Goal: Information Seeking & Learning: Learn about a topic

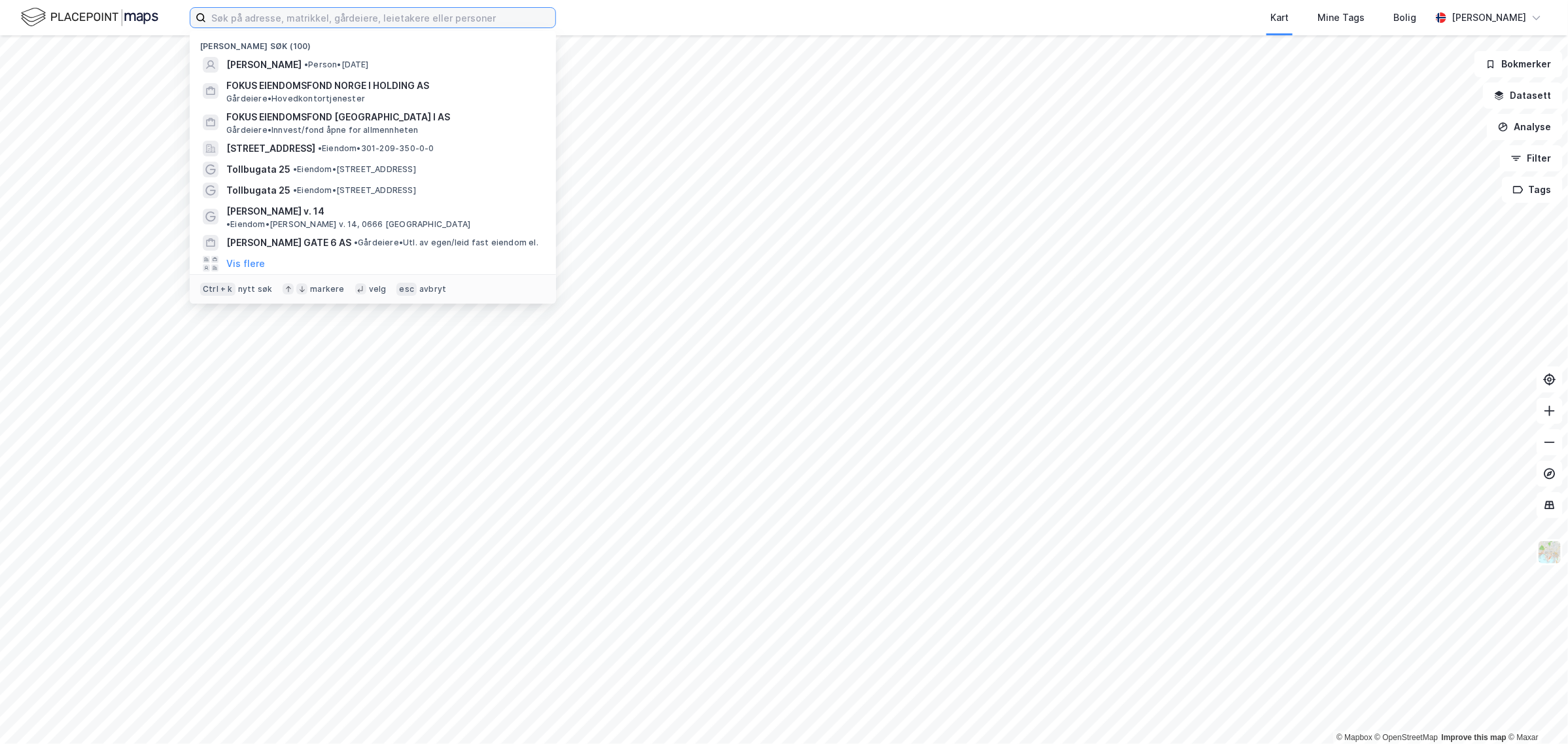
click at [233, 13] on input at bounding box center [381, 17] width 349 height 20
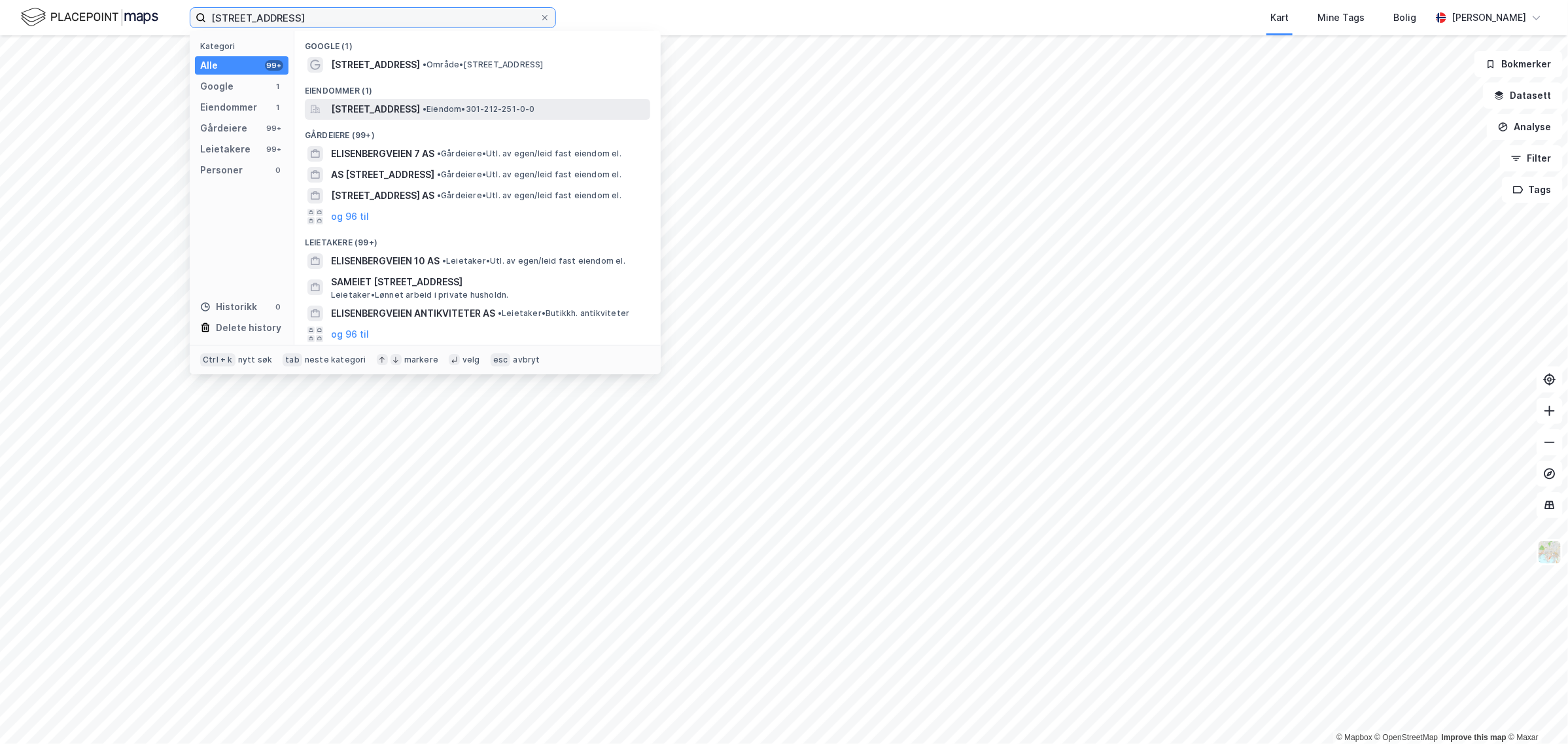
type input "[STREET_ADDRESS]"
click at [420, 106] on span "[STREET_ADDRESS]" at bounding box center [375, 109] width 89 height 16
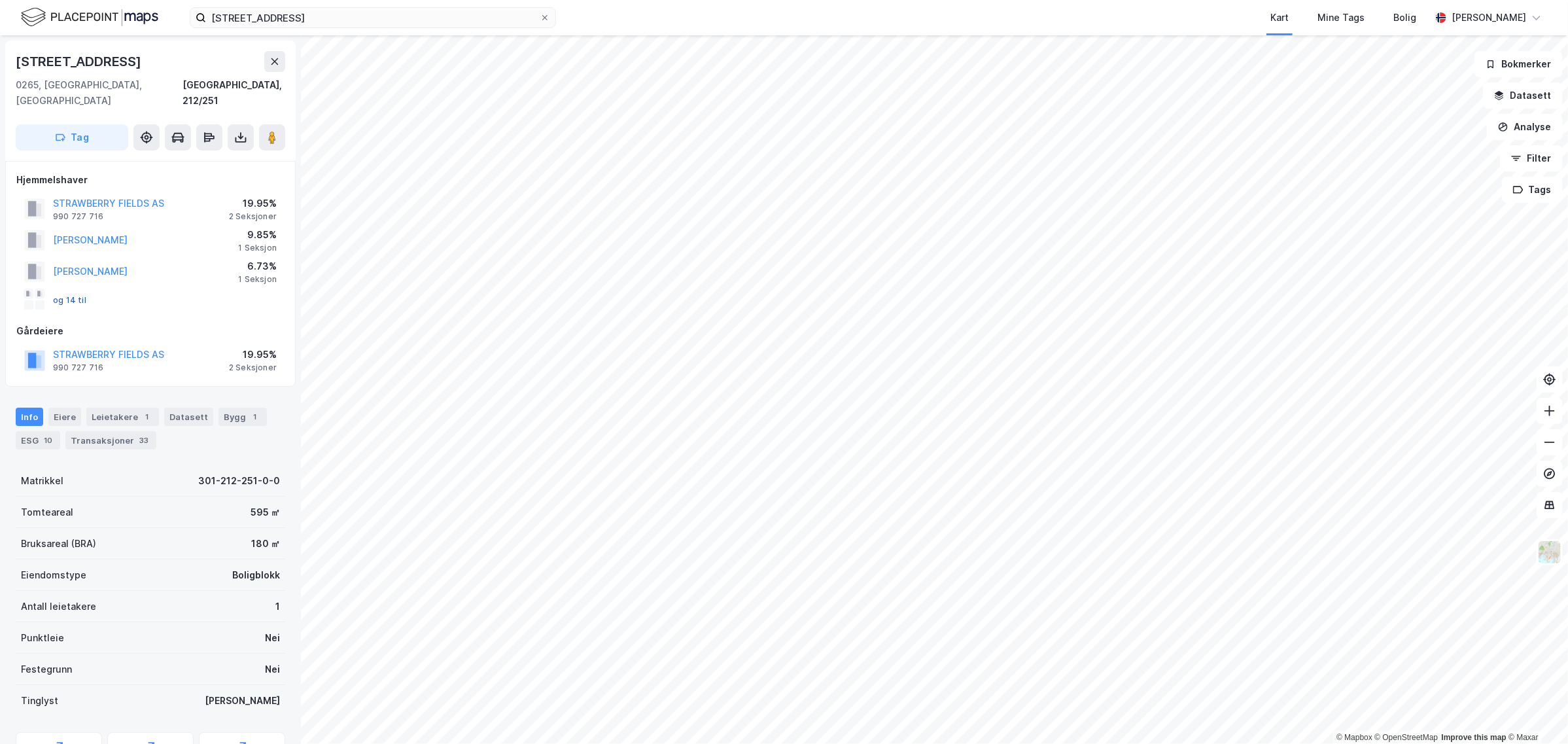
click at [0, 0] on button "og 14 til" at bounding box center [0, 0] width 0 height 0
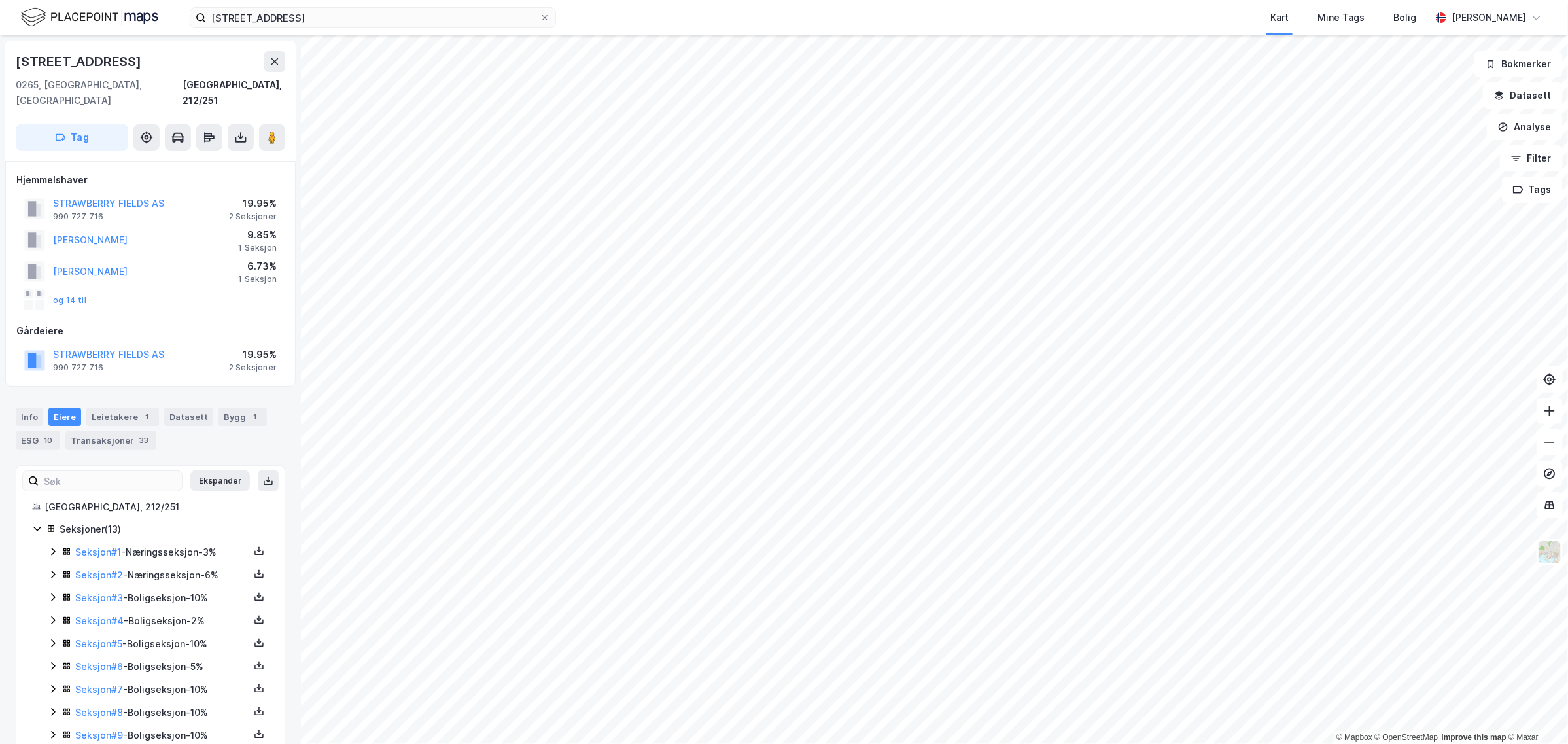
click at [51, 546] on icon at bounding box center [53, 551] width 10 height 10
click at [51, 569] on icon at bounding box center [53, 574] width 10 height 10
click at [51, 573] on icon at bounding box center [53, 574] width 7 height 4
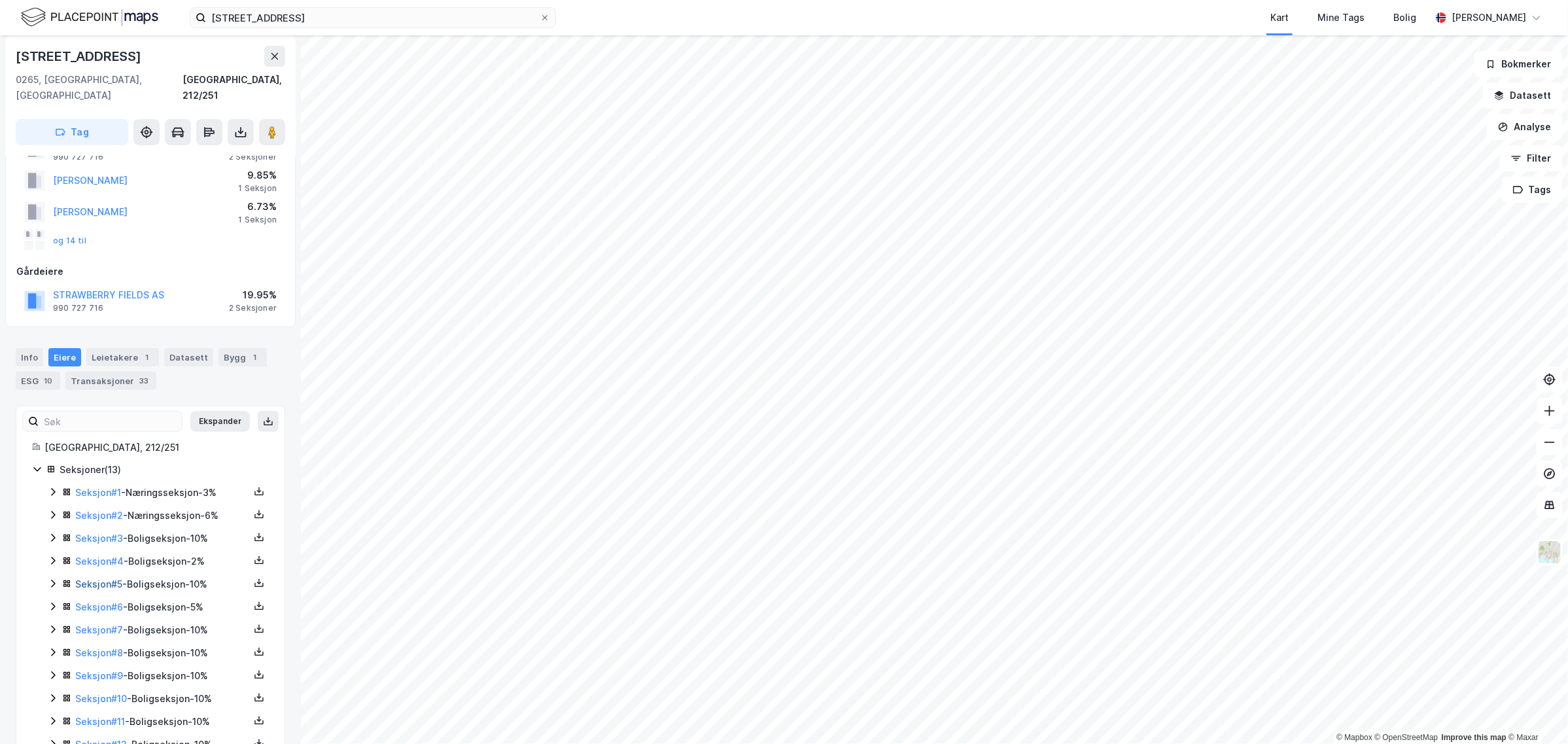
scroll to position [115, 0]
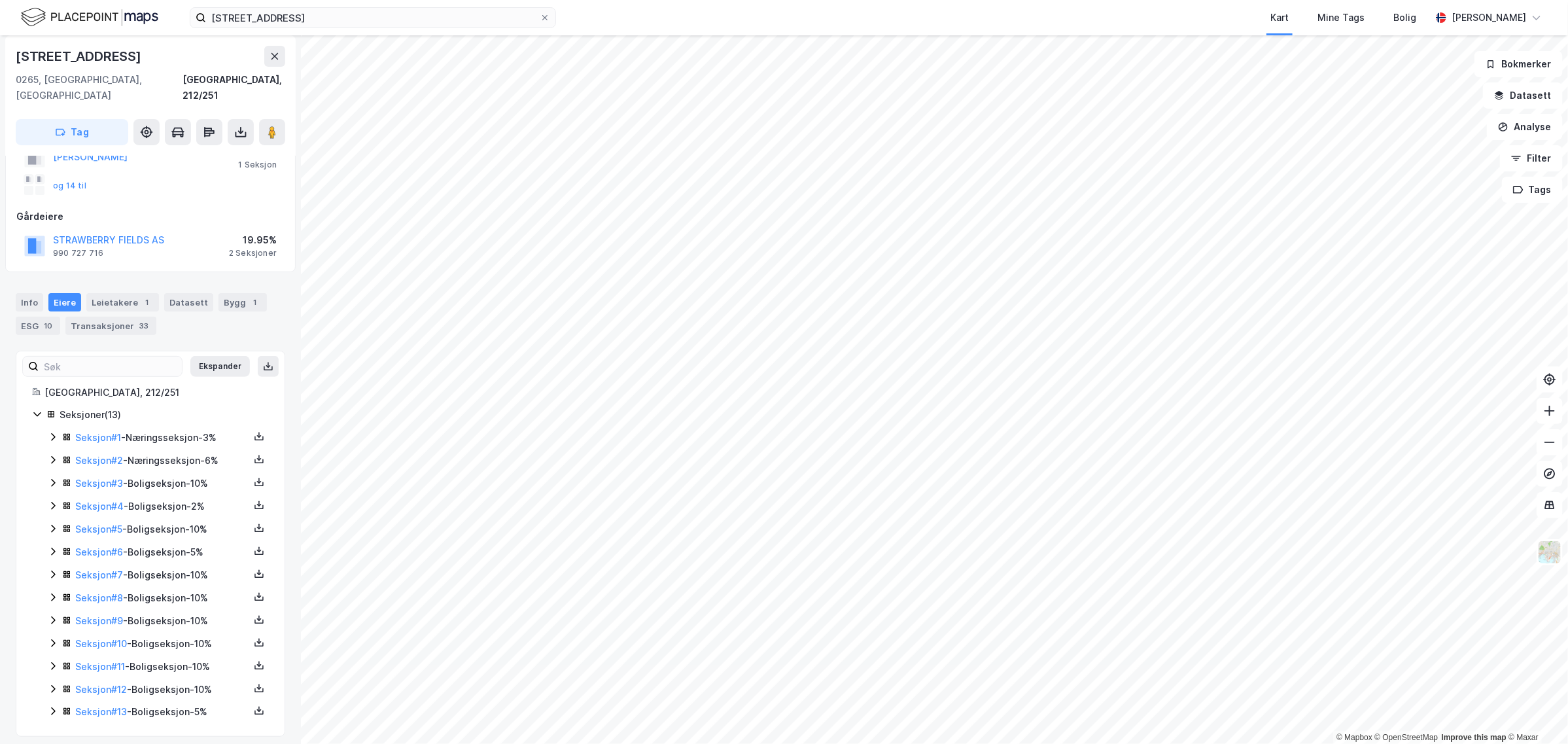
click at [50, 706] on icon at bounding box center [53, 711] width 10 height 10
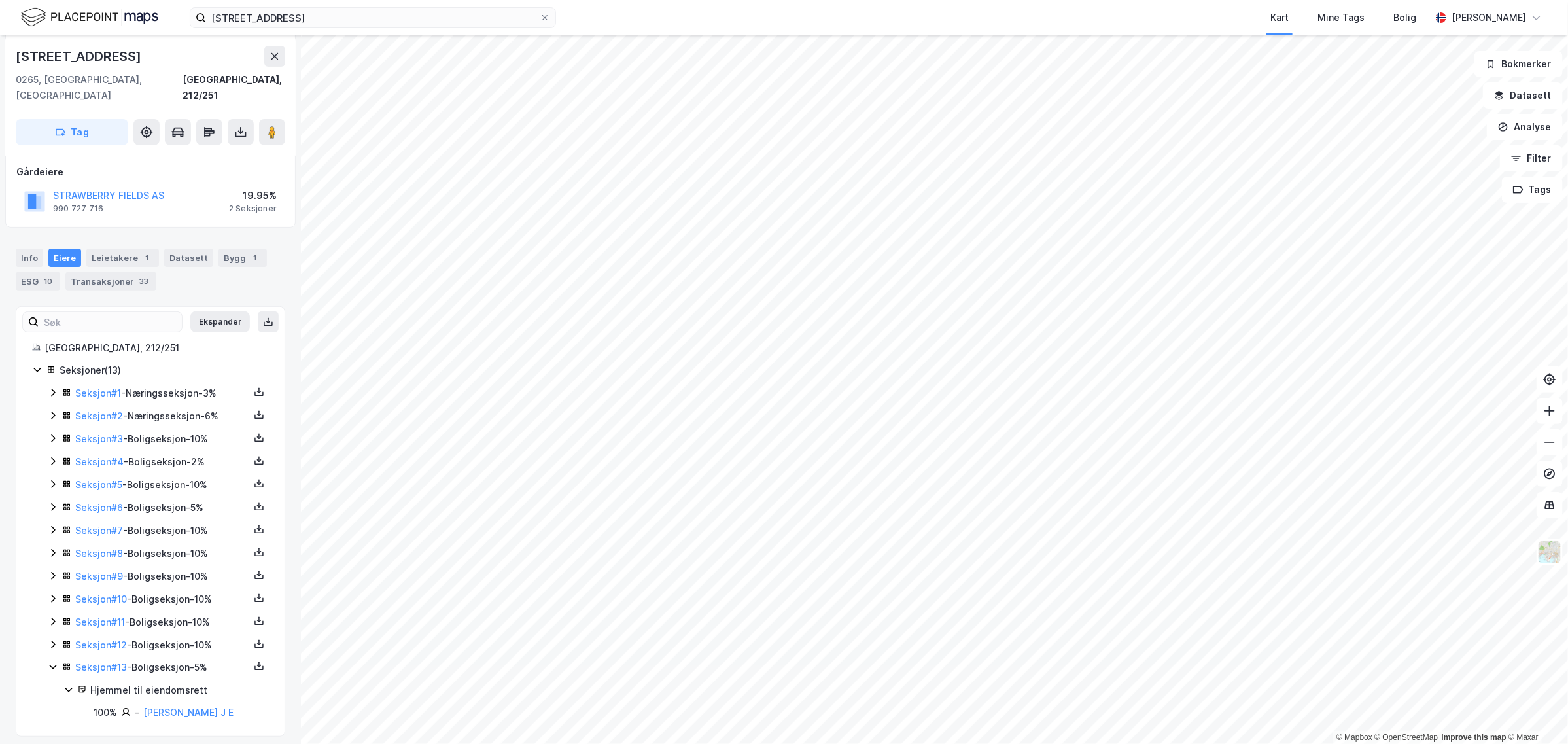
click at [53, 662] on icon at bounding box center [53, 667] width 10 height 10
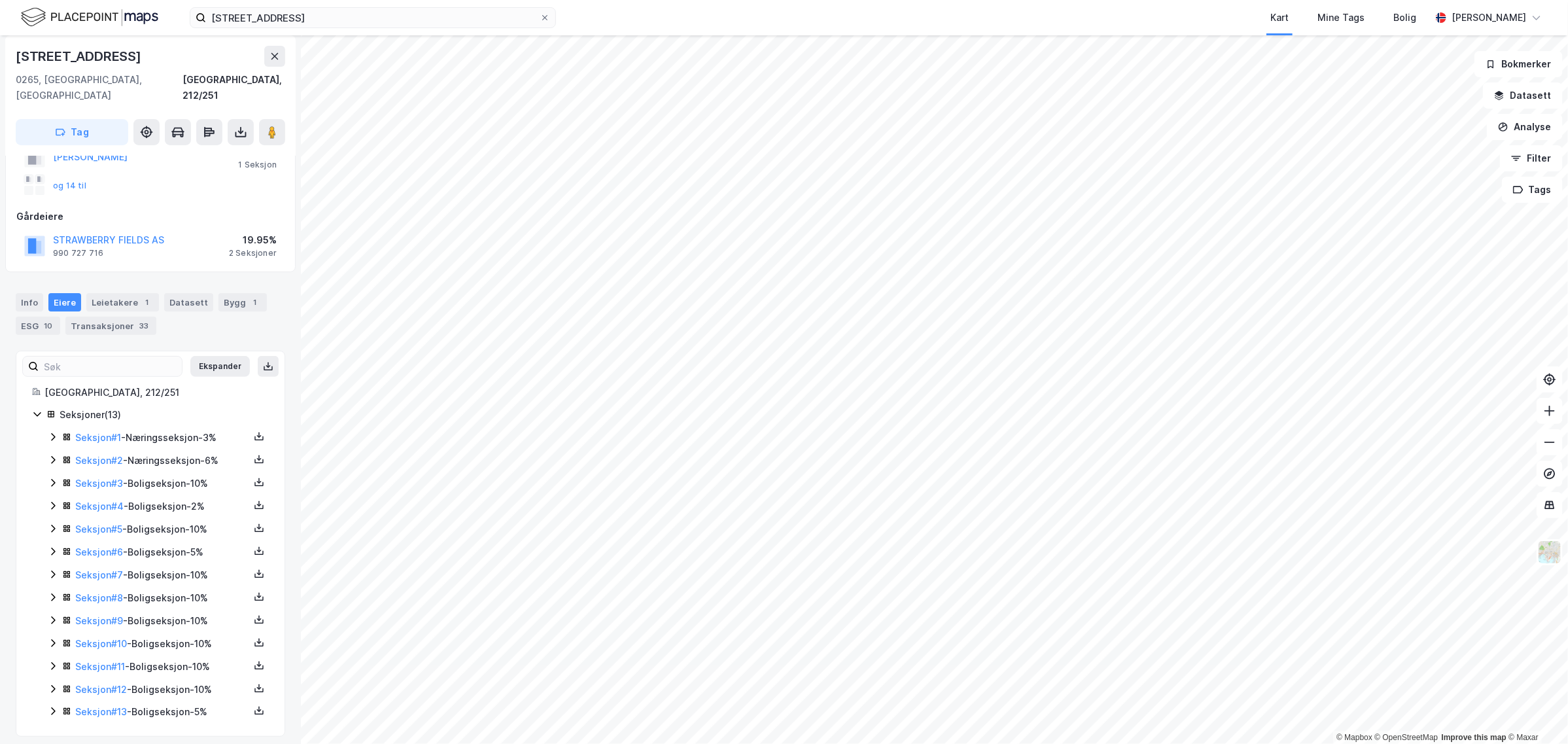
click at [56, 684] on icon at bounding box center [53, 689] width 10 height 10
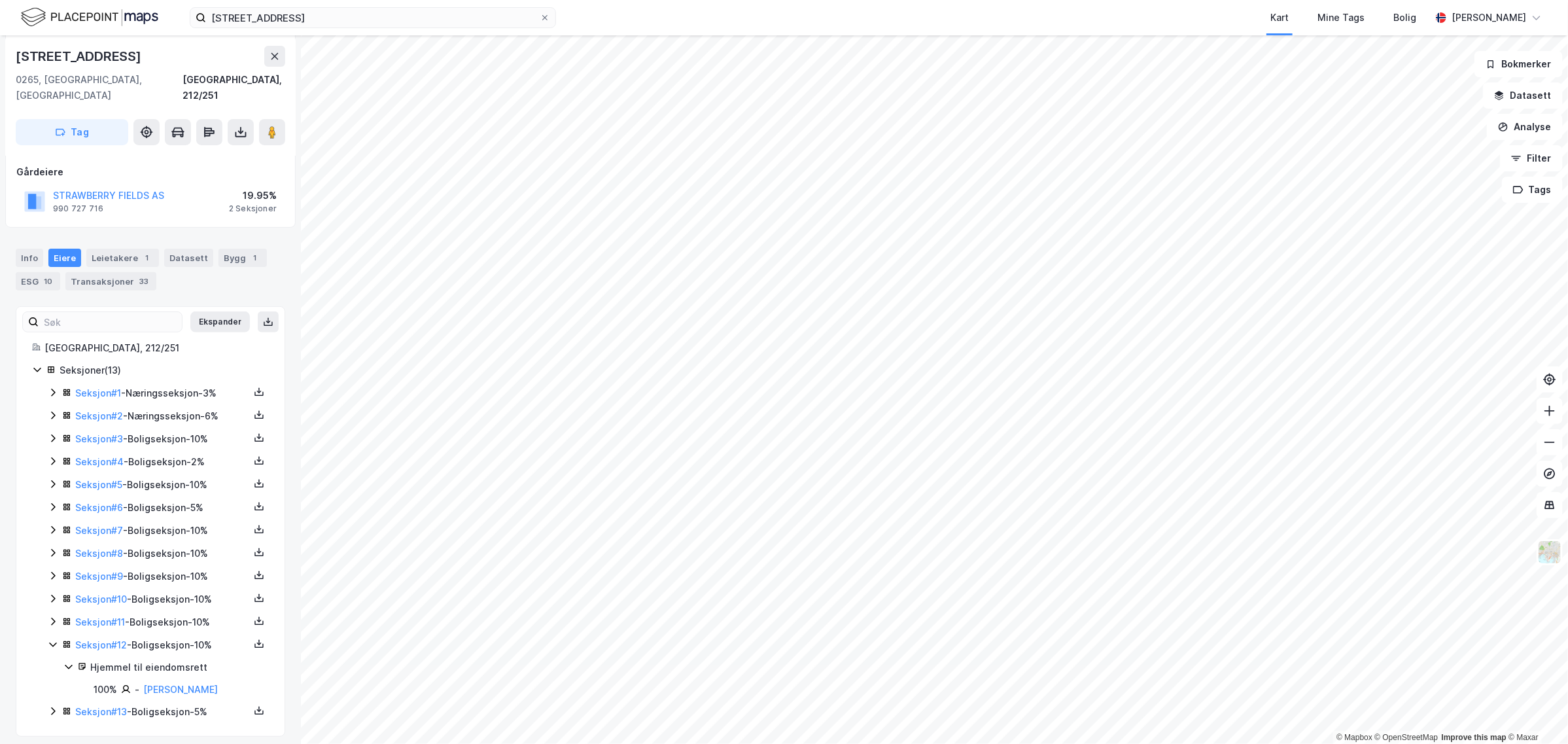
click at [54, 640] on icon at bounding box center [53, 645] width 10 height 10
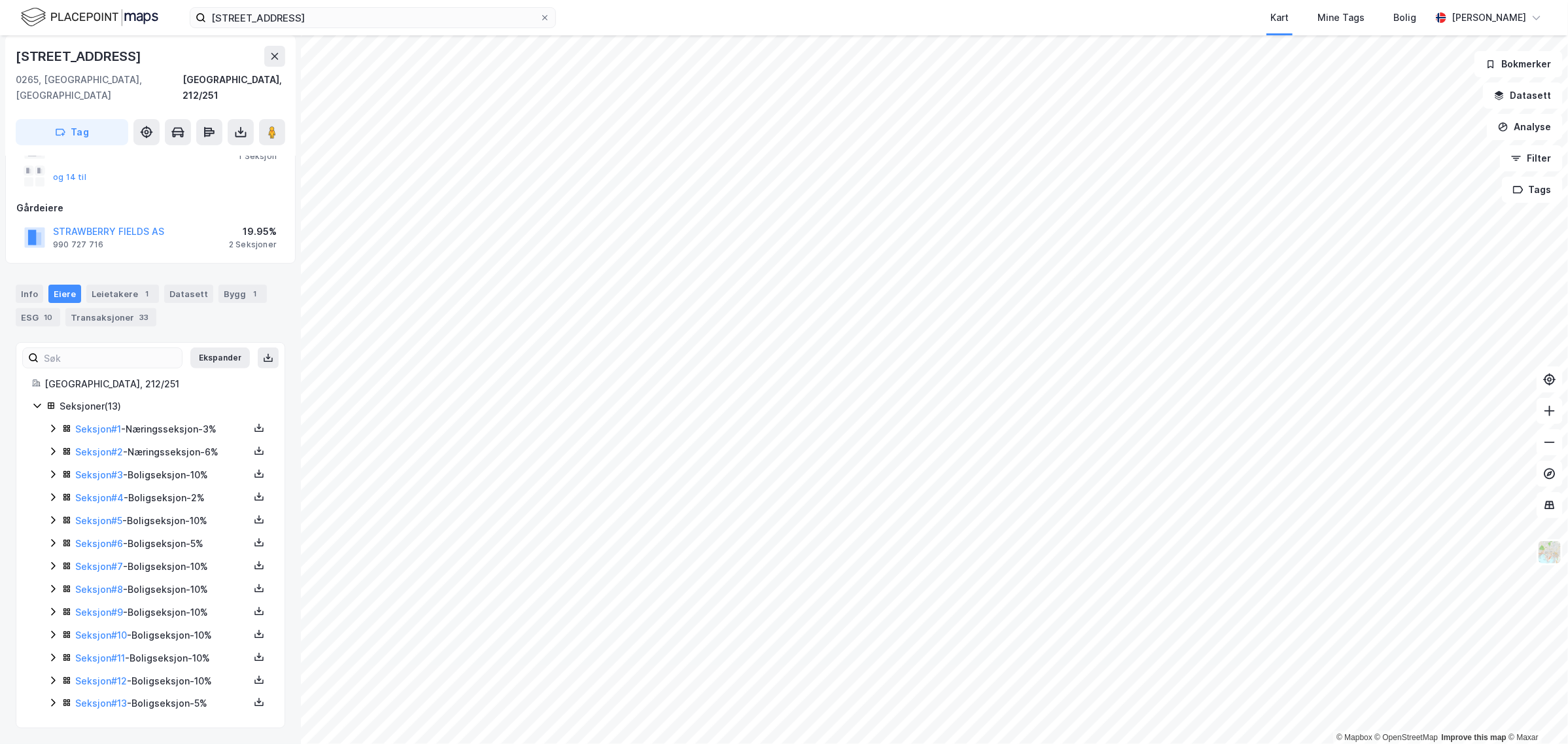
scroll to position [115, 0]
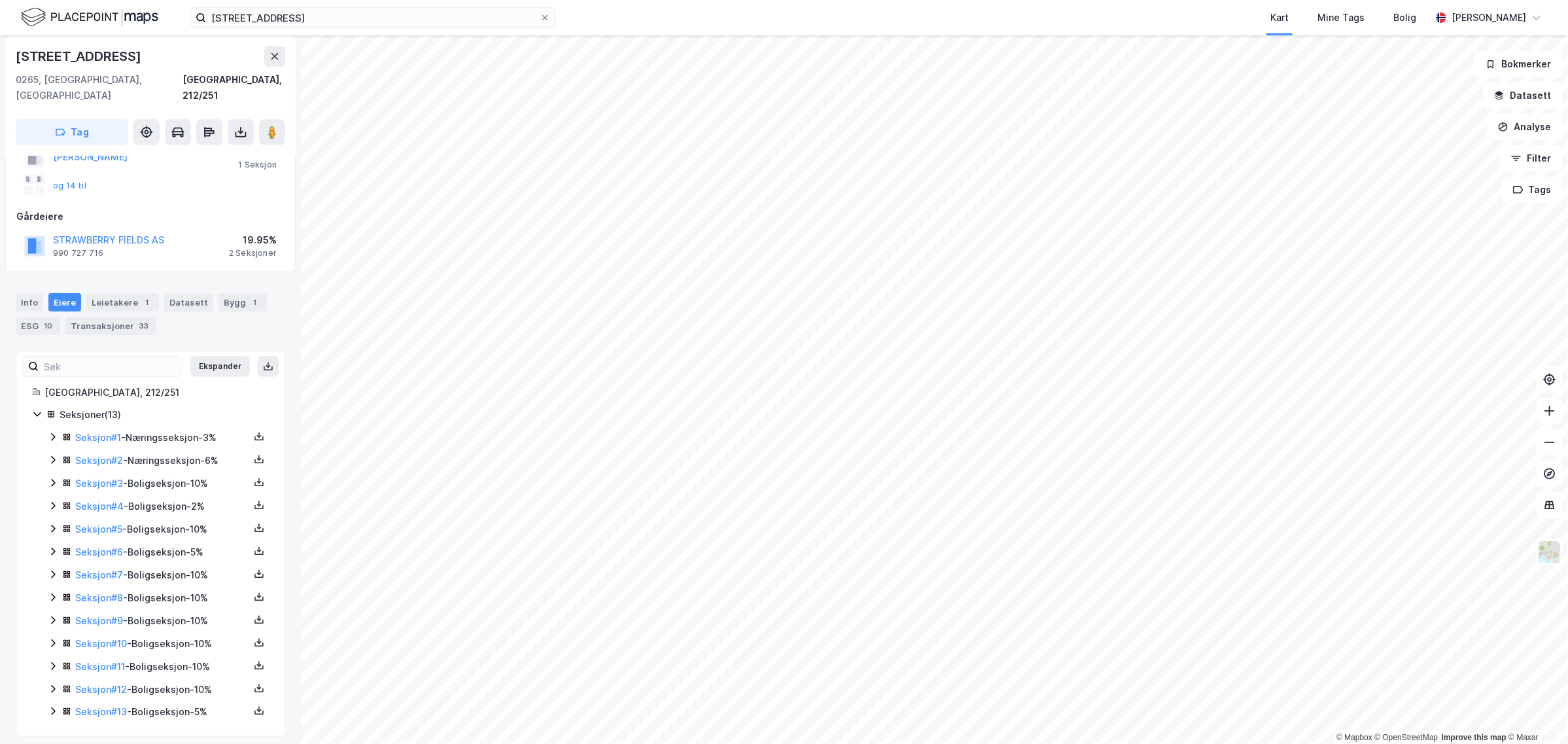
click at [53, 663] on icon at bounding box center [53, 666] width 4 height 8
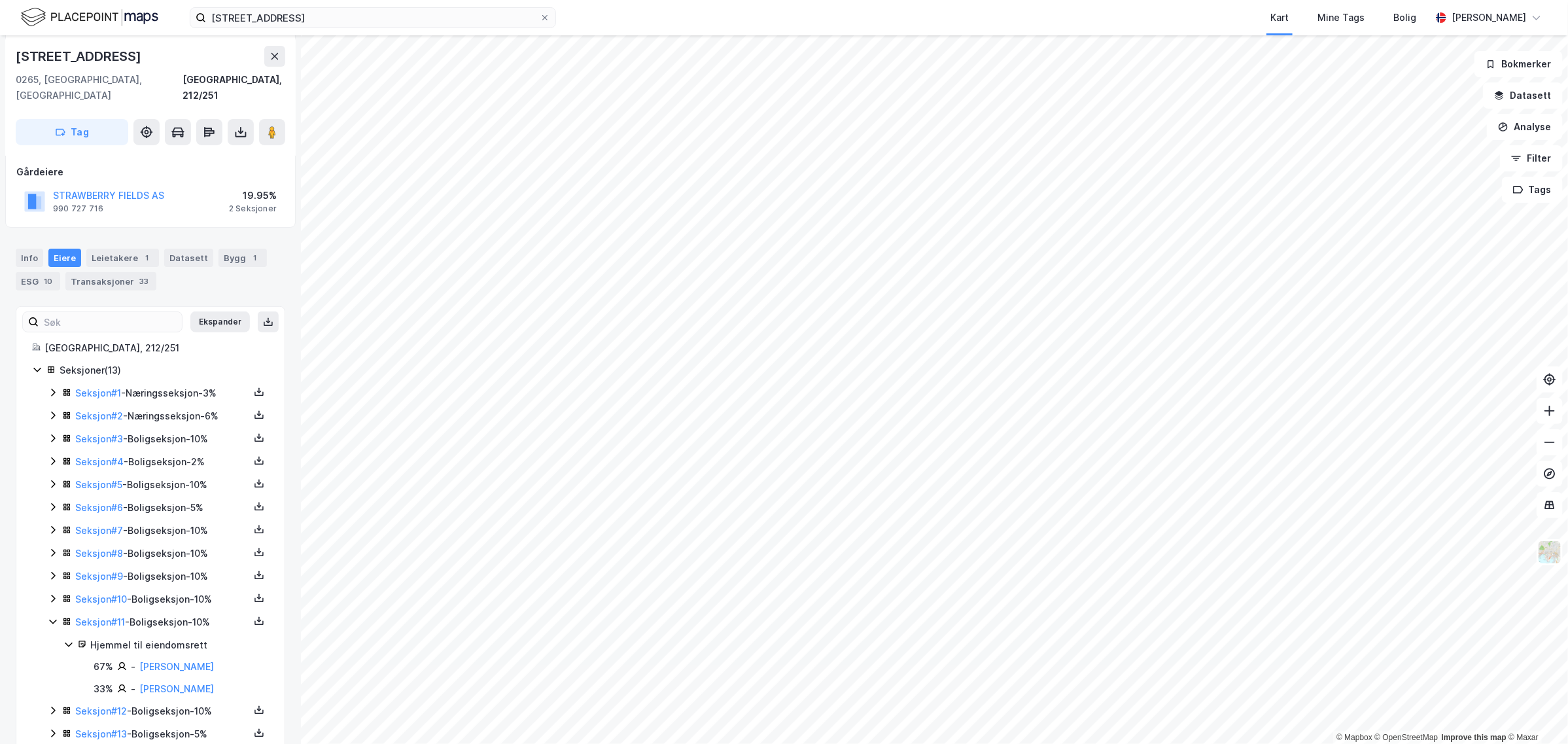
click at [53, 617] on icon at bounding box center [53, 622] width 10 height 10
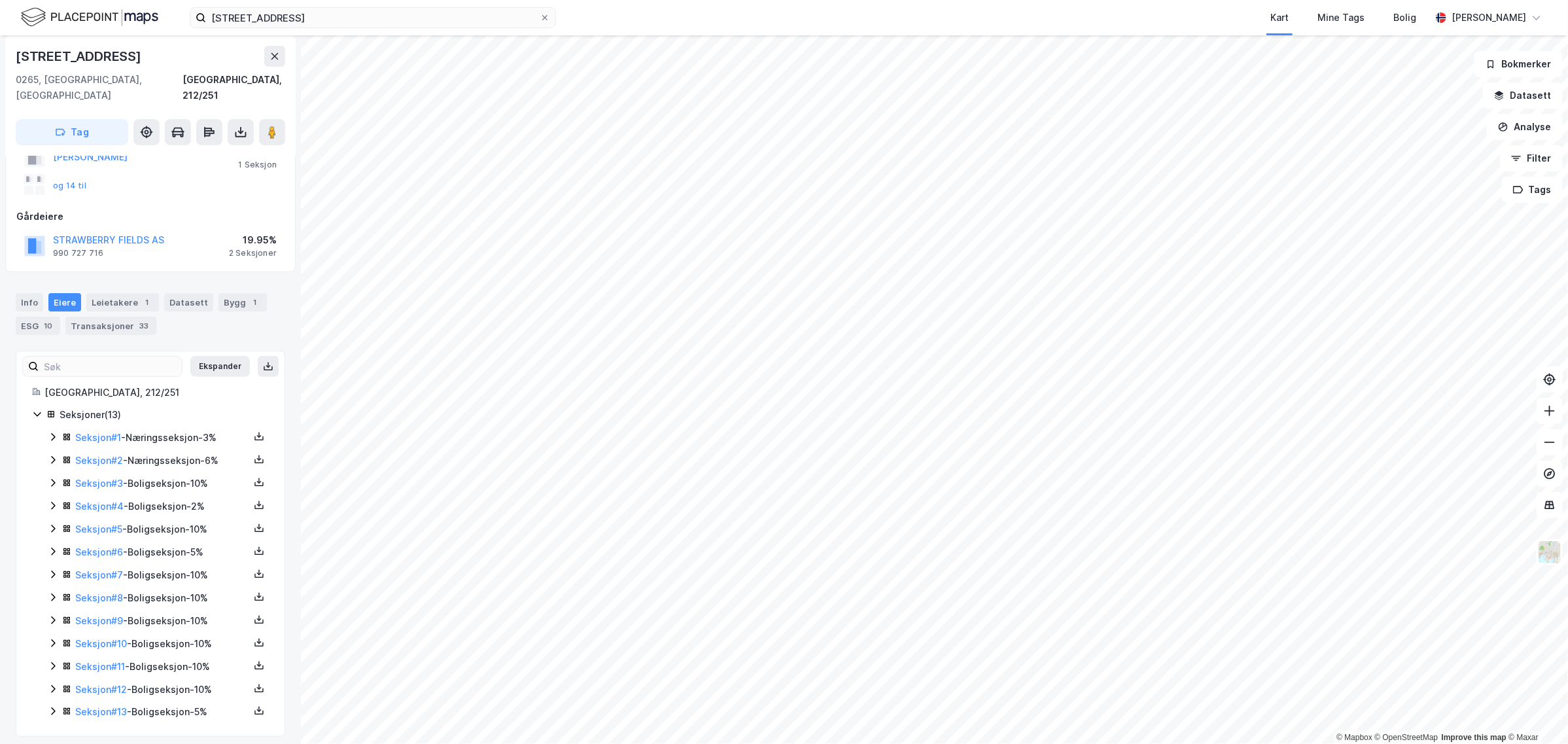
click at [56, 661] on icon at bounding box center [53, 666] width 10 height 10
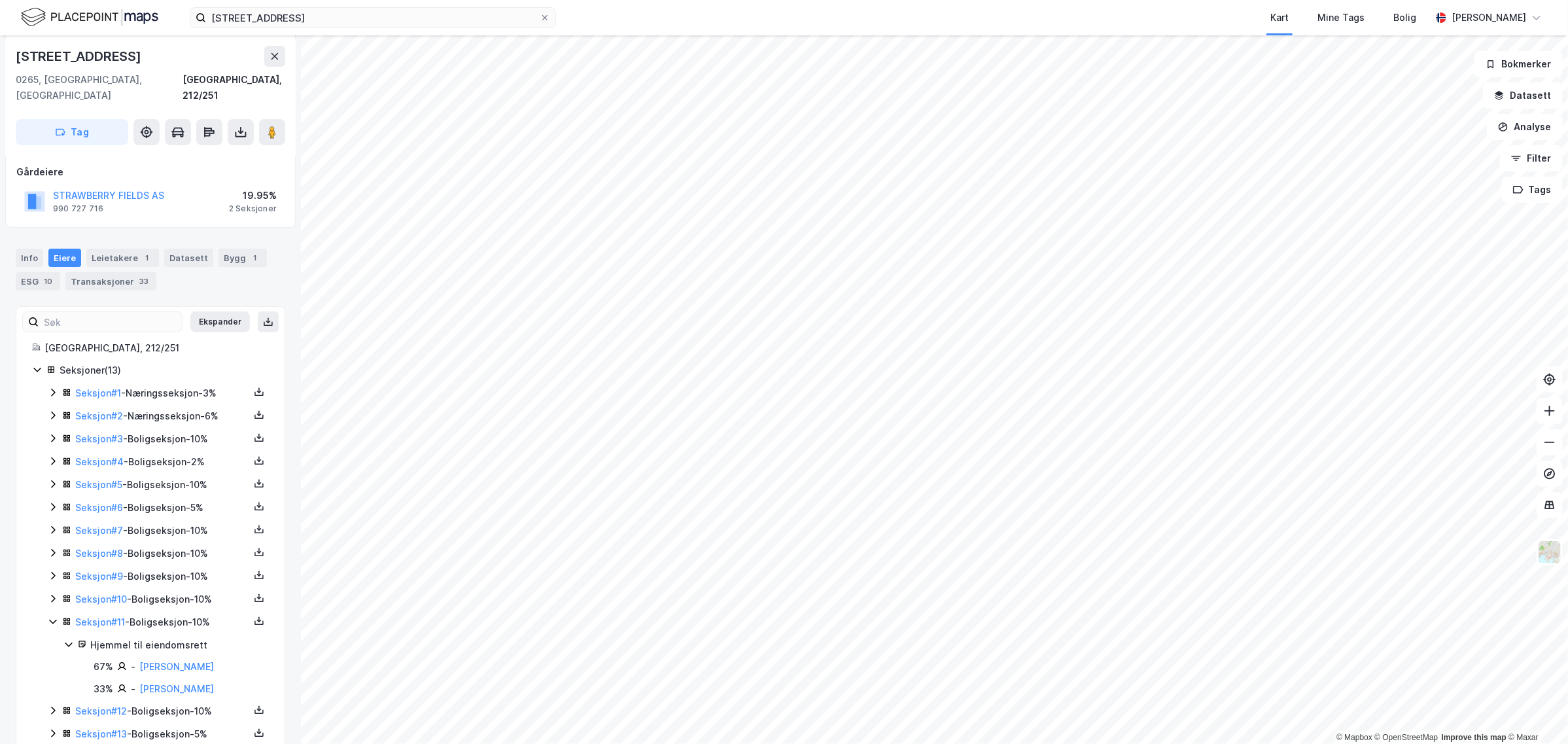
click at [53, 594] on icon at bounding box center [53, 599] width 10 height 10
click at [53, 620] on icon at bounding box center [53, 622] width 7 height 4
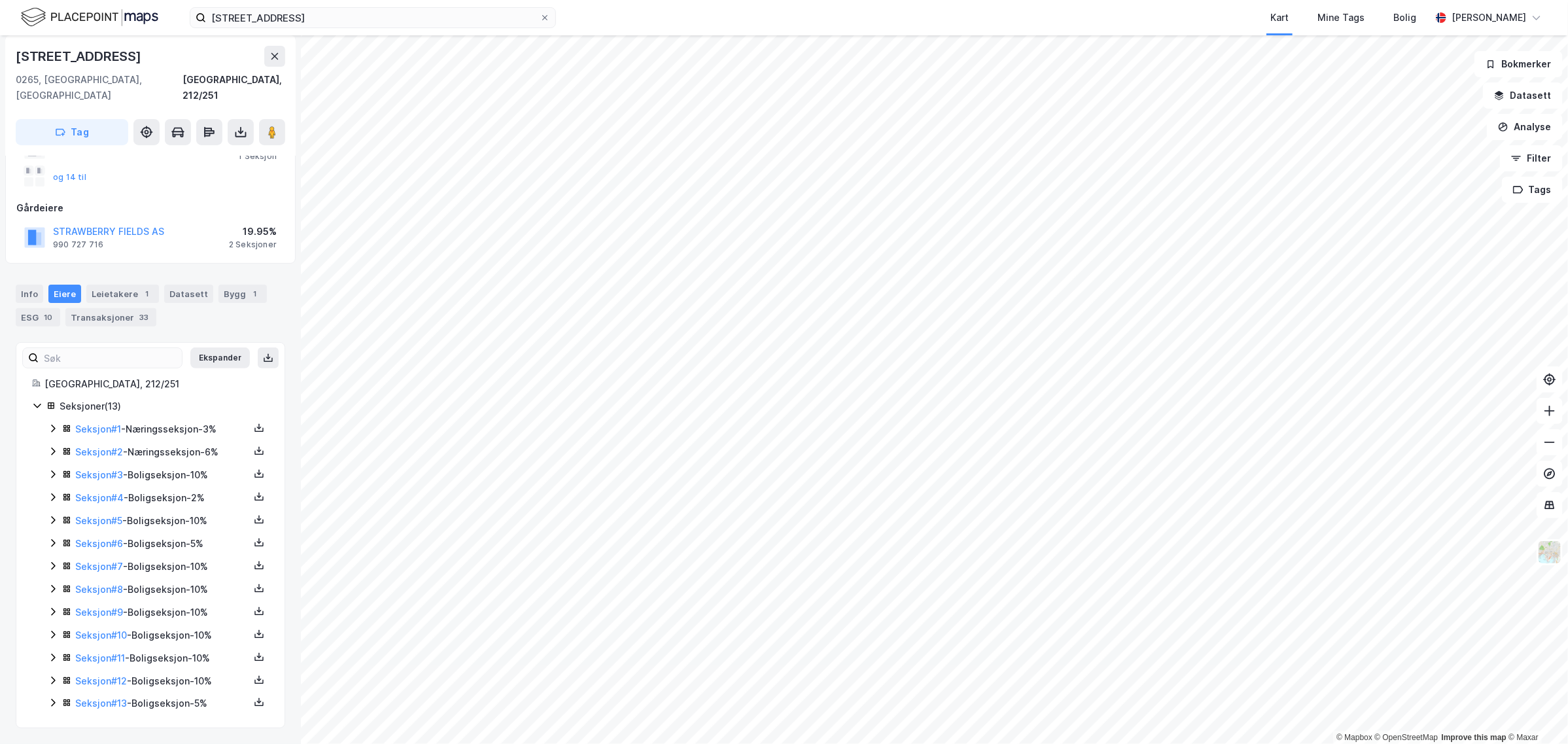
scroll to position [115, 0]
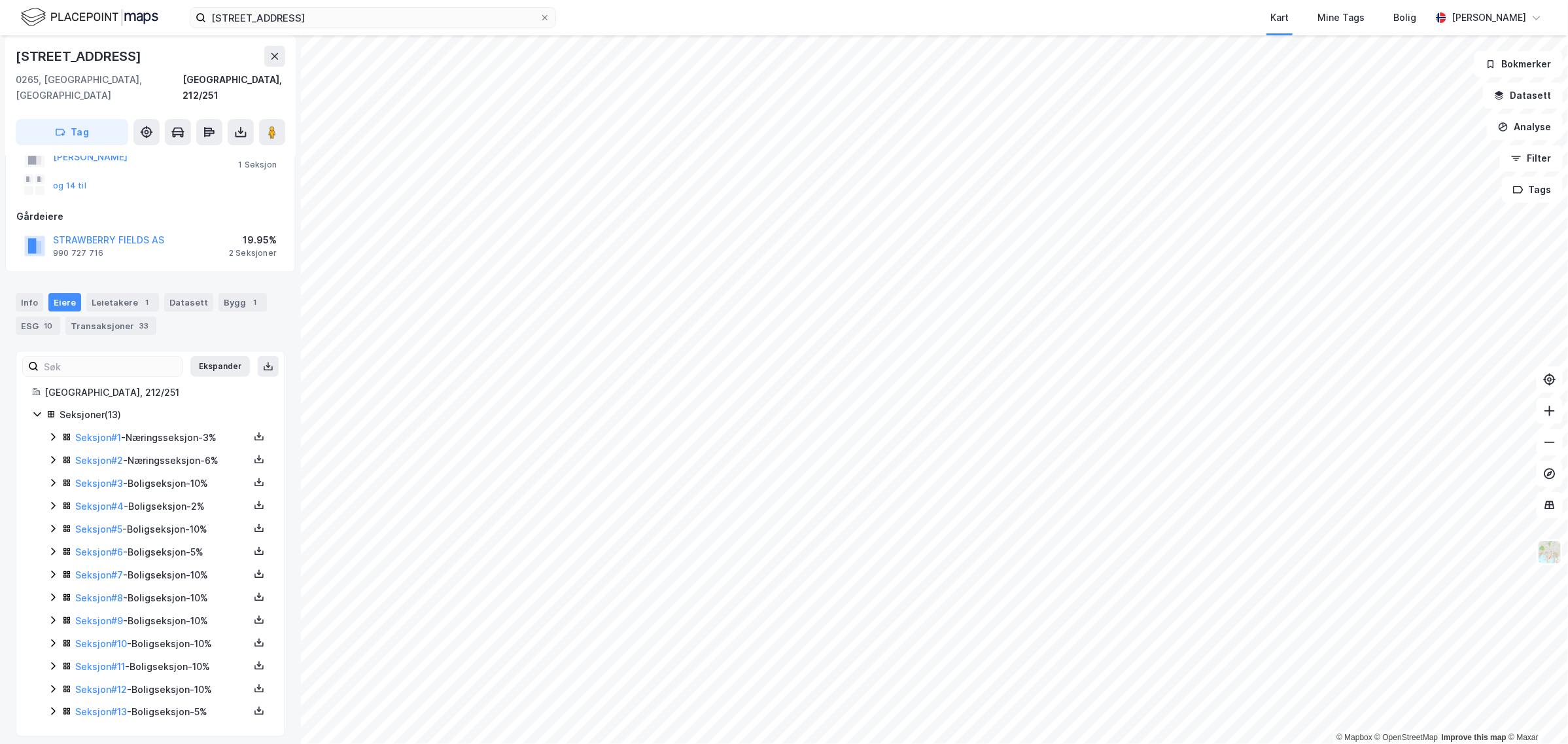
click at [56, 615] on icon at bounding box center [53, 620] width 10 height 10
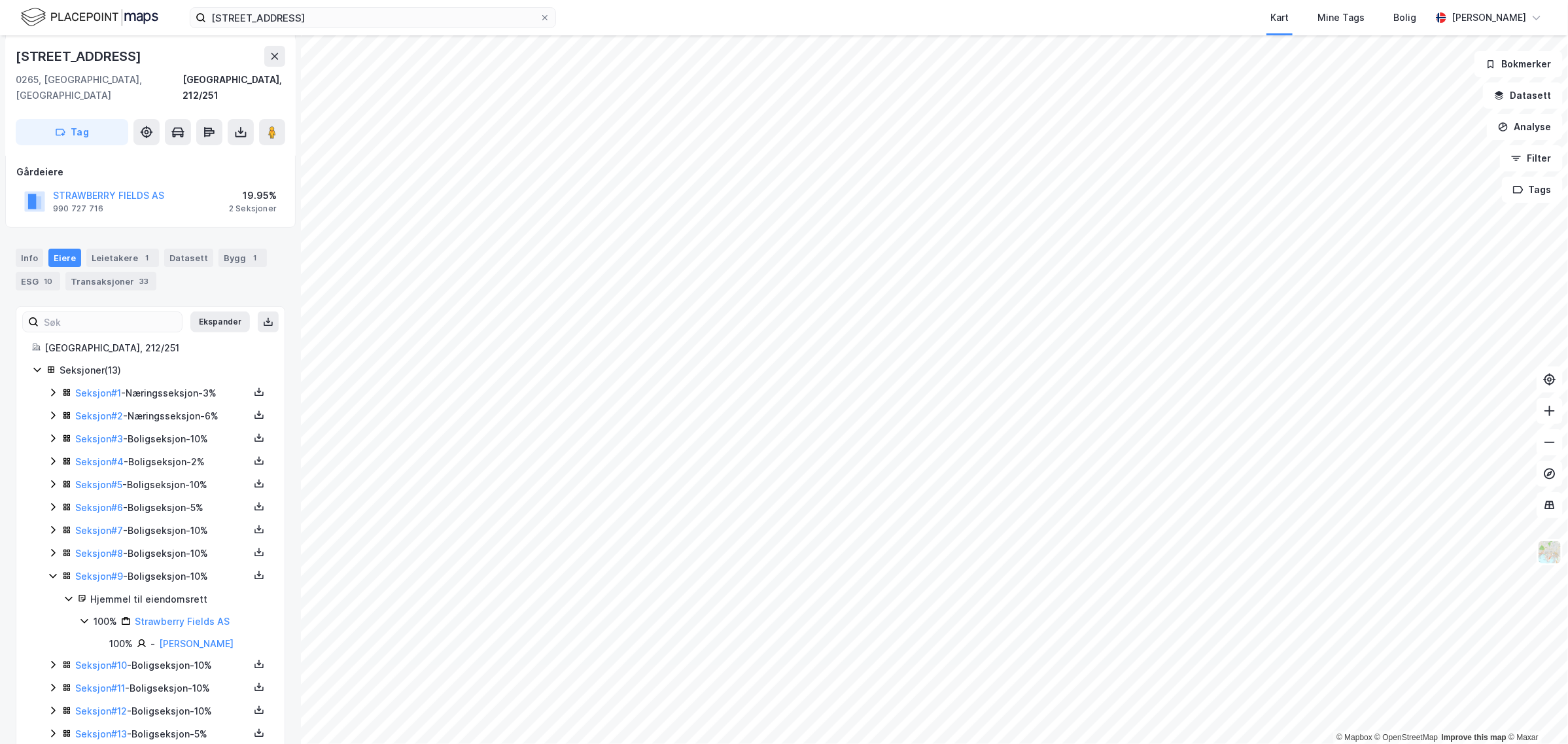
click at [56, 571] on icon at bounding box center [53, 576] width 10 height 10
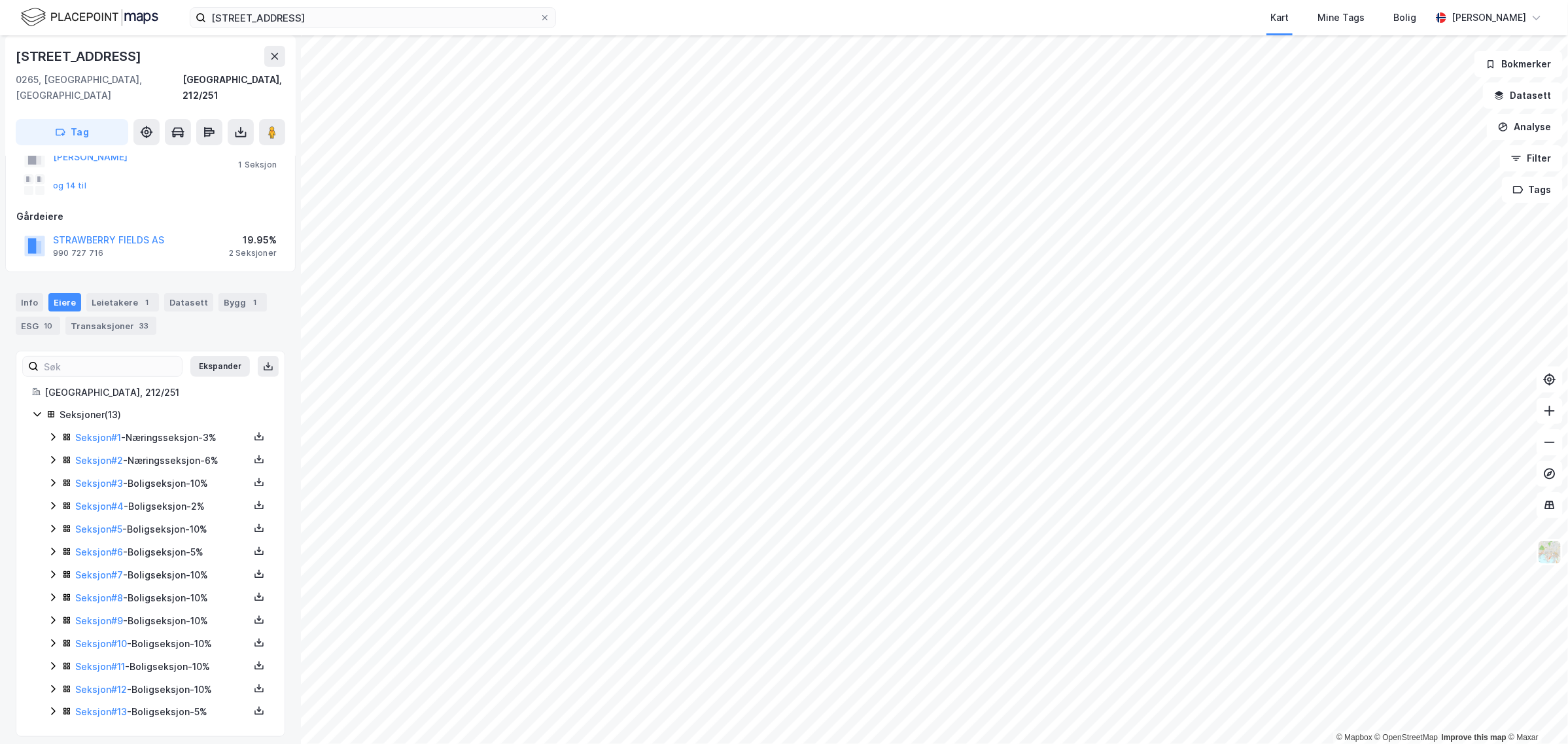
click at [56, 592] on icon at bounding box center [53, 597] width 10 height 10
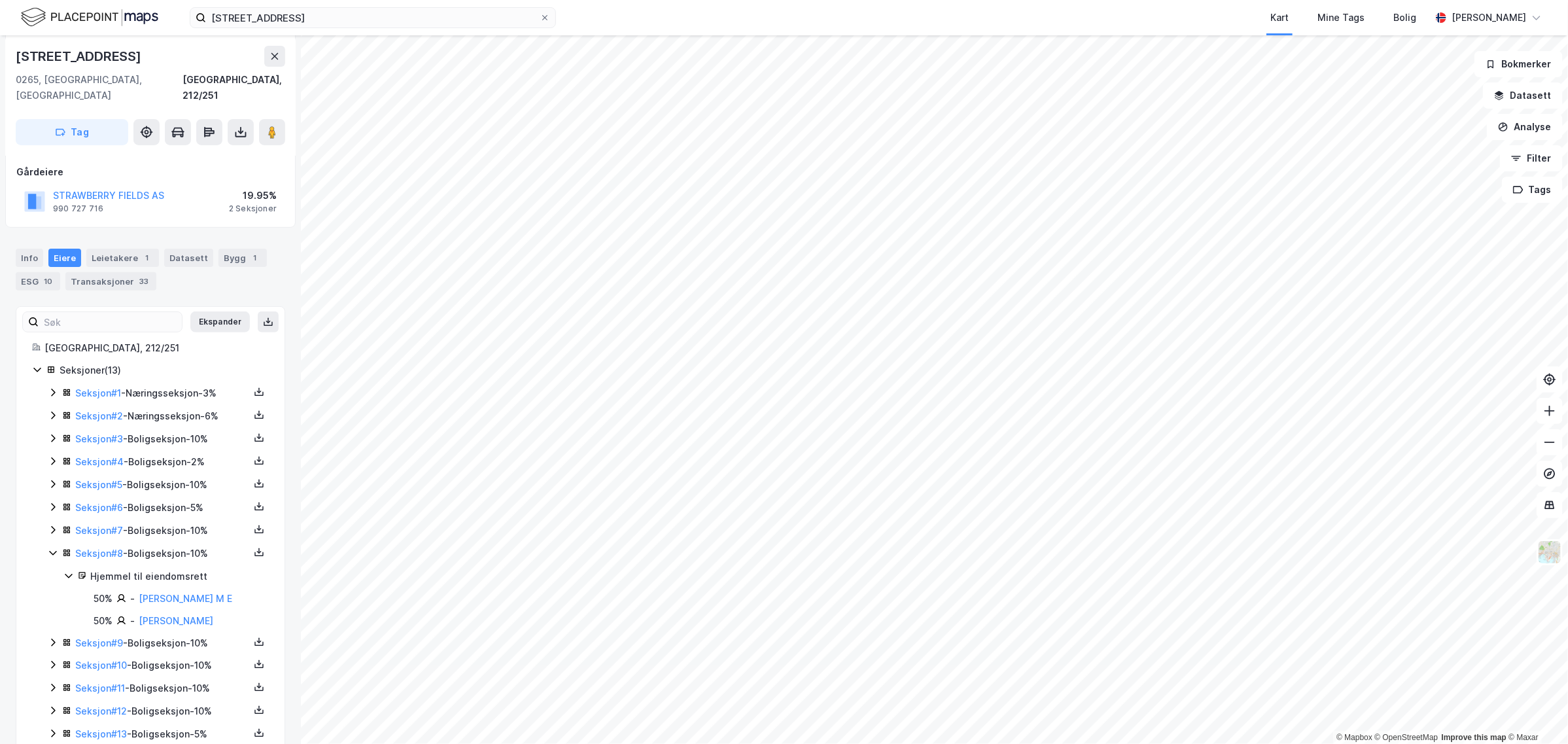
click at [53, 548] on icon at bounding box center [53, 553] width 10 height 10
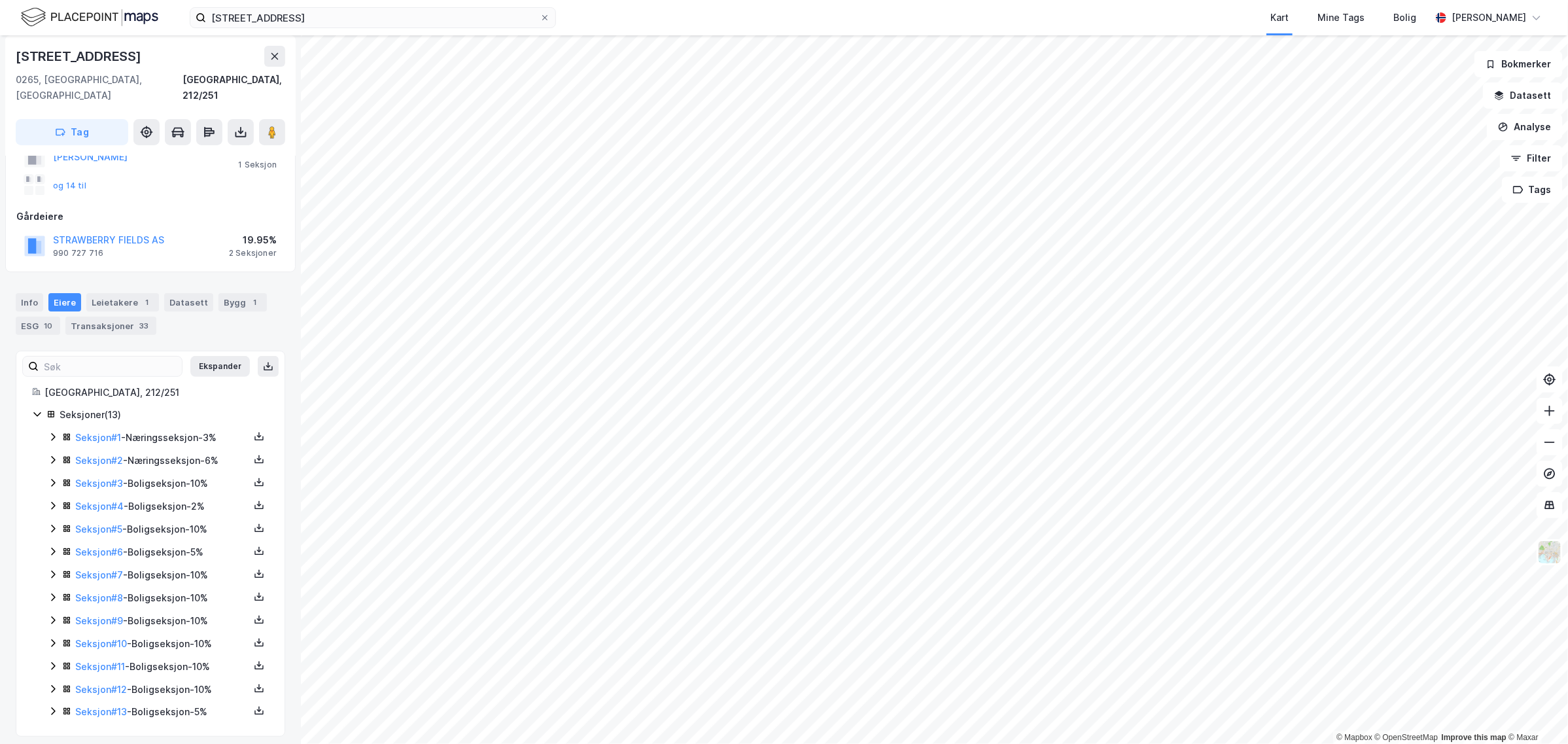
click at [53, 569] on icon at bounding box center [53, 574] width 10 height 10
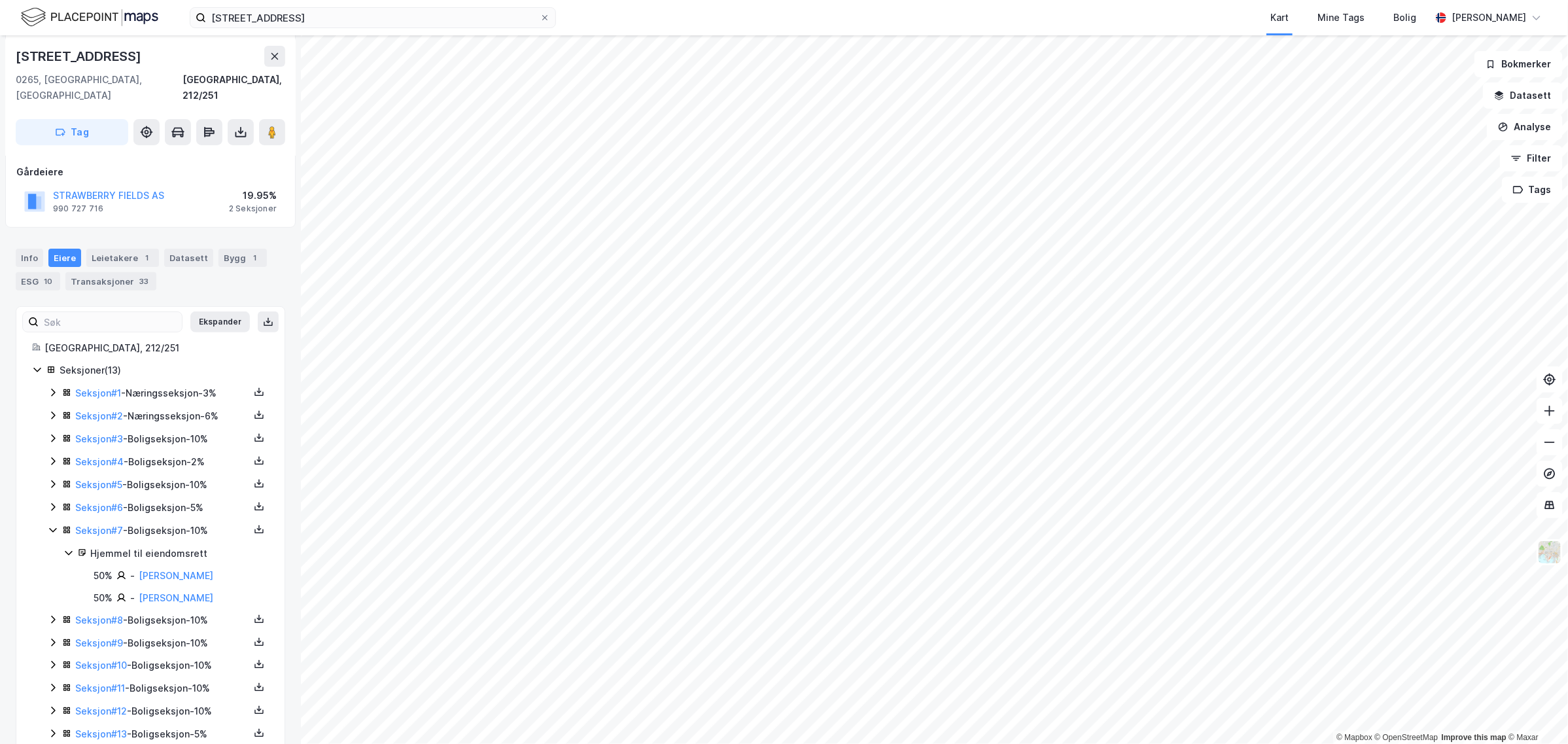
click at [56, 525] on icon at bounding box center [53, 530] width 10 height 10
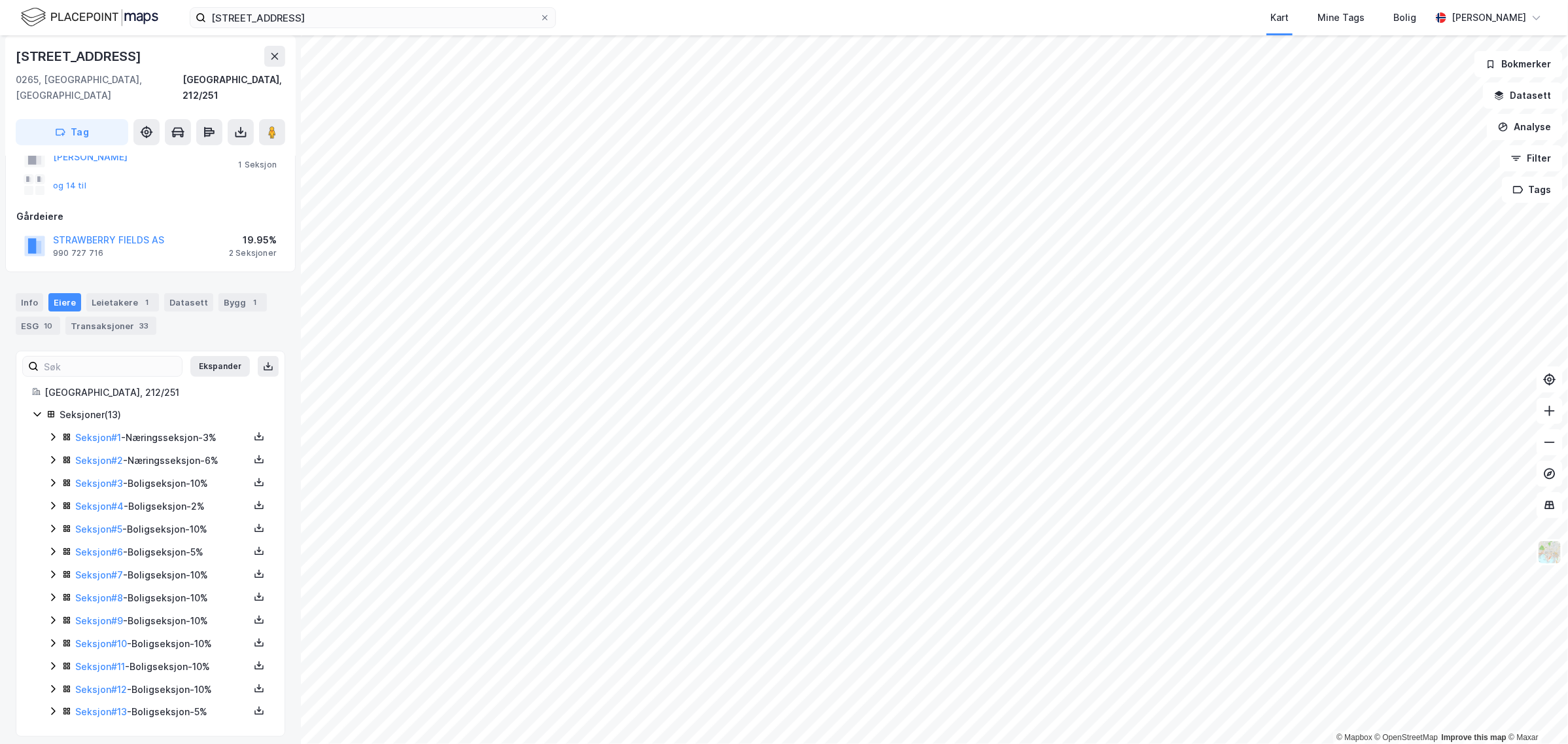
click at [54, 546] on icon at bounding box center [53, 551] width 10 height 10
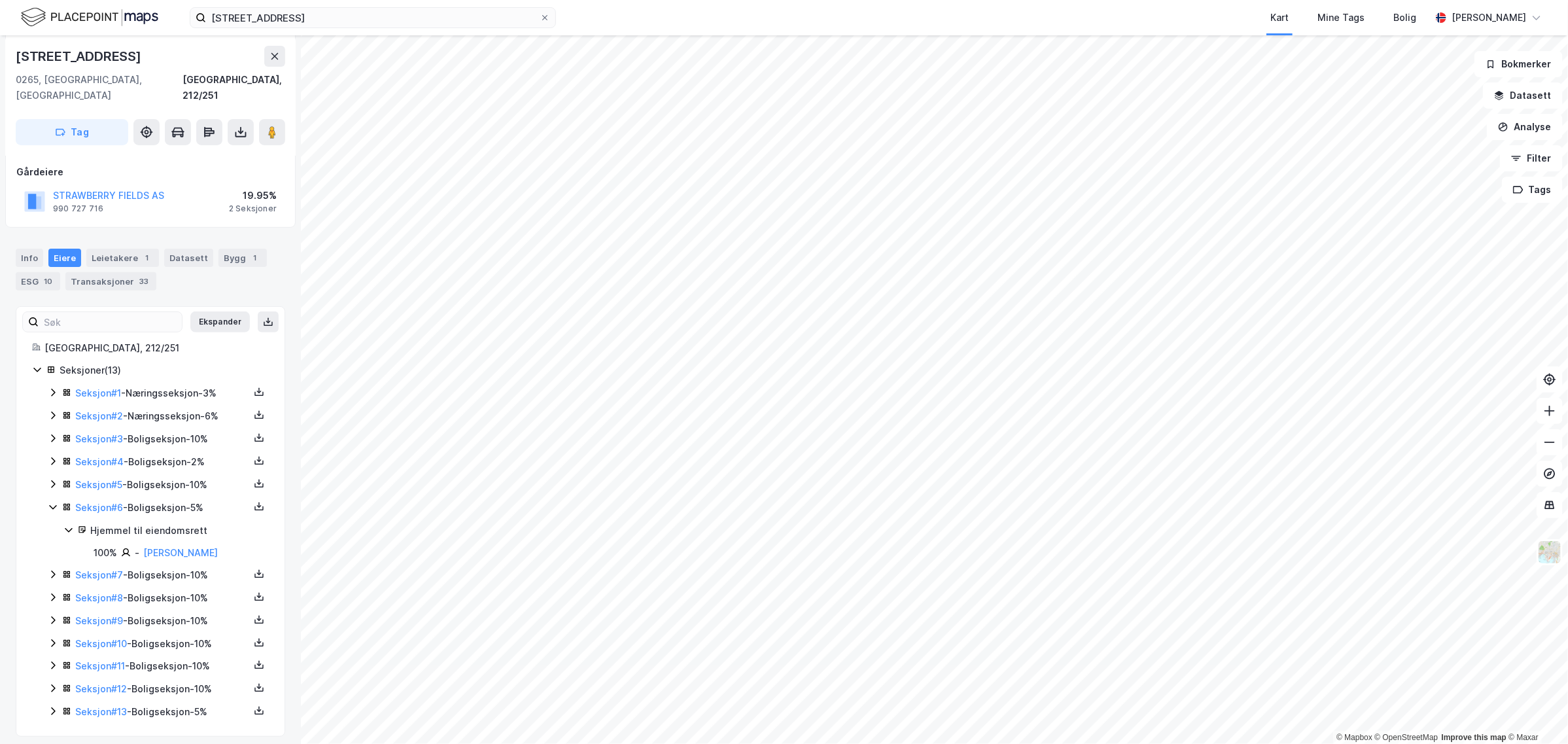
click at [58, 502] on icon at bounding box center [53, 507] width 10 height 10
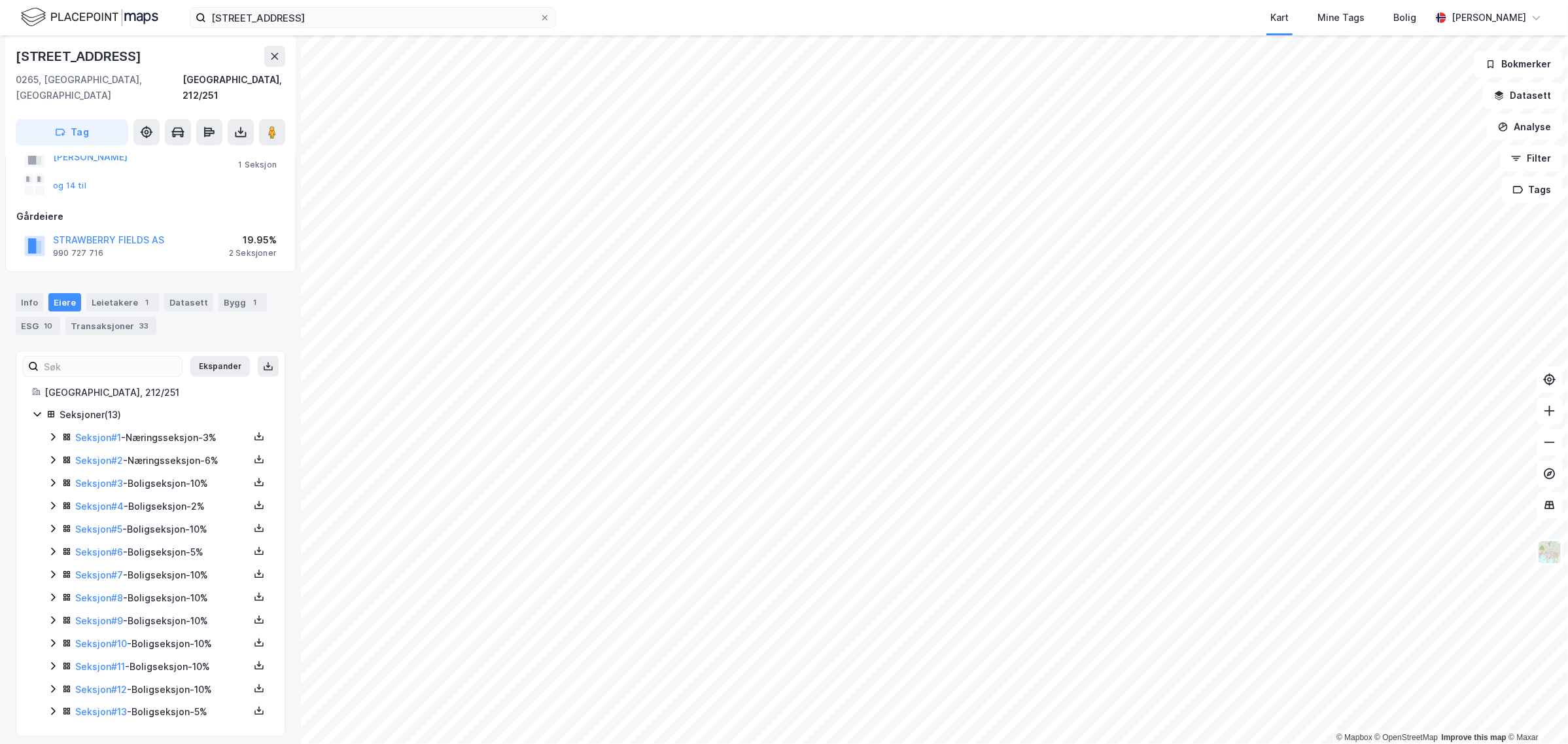
click at [53, 523] on icon at bounding box center [53, 529] width 10 height 10
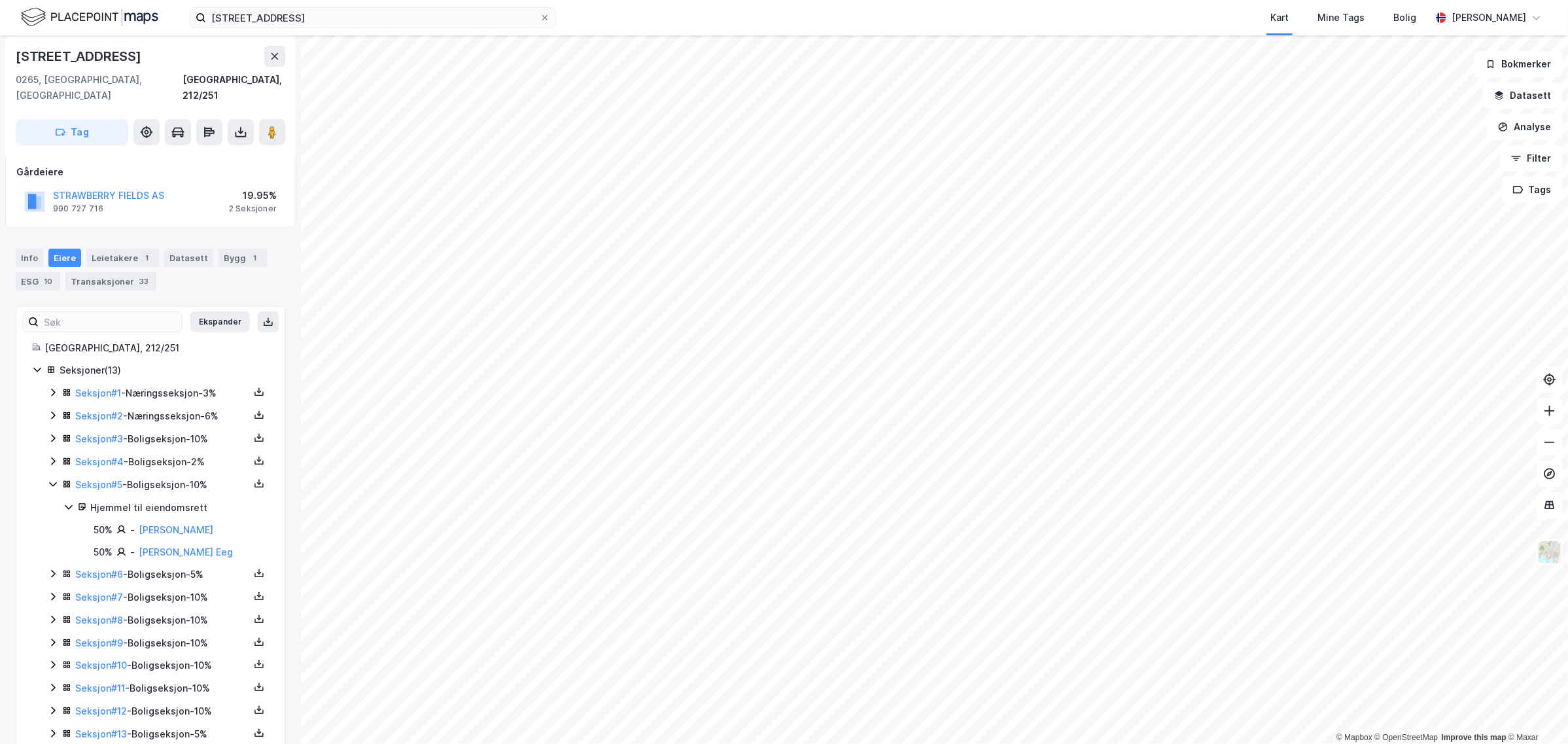
click at [56, 479] on icon at bounding box center [53, 484] width 10 height 10
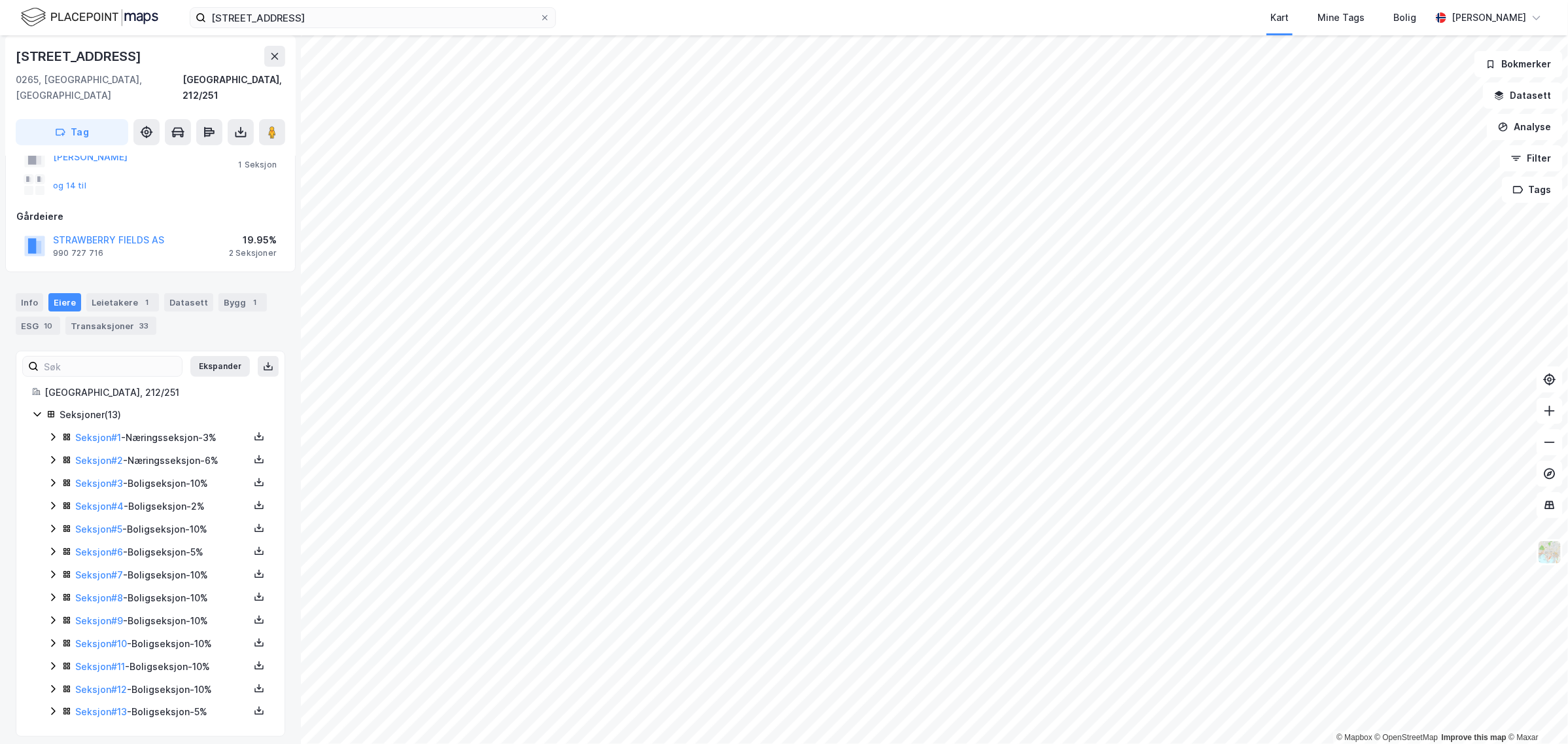
click at [53, 501] on icon at bounding box center [53, 506] width 10 height 10
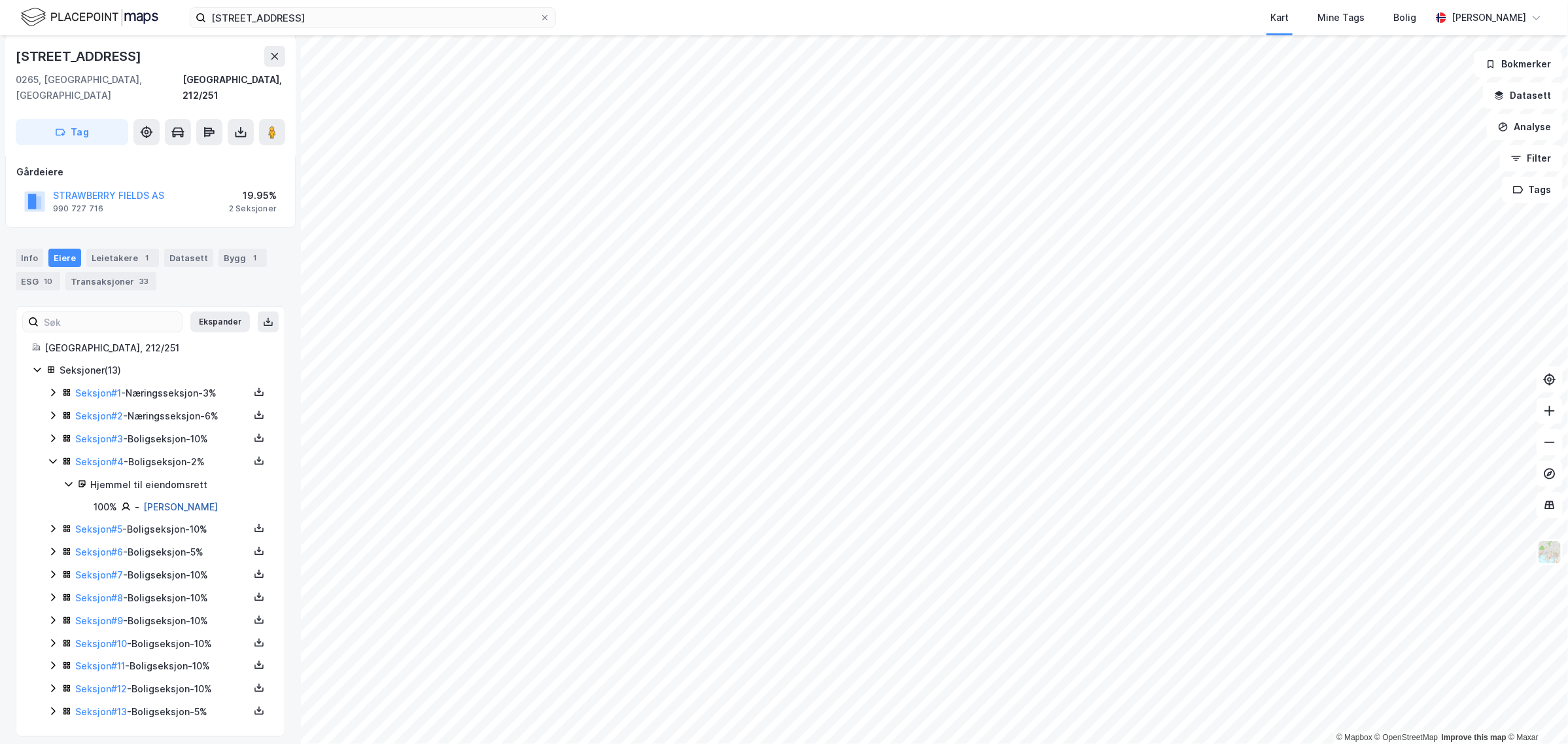
click at [178, 501] on link "[PERSON_NAME]" at bounding box center [181, 506] width 75 height 11
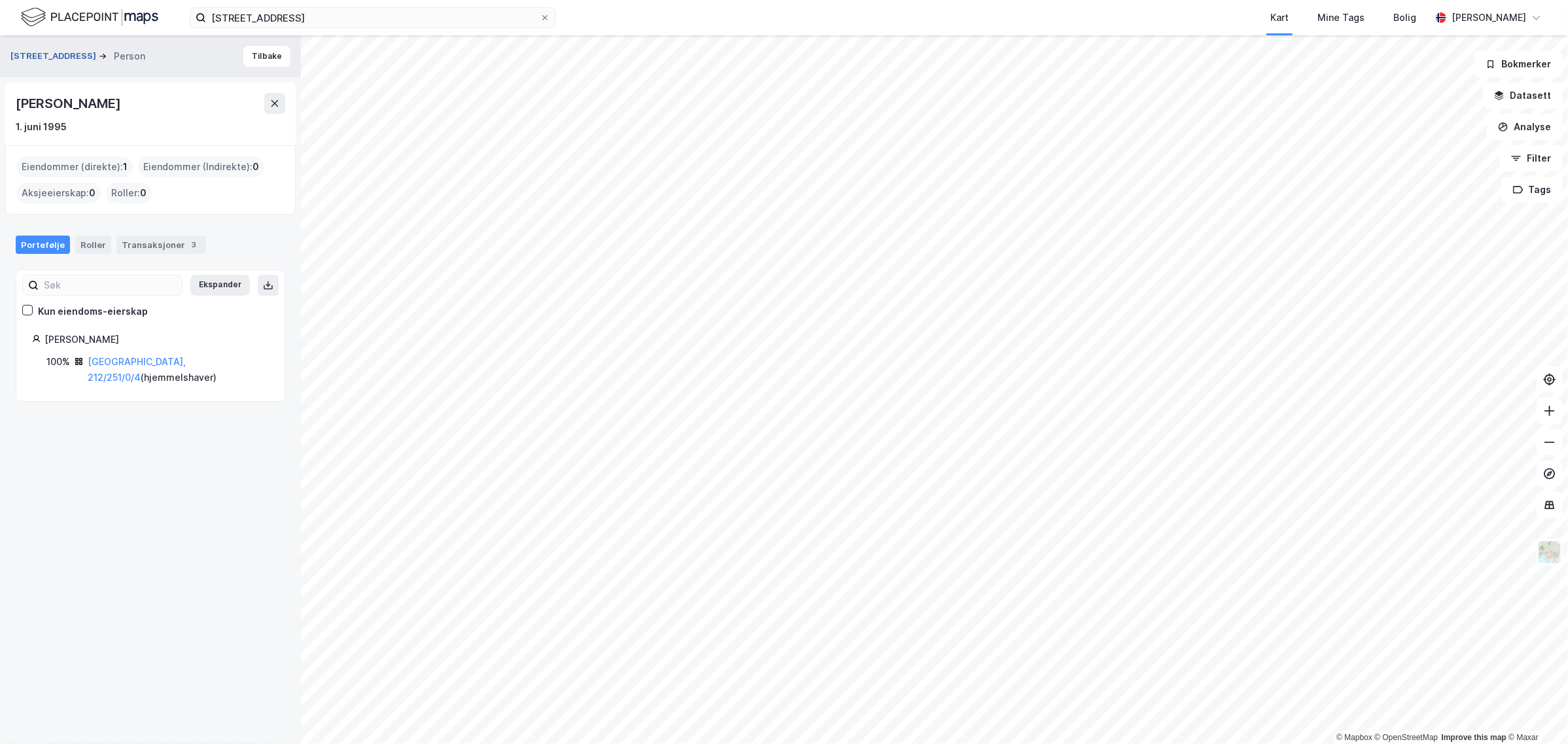
click at [50, 56] on button "[STREET_ADDRESS]" at bounding box center [54, 56] width 88 height 13
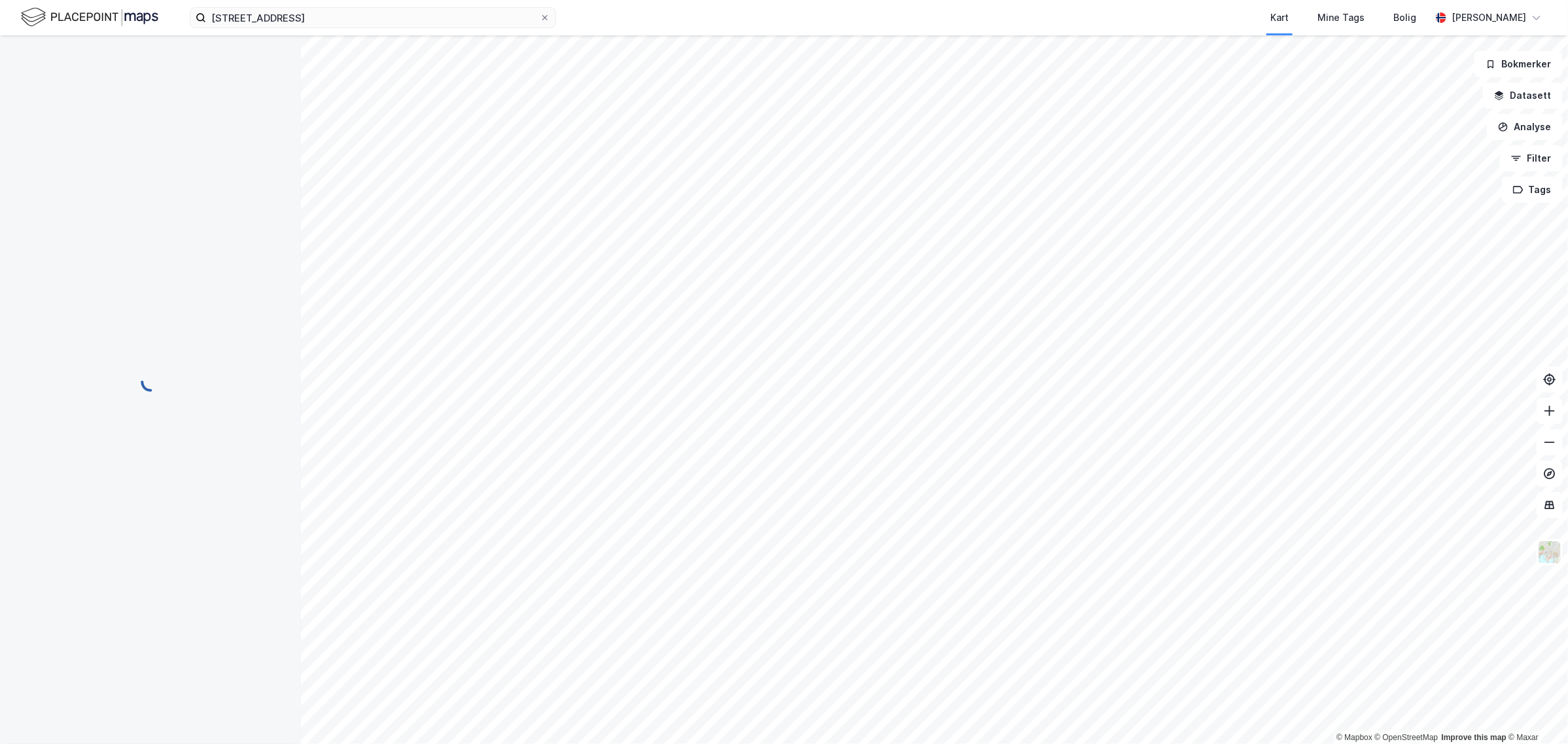
scroll to position [115, 0]
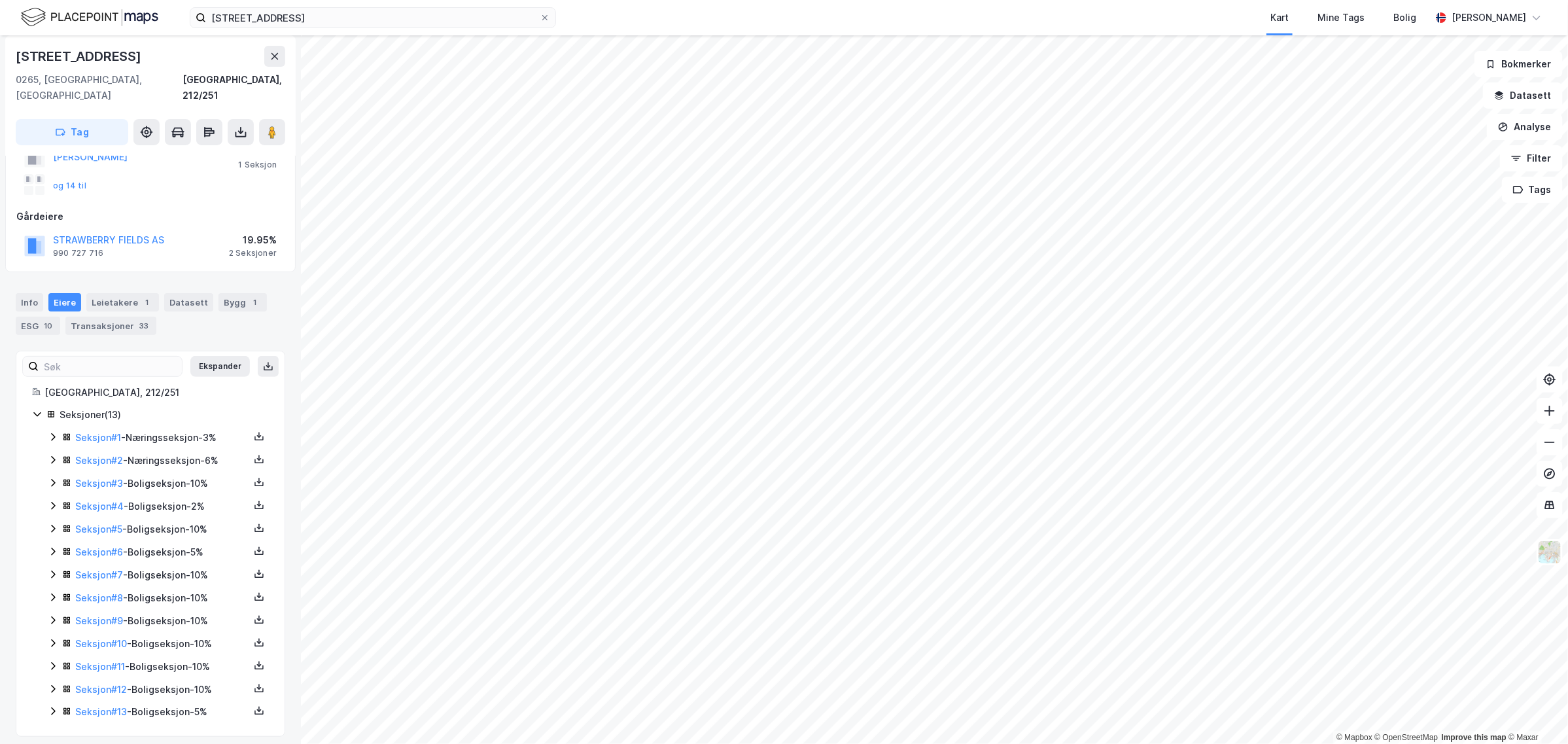
click at [51, 478] on icon at bounding box center [53, 483] width 10 height 10
click at [53, 478] on icon at bounding box center [53, 483] width 10 height 10
click at [56, 568] on icon at bounding box center [53, 573] width 10 height 10
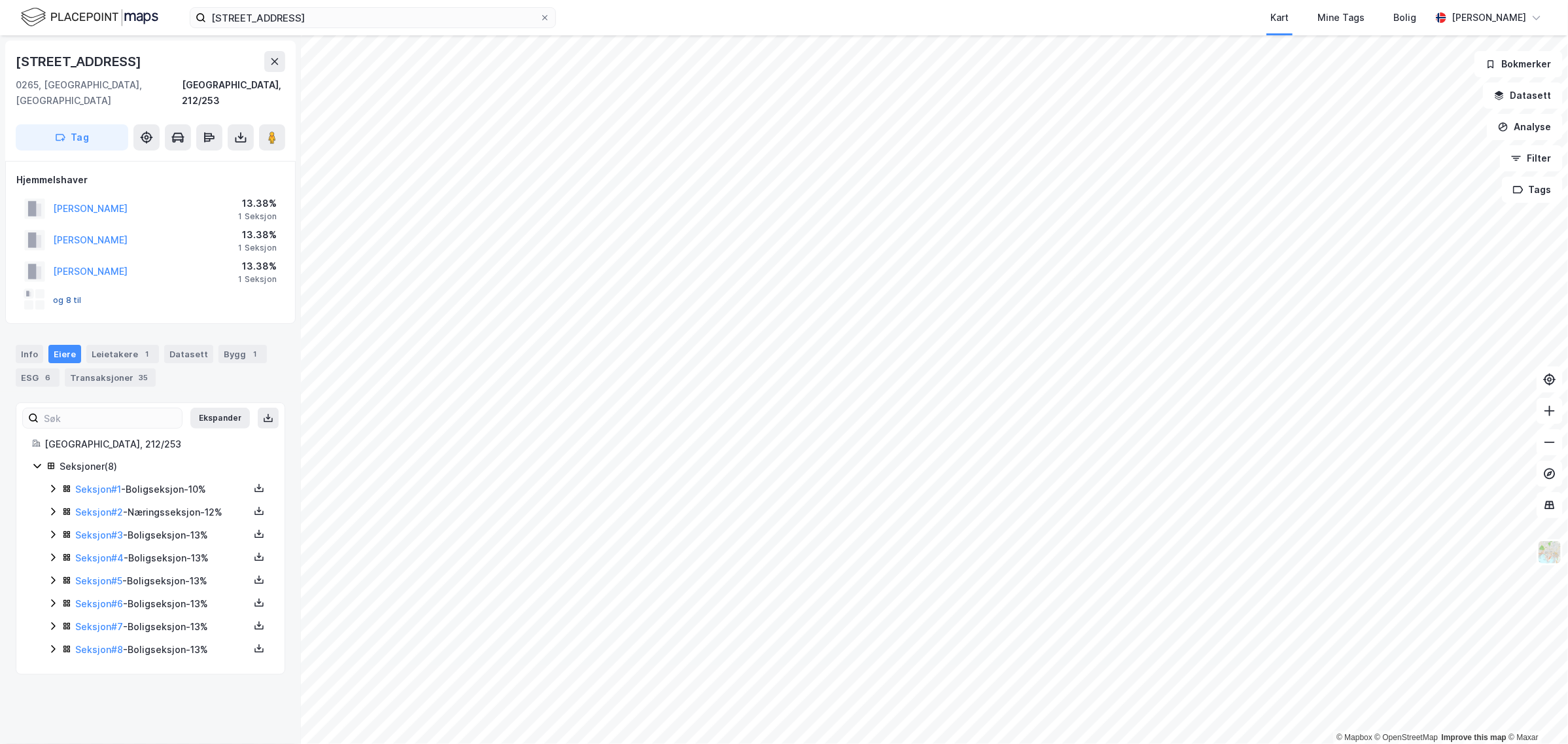
click at [0, 0] on button "og 8 til" at bounding box center [0, 0] width 0 height 0
click at [57, 484] on icon at bounding box center [53, 489] width 10 height 10
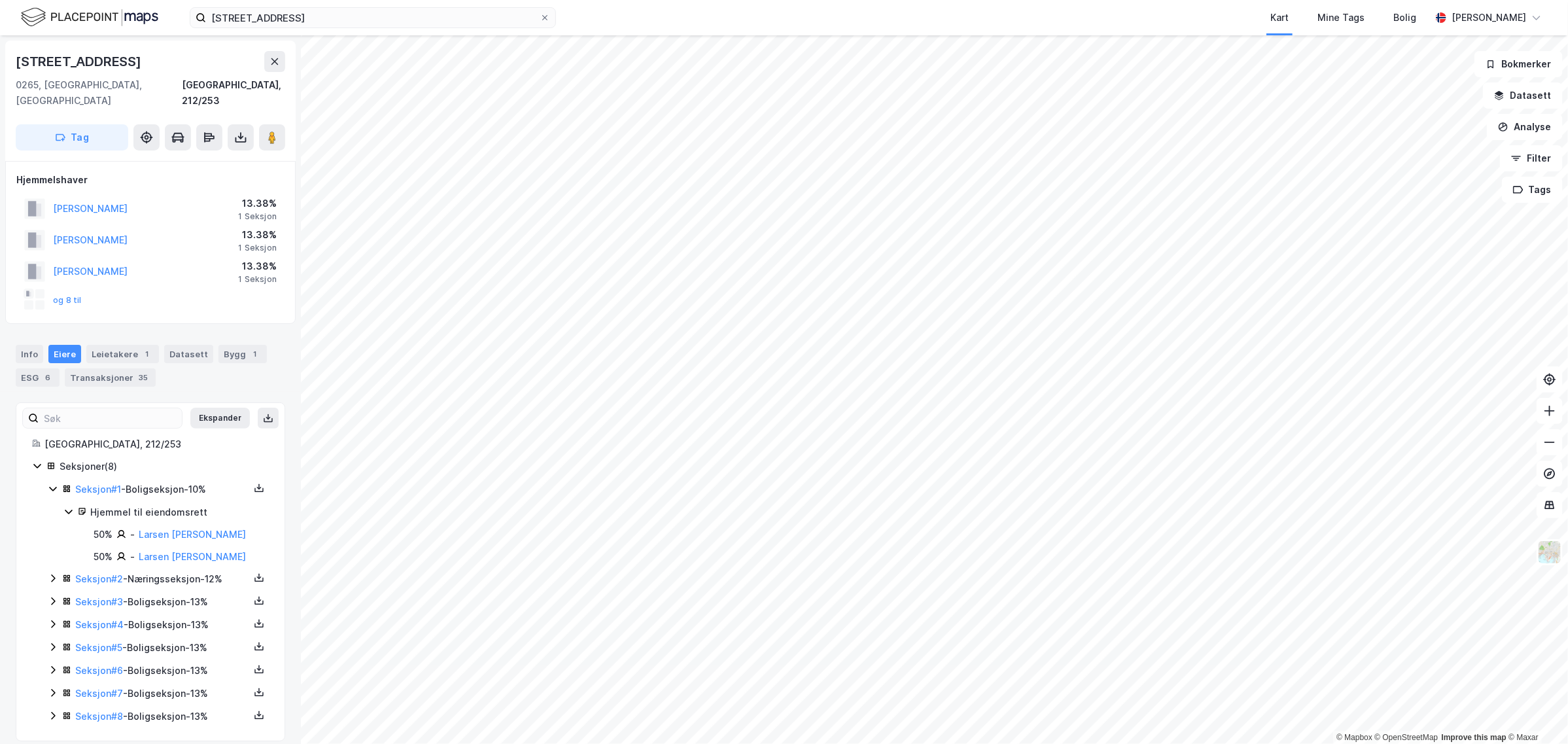
click at [57, 596] on icon at bounding box center [53, 601] width 10 height 10
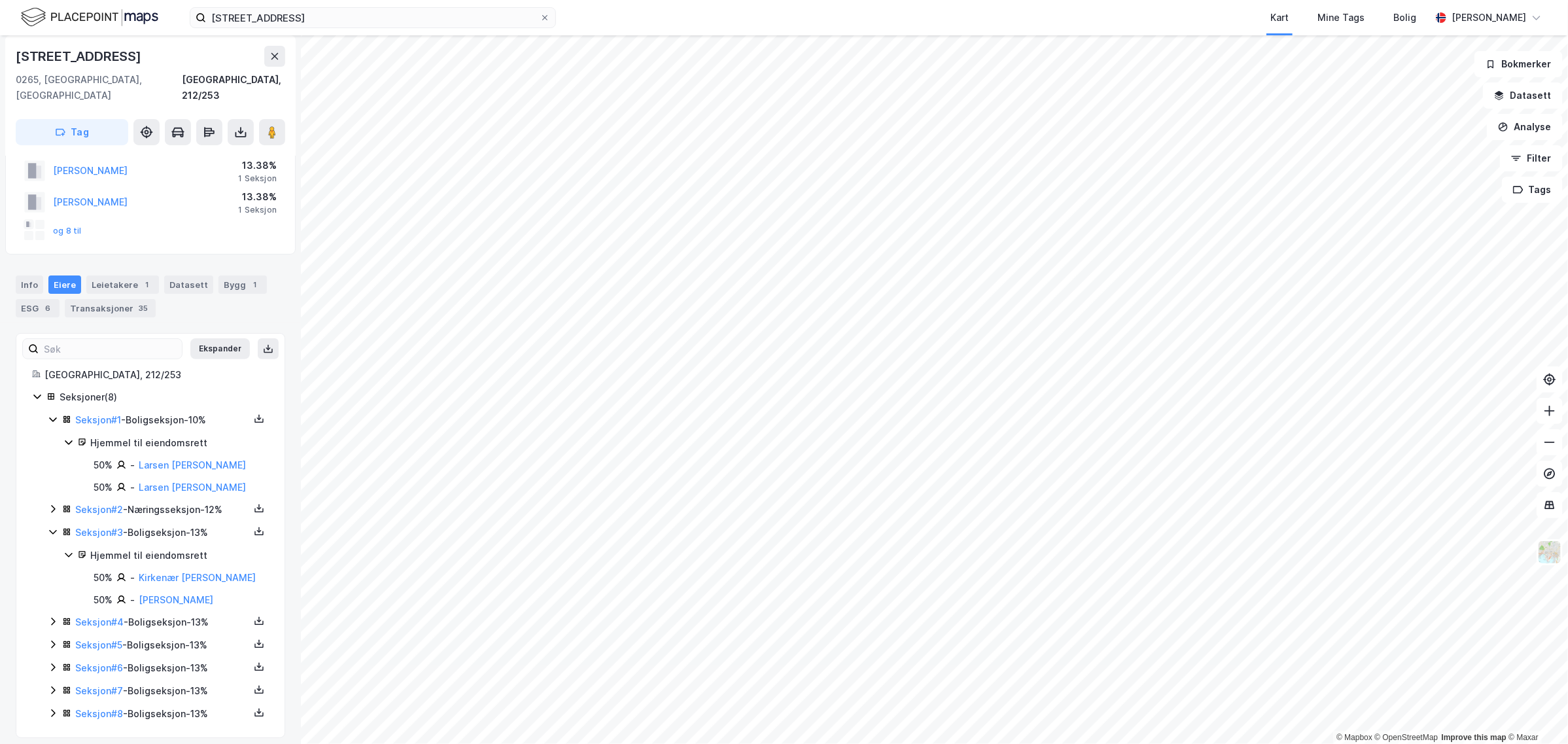
click at [56, 708] on icon at bounding box center [53, 713] width 10 height 10
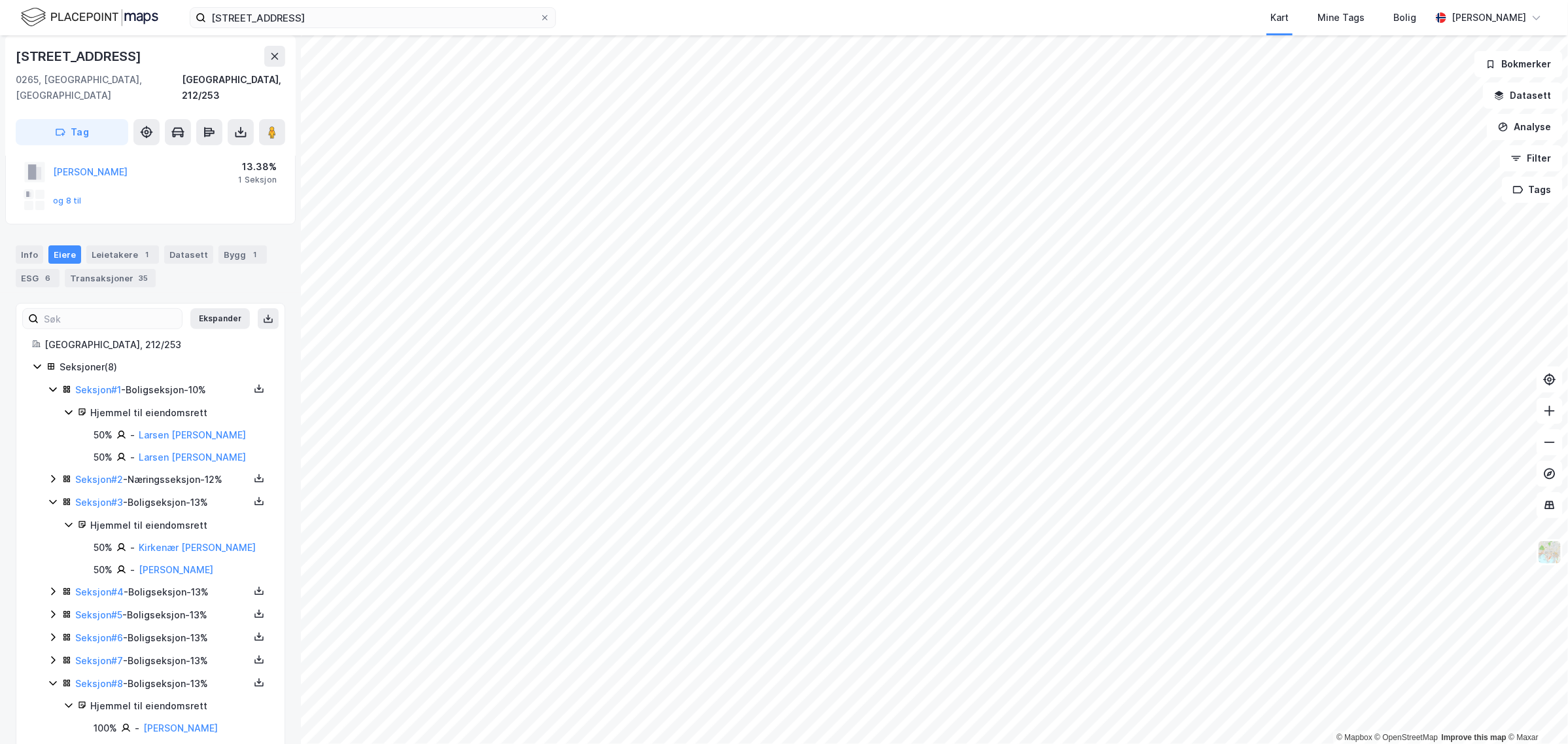
scroll to position [115, 0]
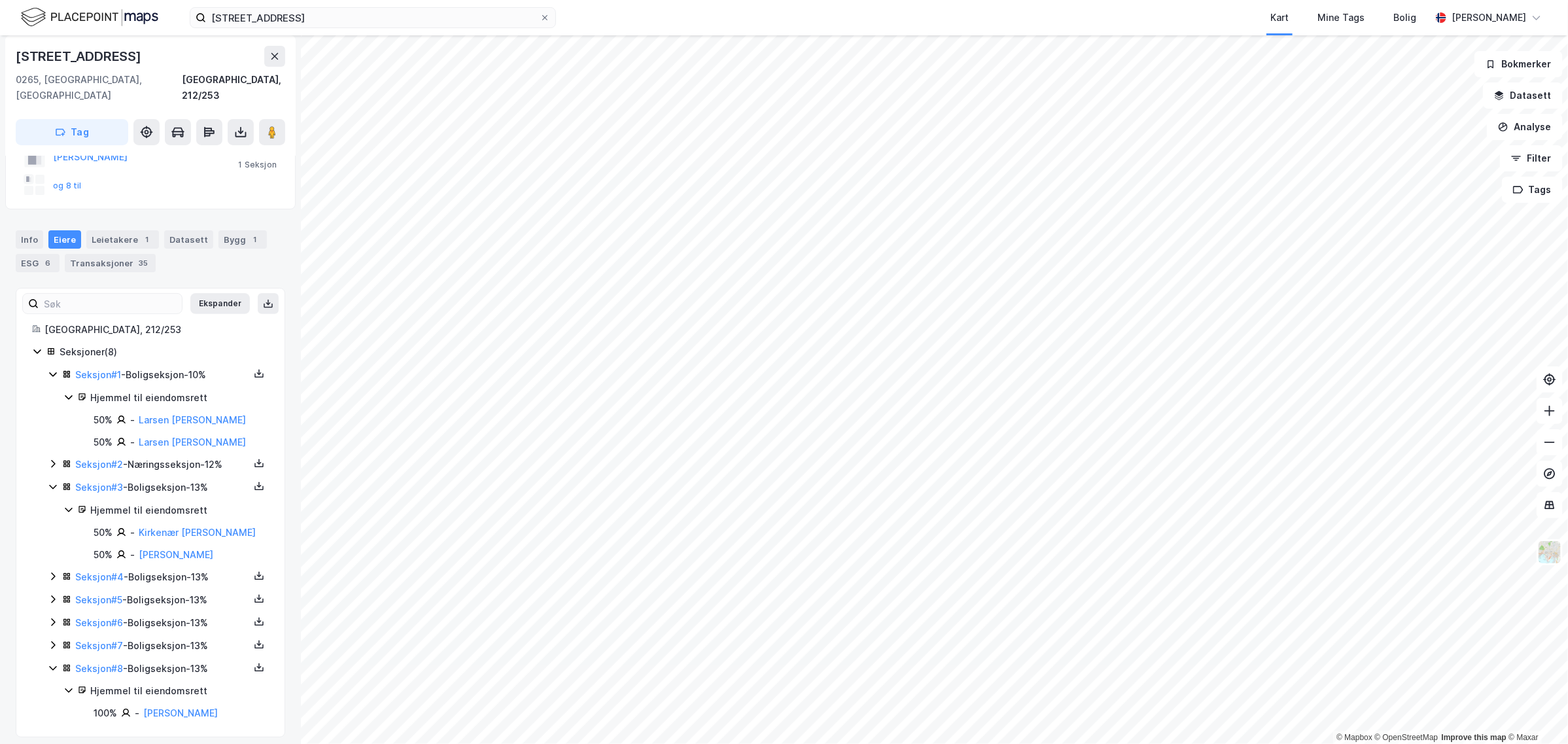
click at [58, 640] on icon at bounding box center [53, 645] width 10 height 10
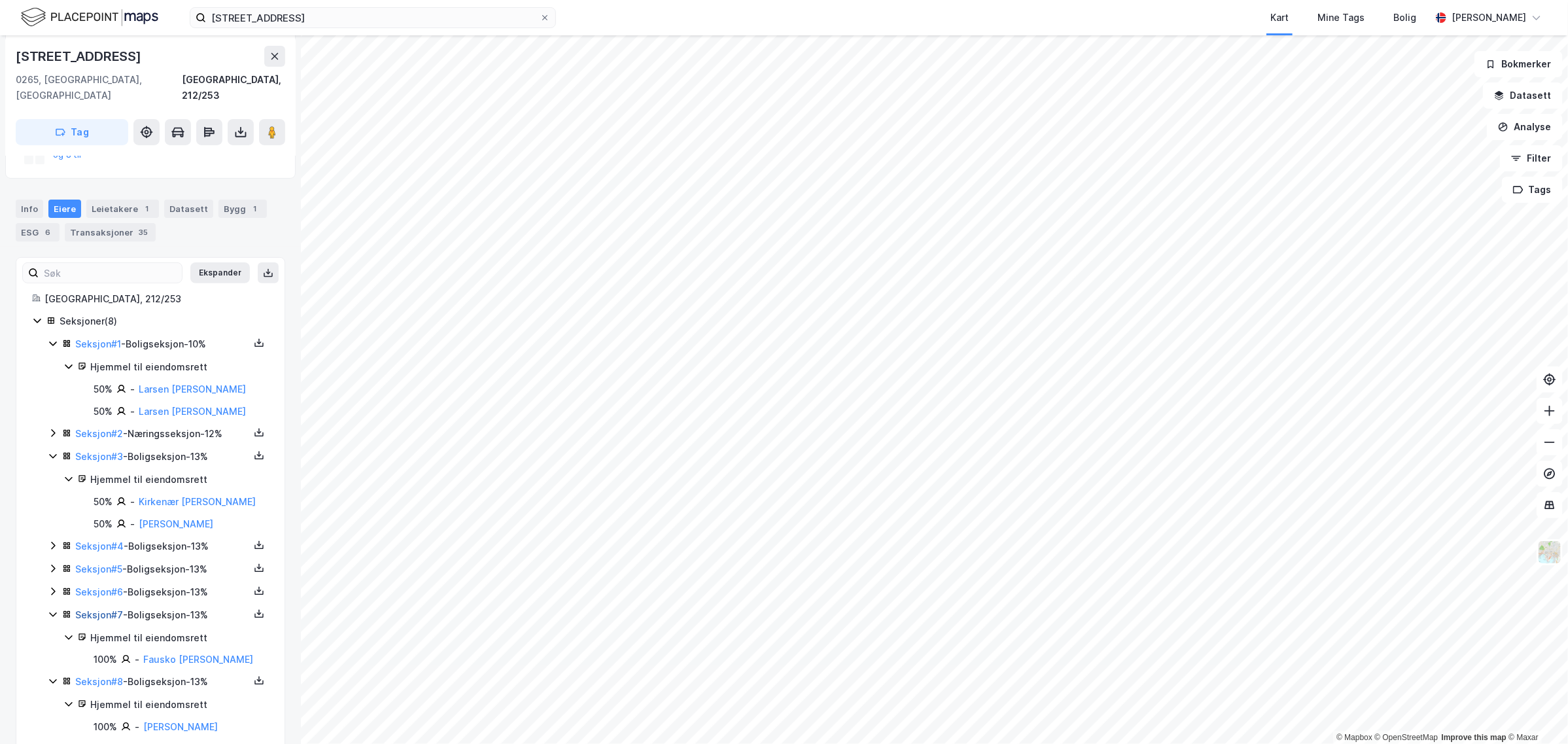
scroll to position [159, 0]
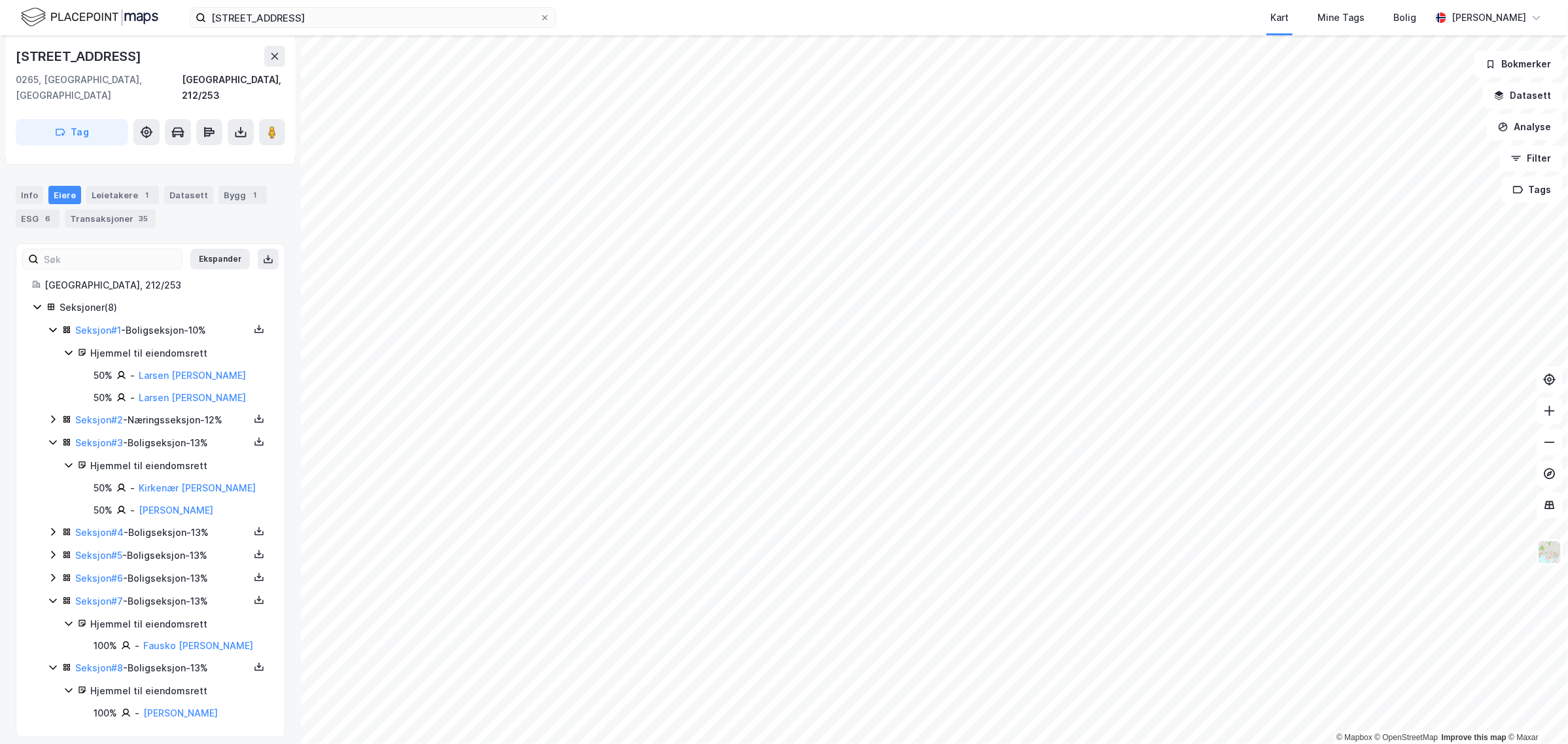
click at [50, 573] on icon at bounding box center [53, 578] width 10 height 10
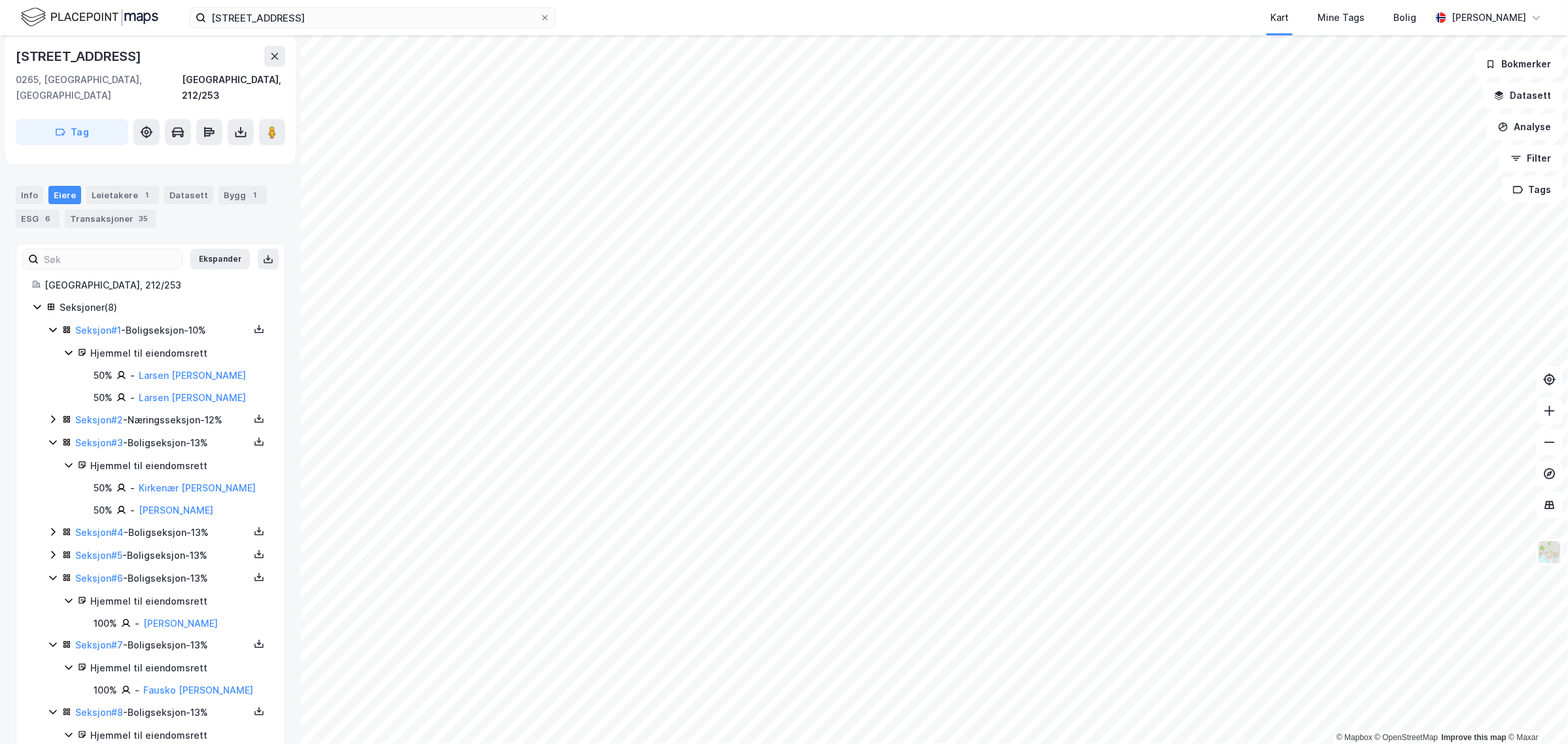
click at [53, 550] on icon at bounding box center [53, 555] width 10 height 10
click at [56, 527] on icon at bounding box center [53, 532] width 10 height 10
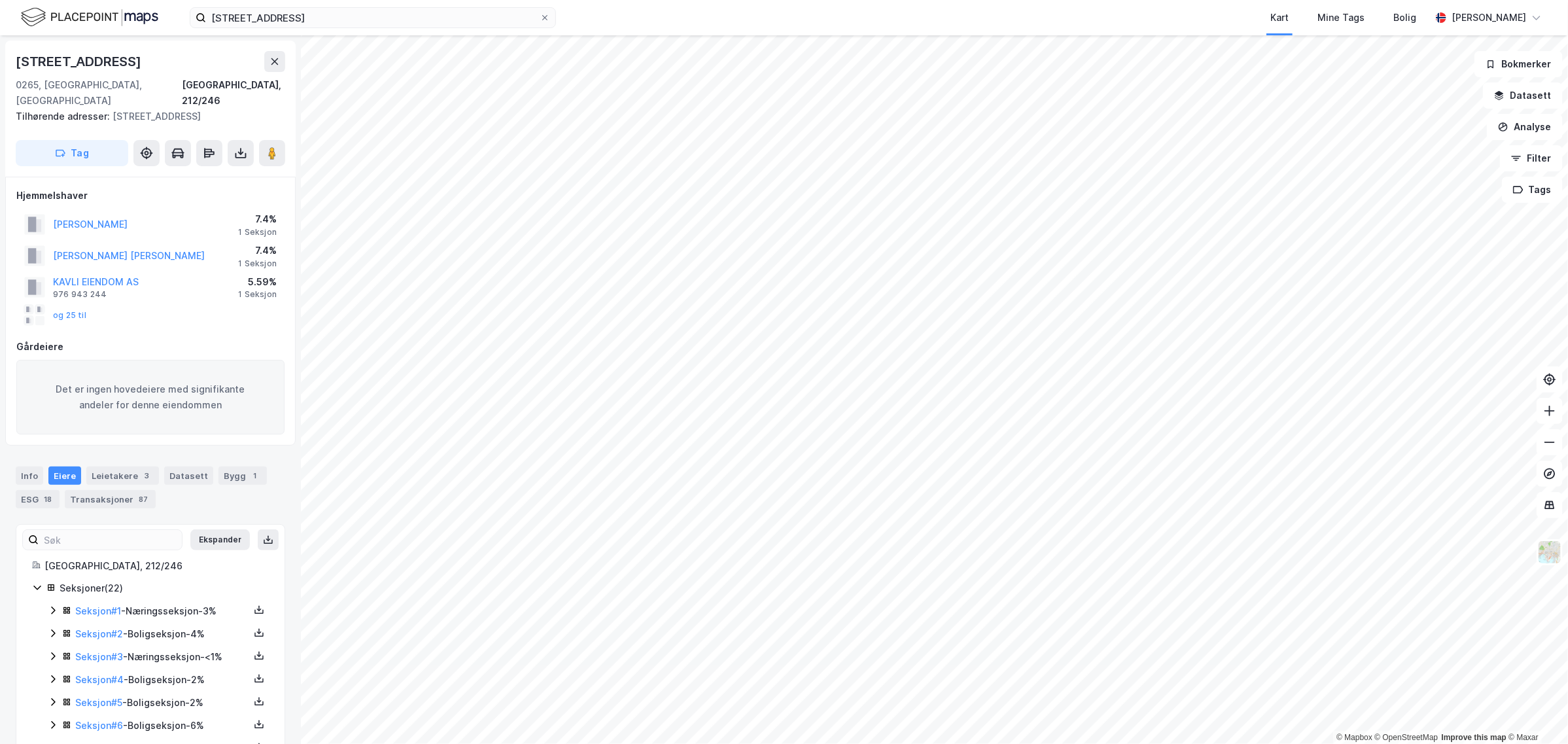
scroll to position [159, 0]
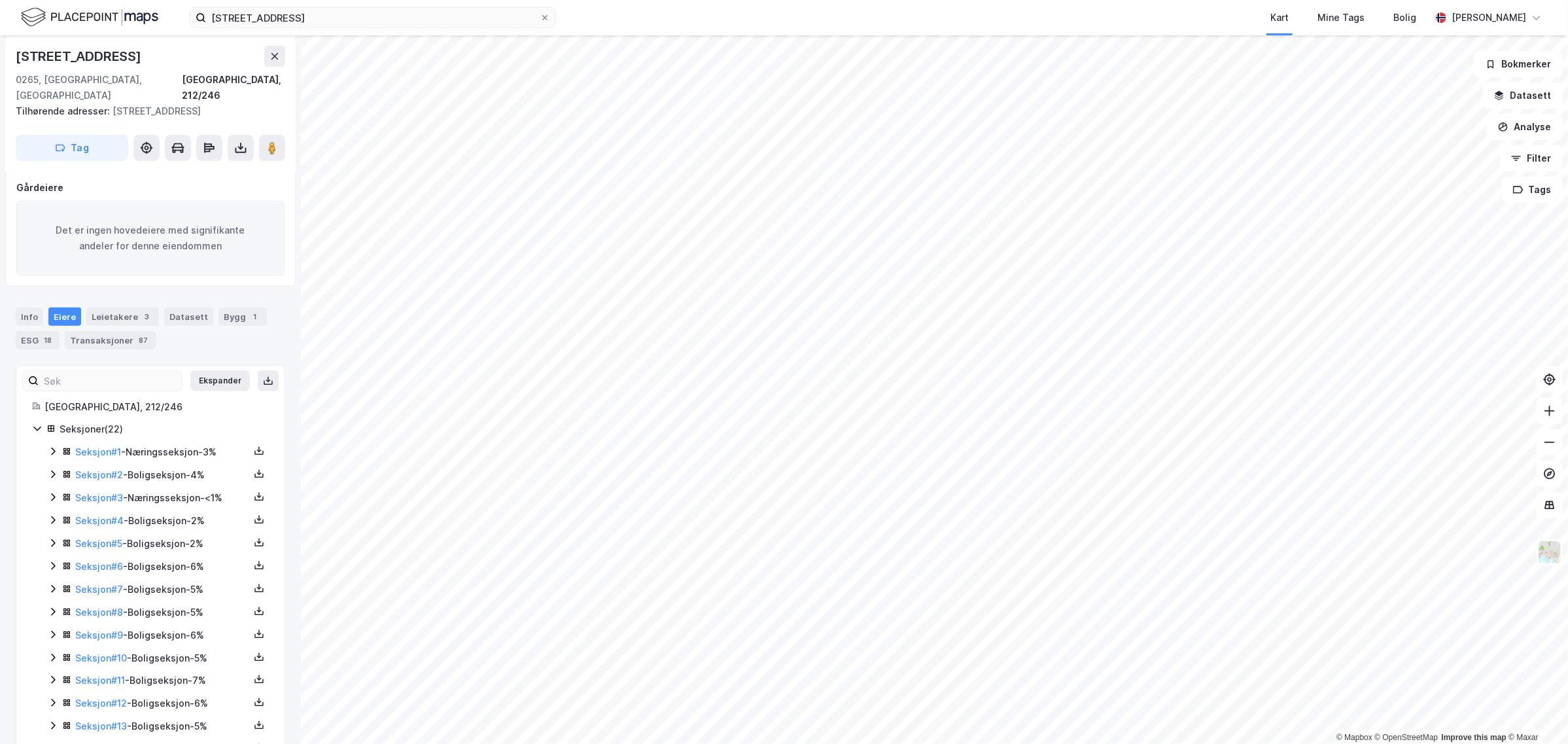
click at [54, 515] on icon at bounding box center [53, 520] width 10 height 10
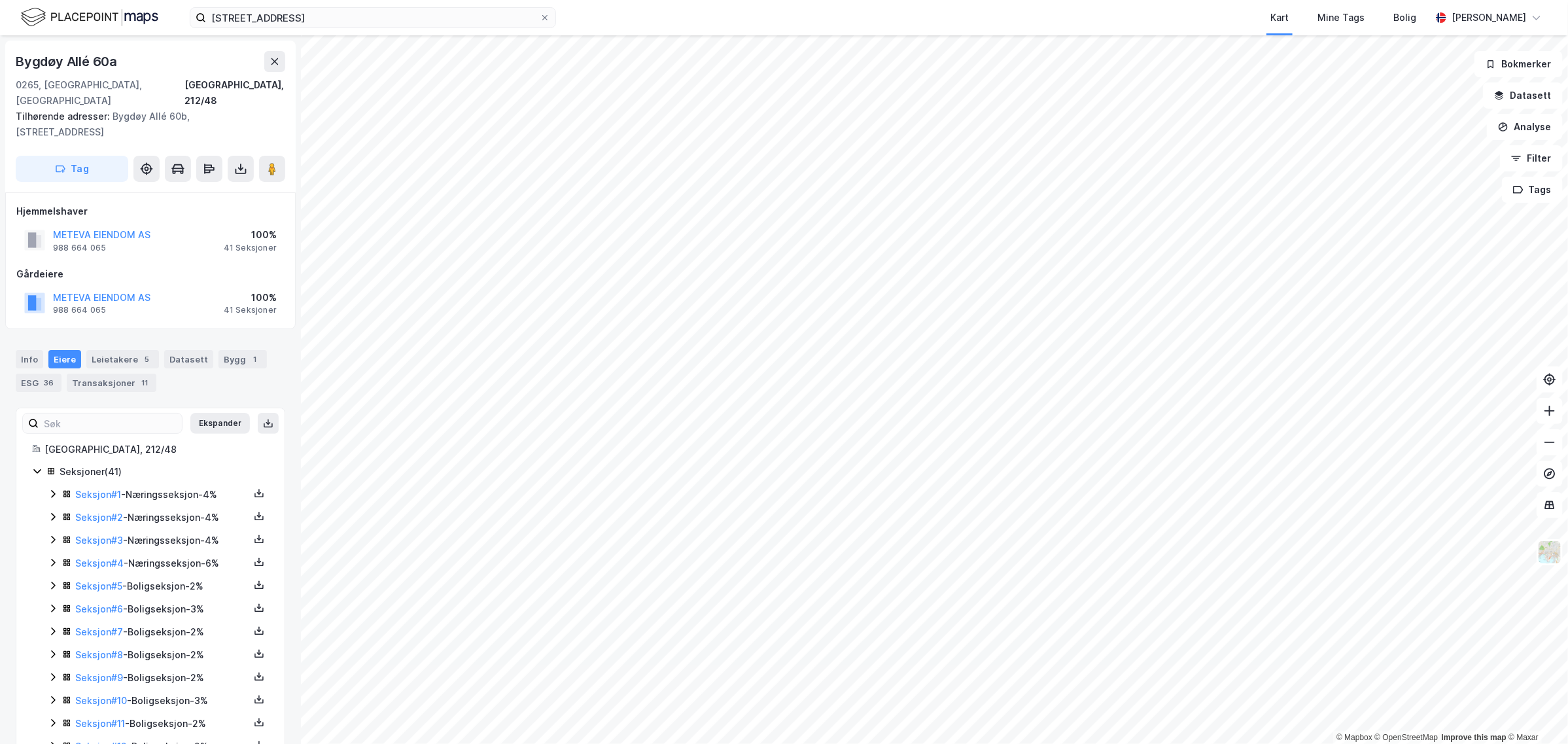
scroll to position [159, 0]
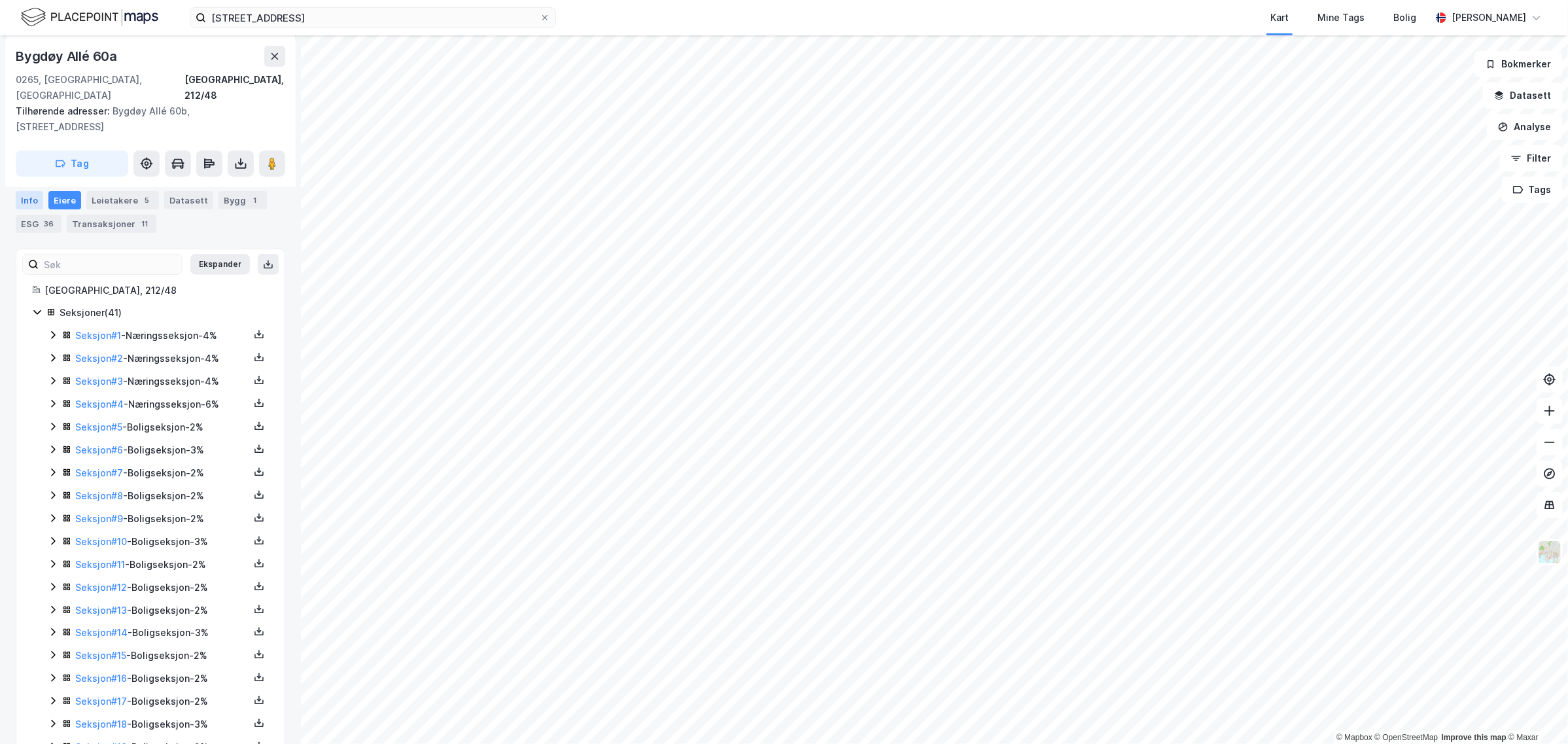
click at [34, 191] on div "Info" at bounding box center [30, 200] width 27 height 19
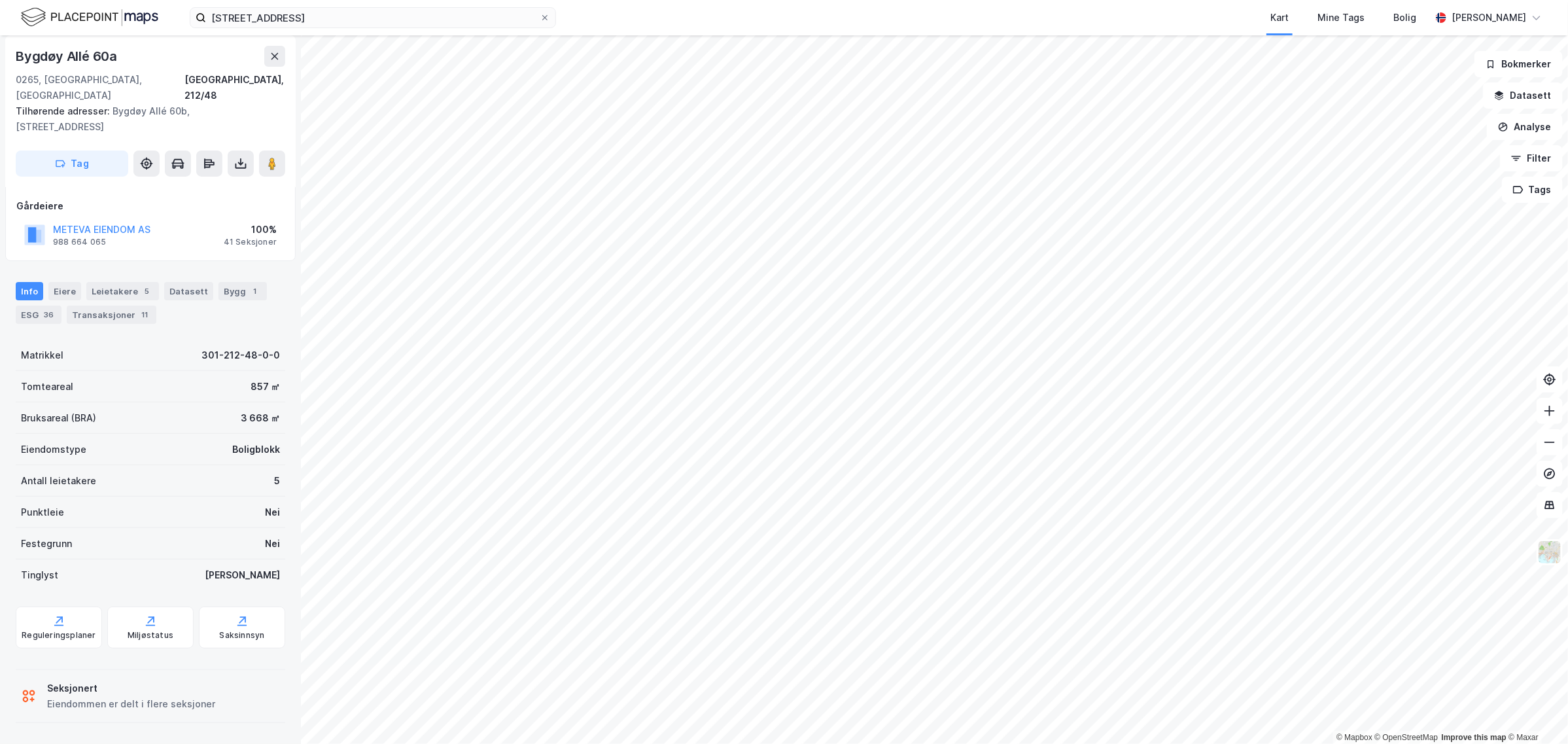
scroll to position [36, 0]
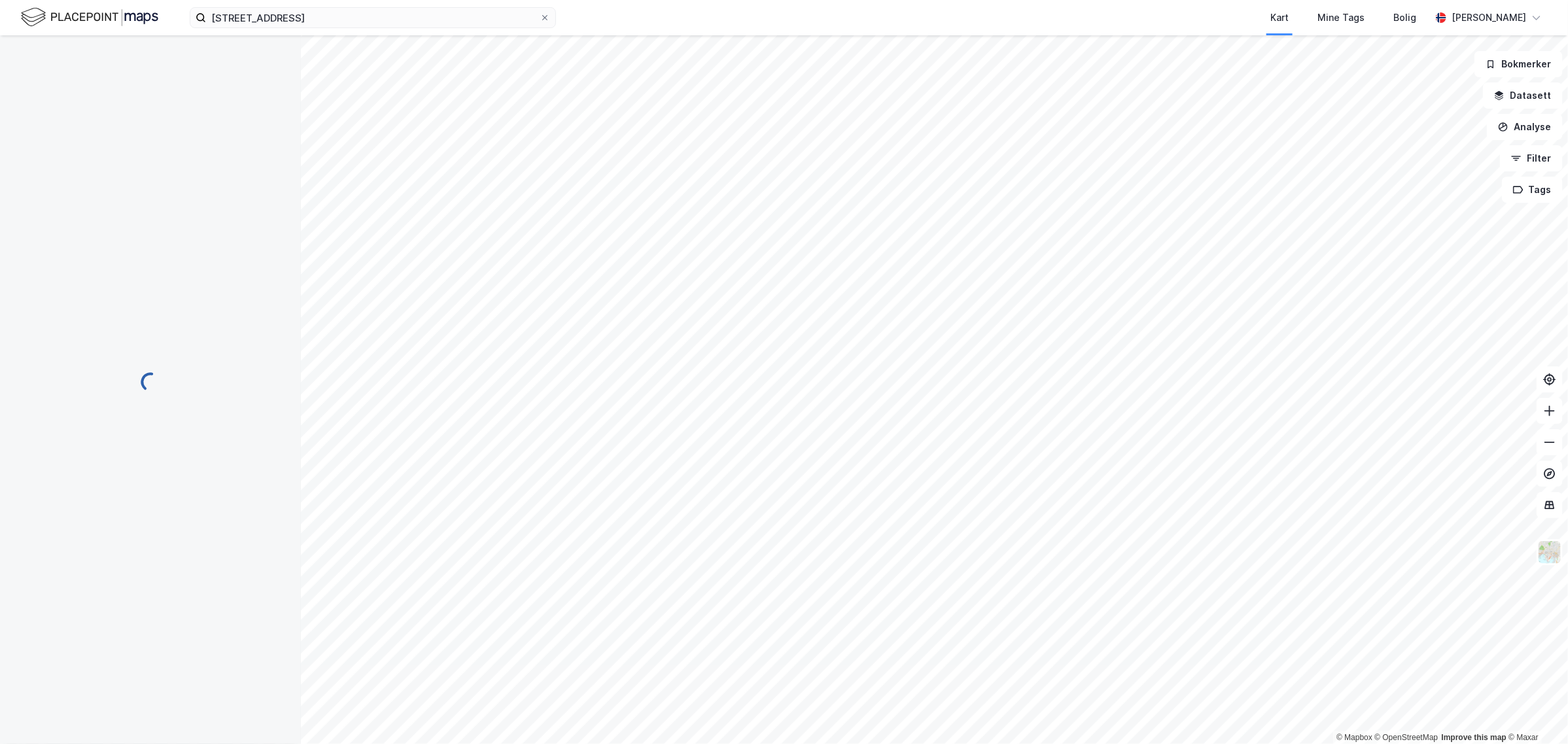
scroll to position [36, 0]
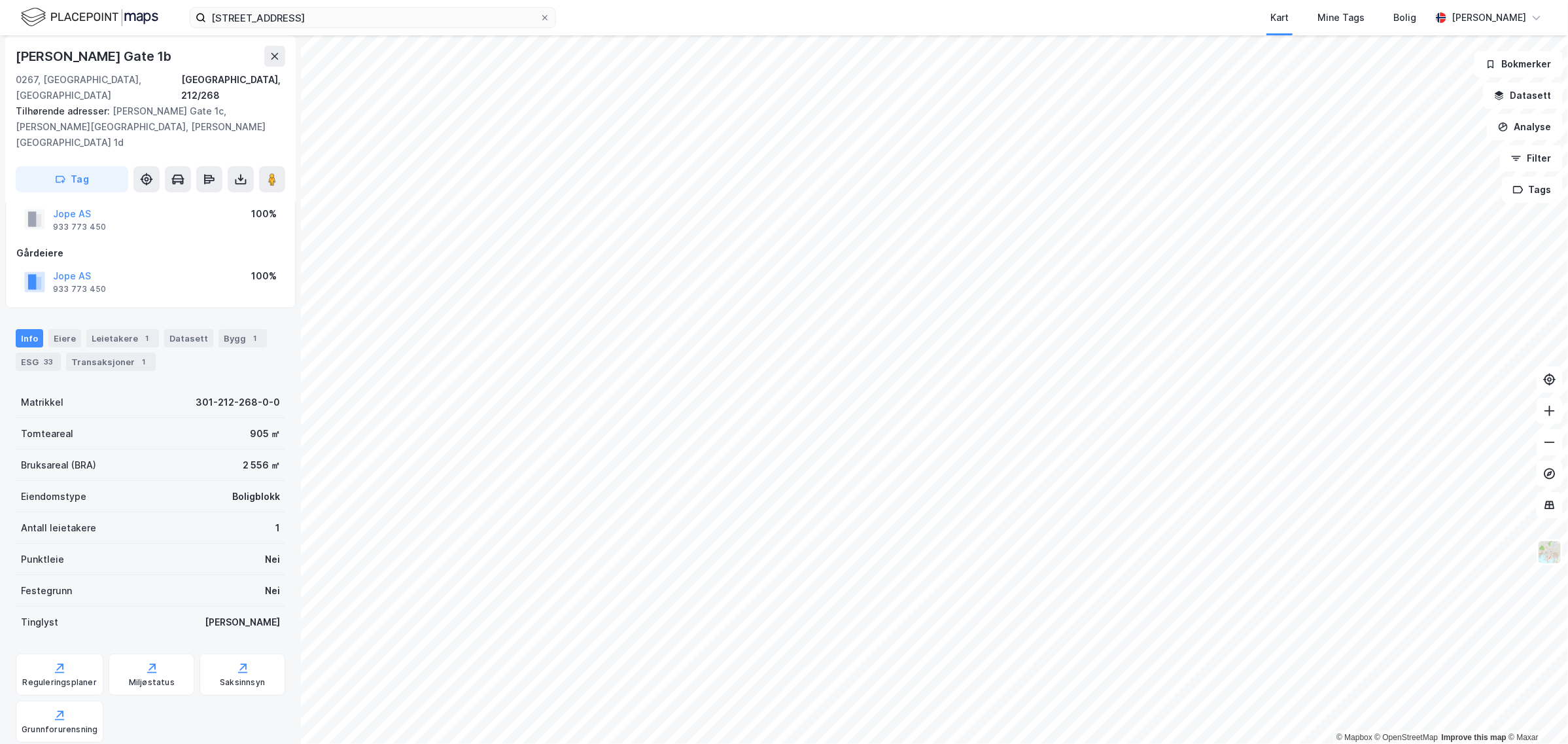
scroll to position [36, 0]
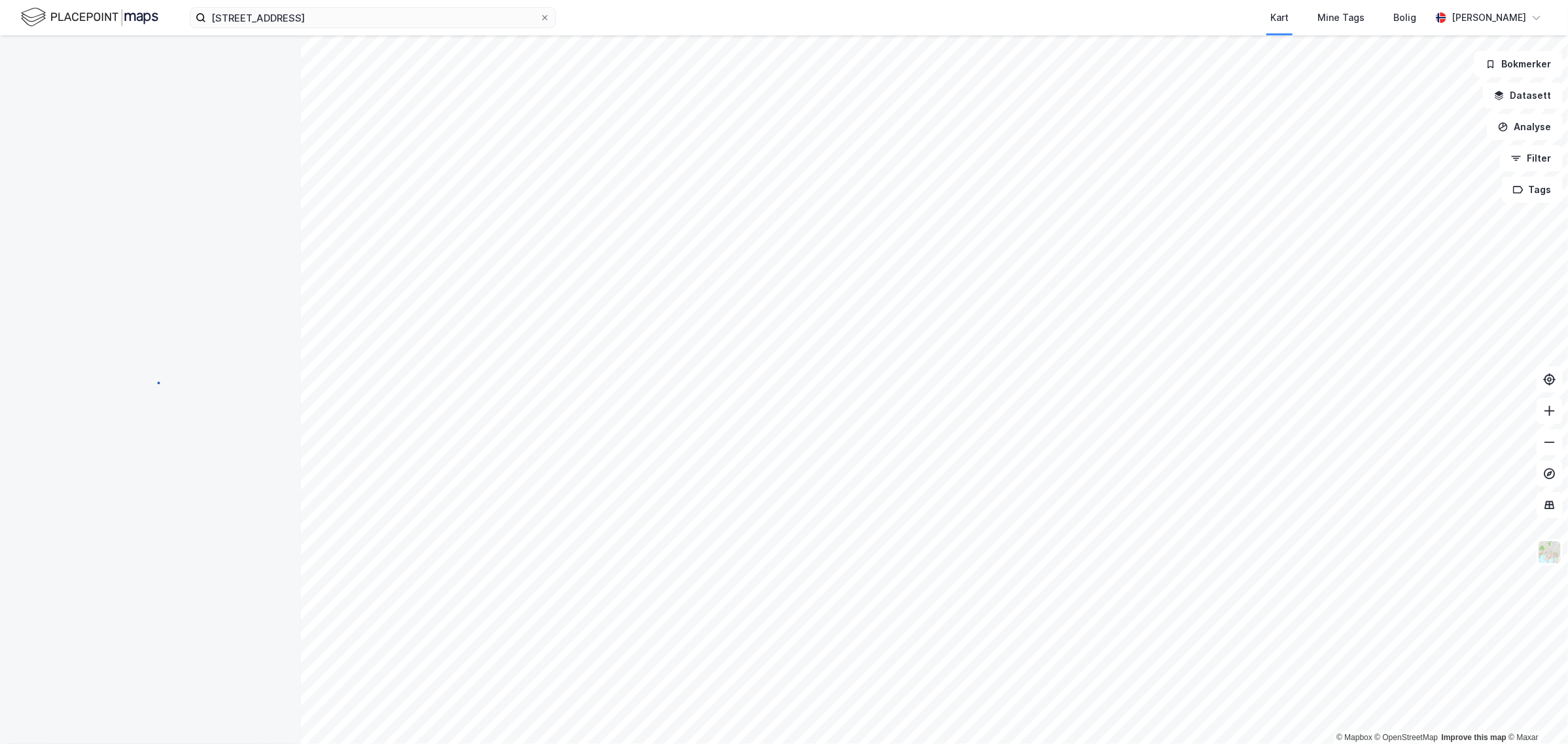
scroll to position [36, 0]
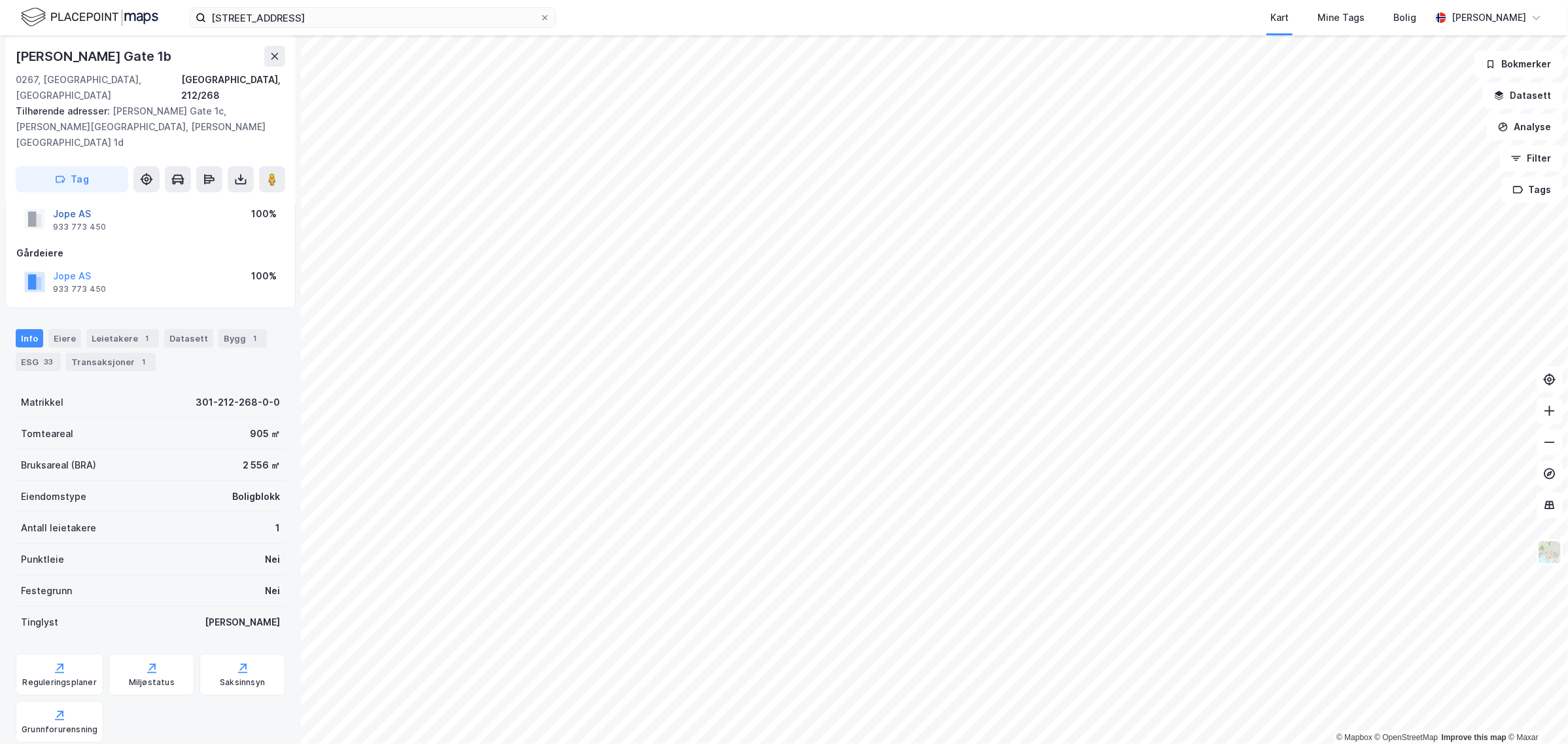
click at [0, 0] on button "Jope AS" at bounding box center [0, 0] width 0 height 0
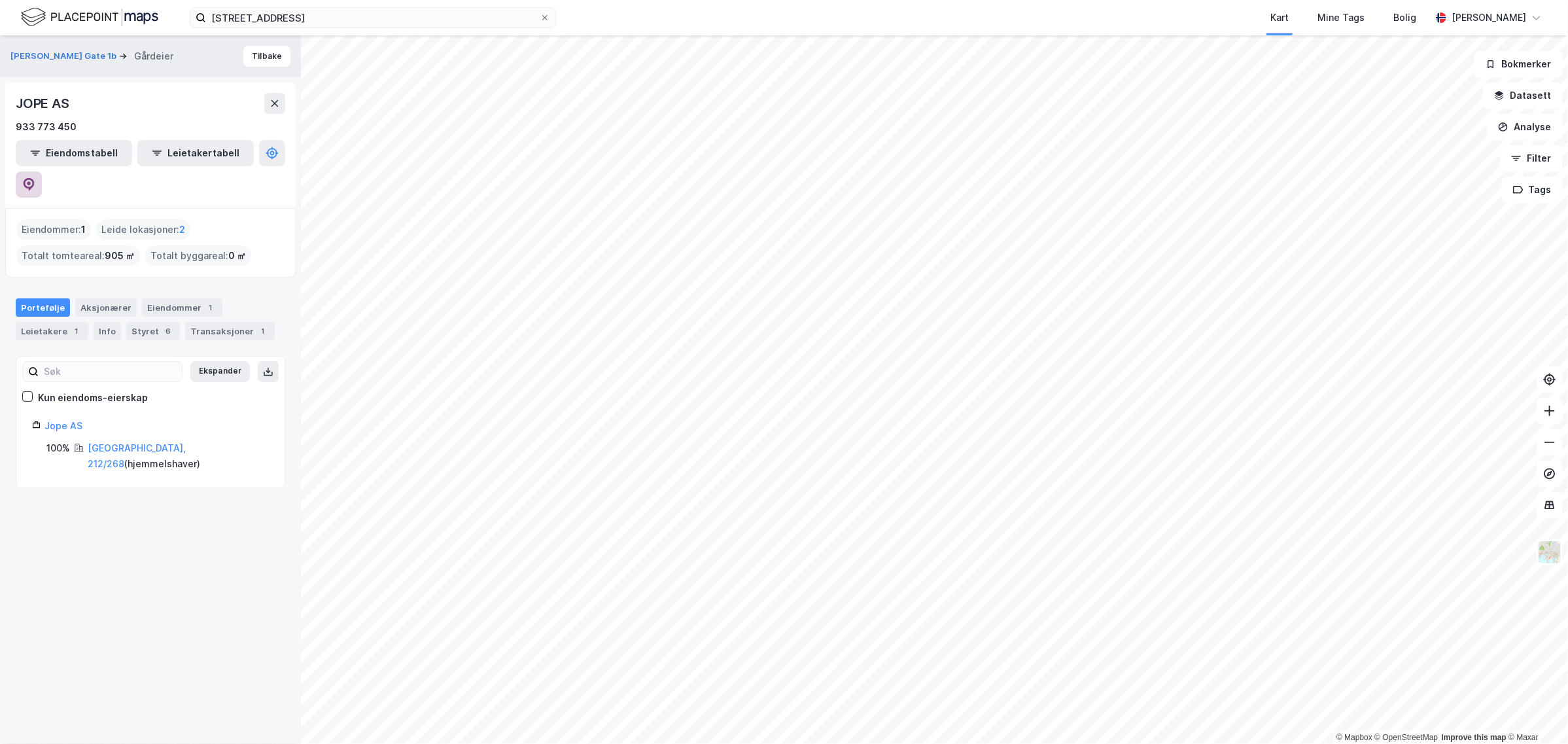
click at [35, 178] on icon at bounding box center [29, 184] width 11 height 13
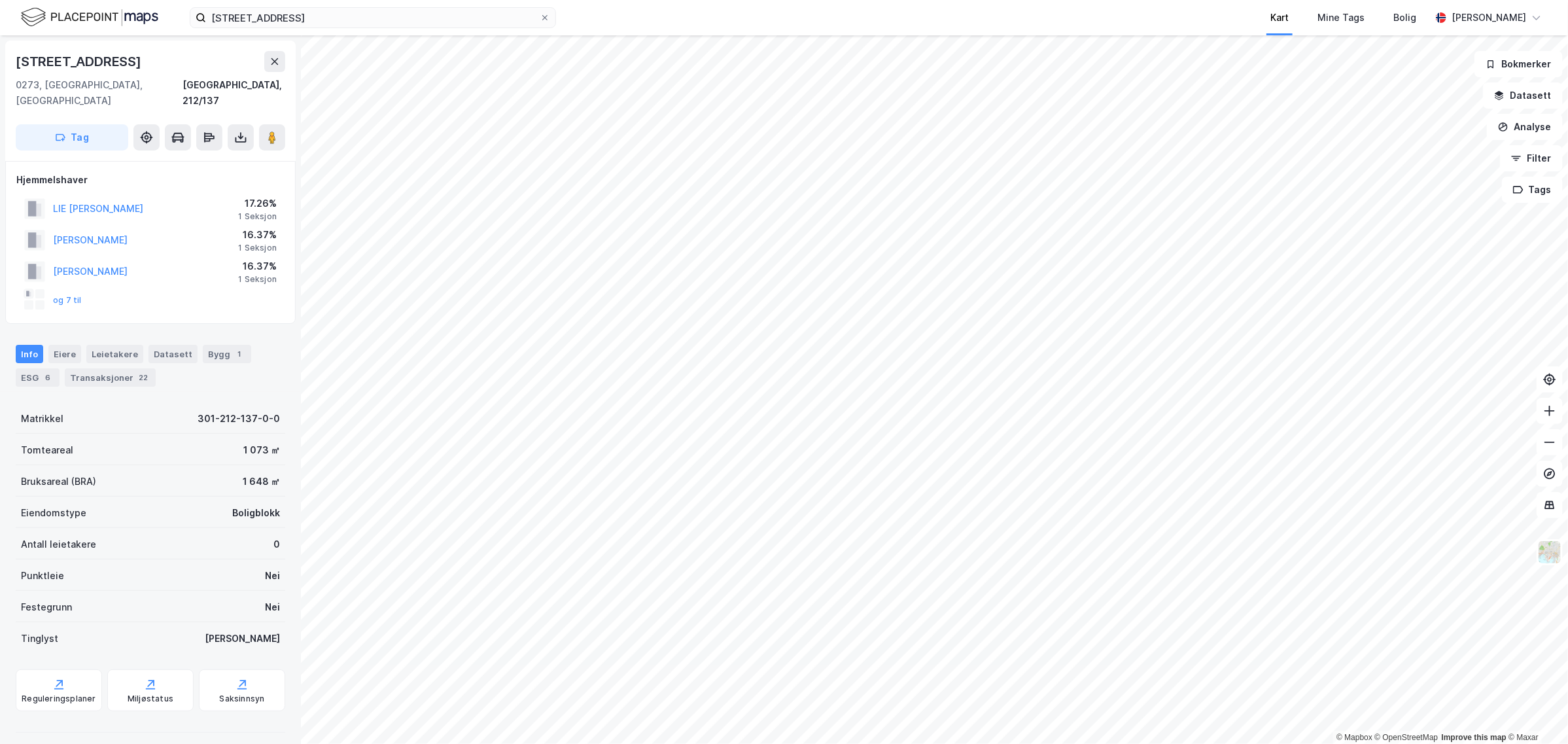
scroll to position [36, 0]
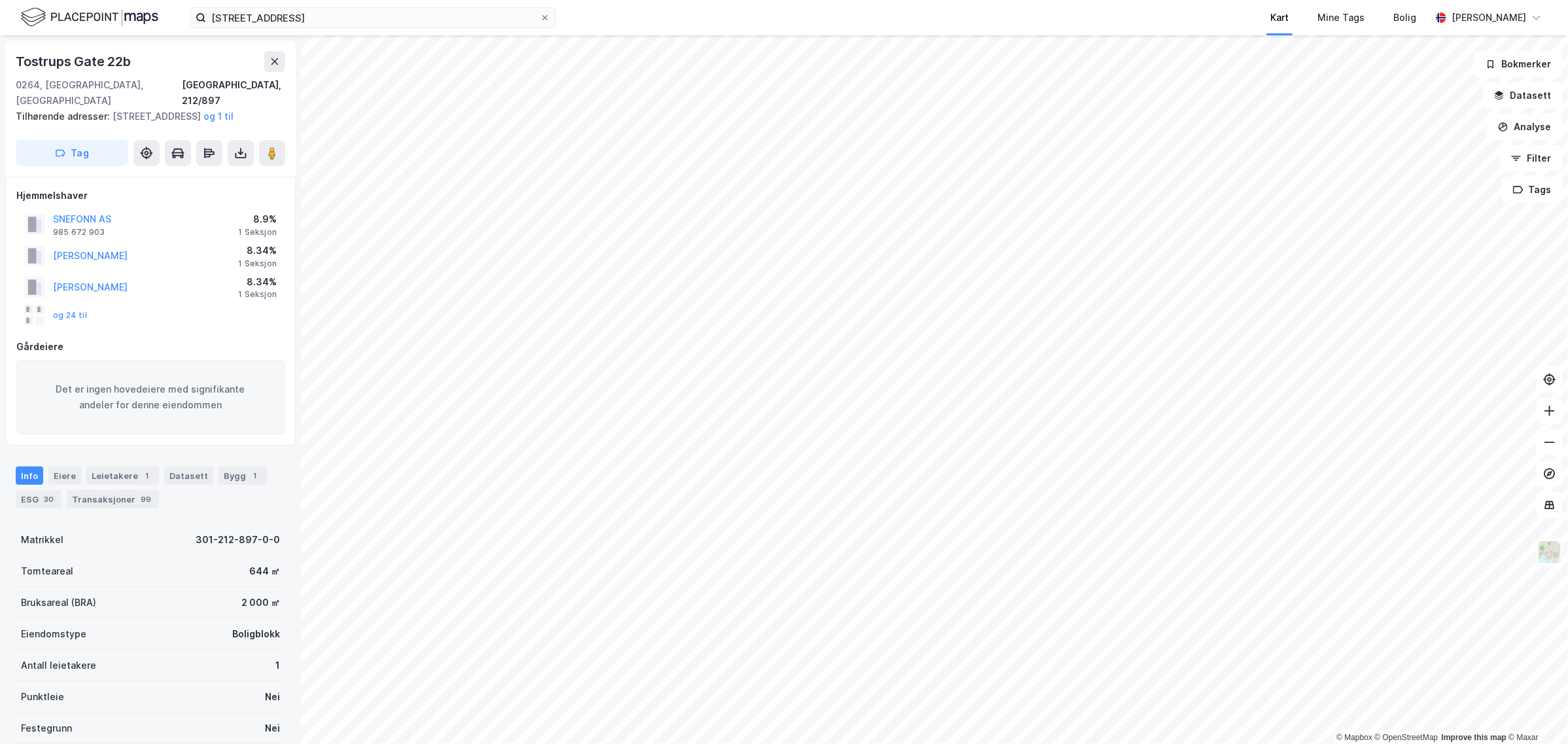
scroll to position [36, 0]
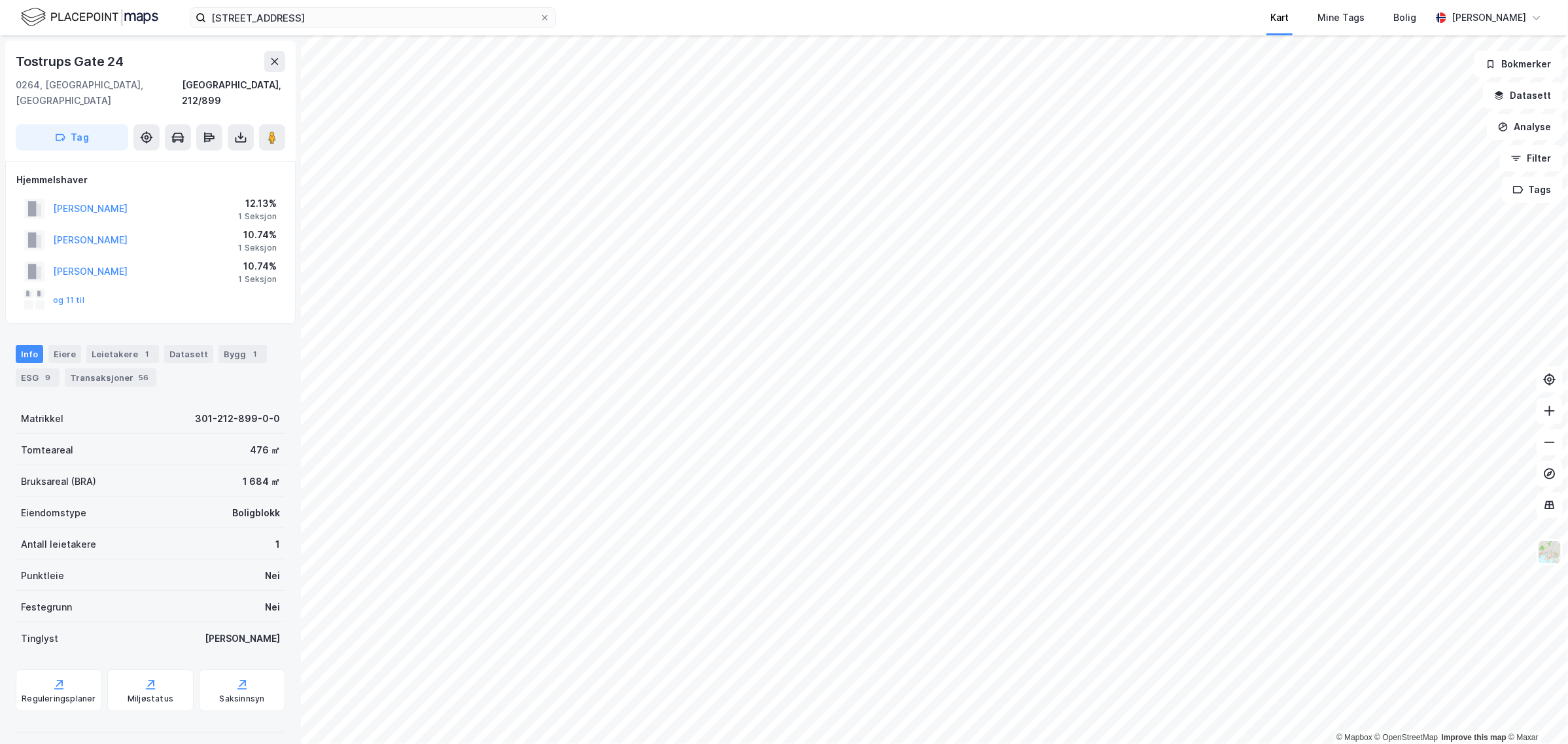
scroll to position [36, 0]
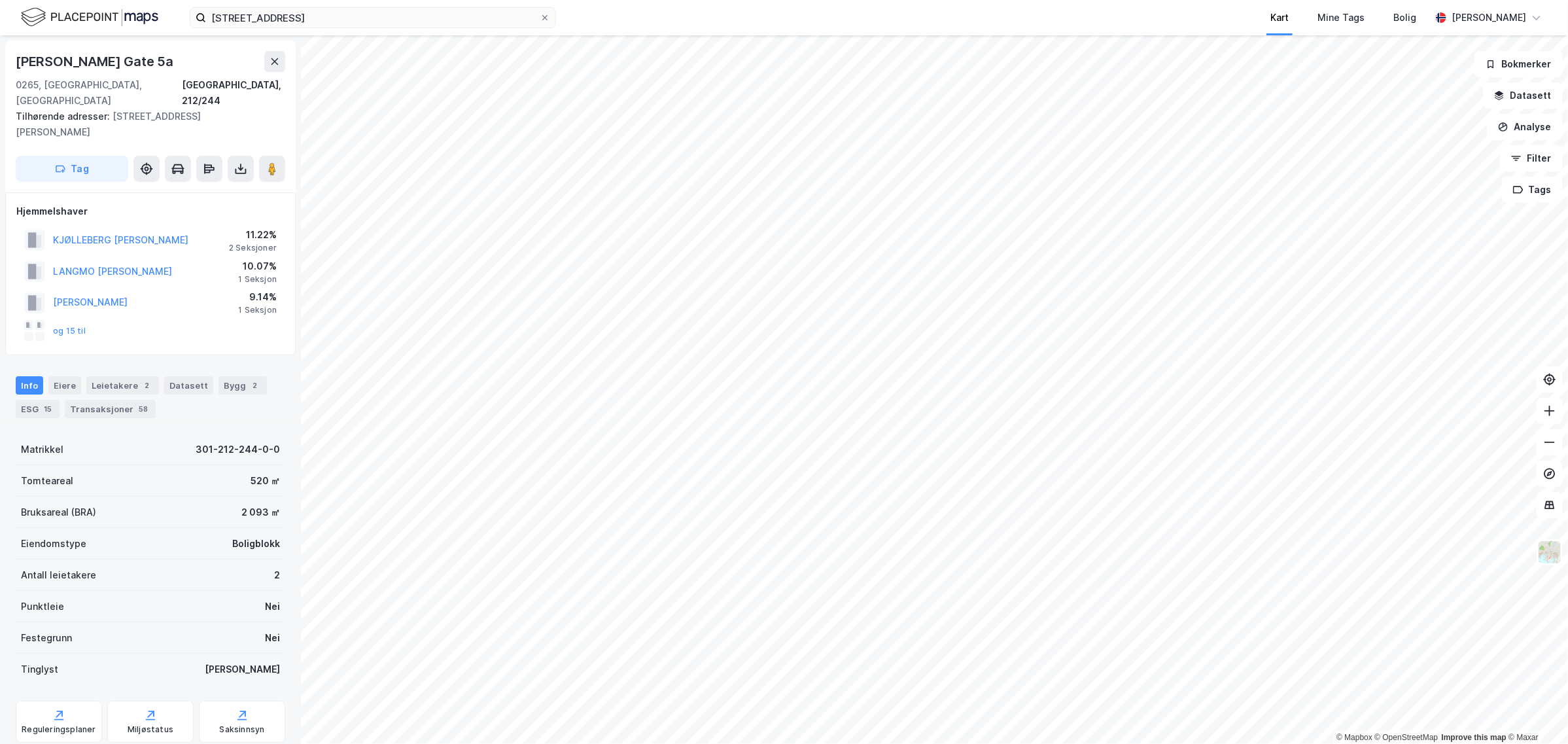
scroll to position [36, 0]
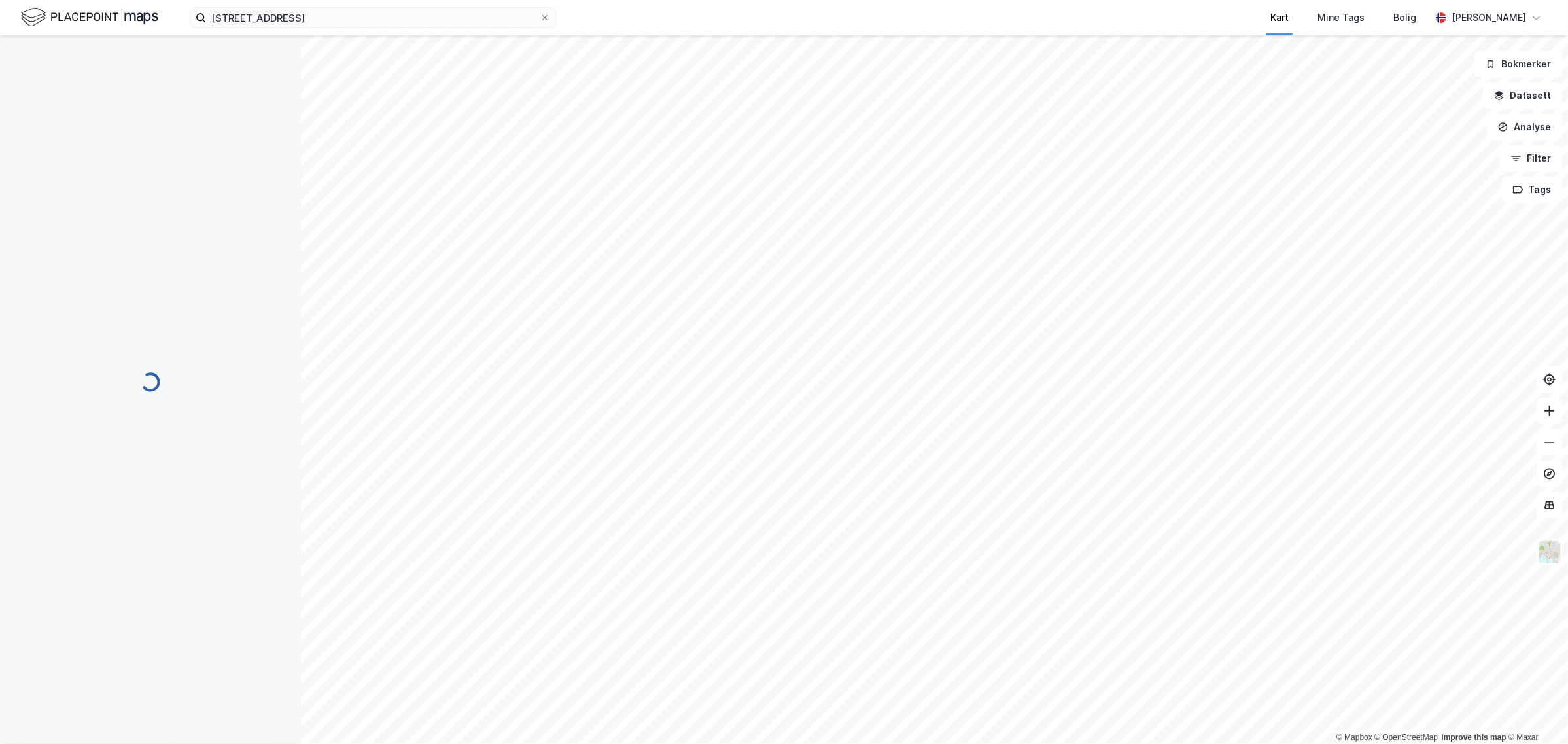
scroll to position [36, 0]
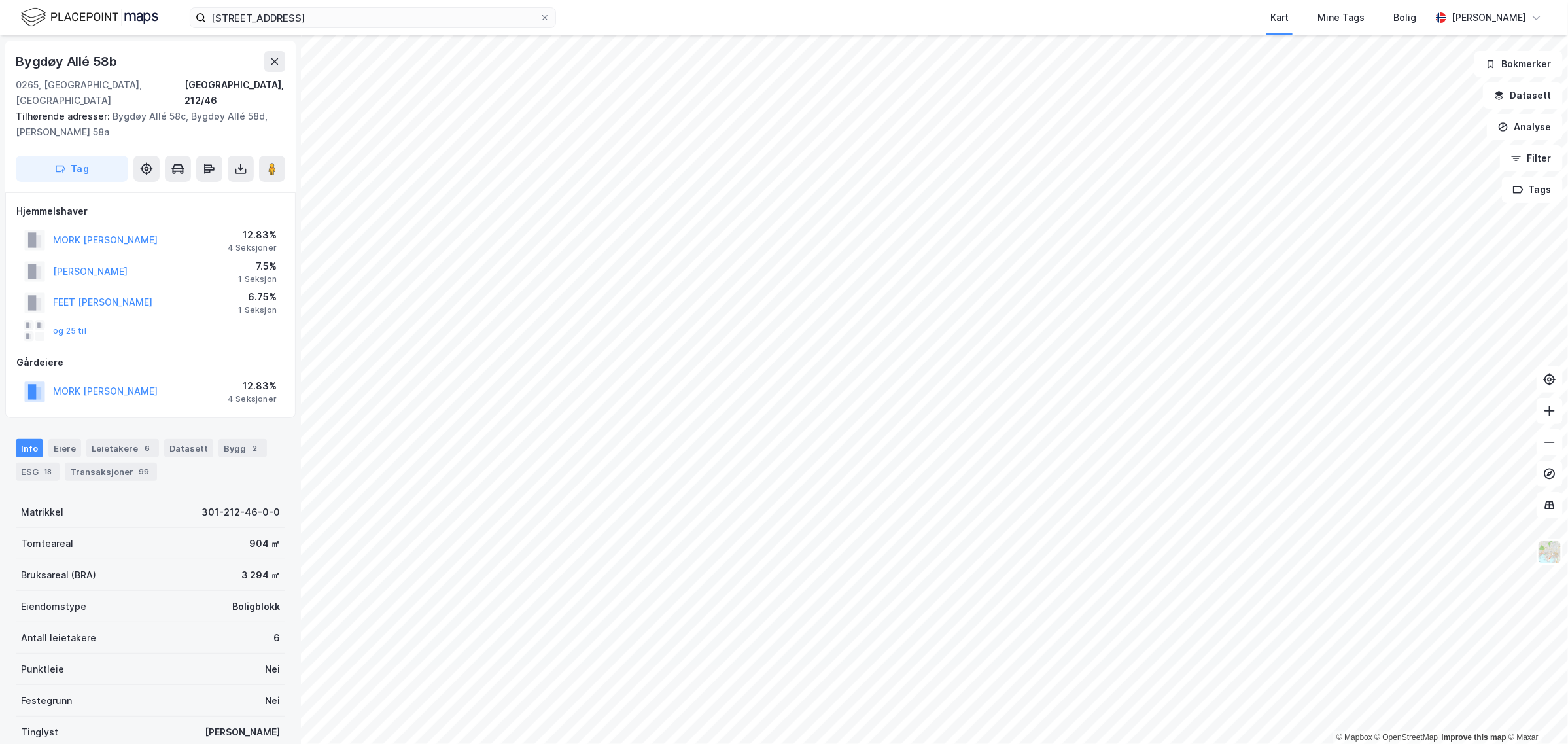
scroll to position [1, 0]
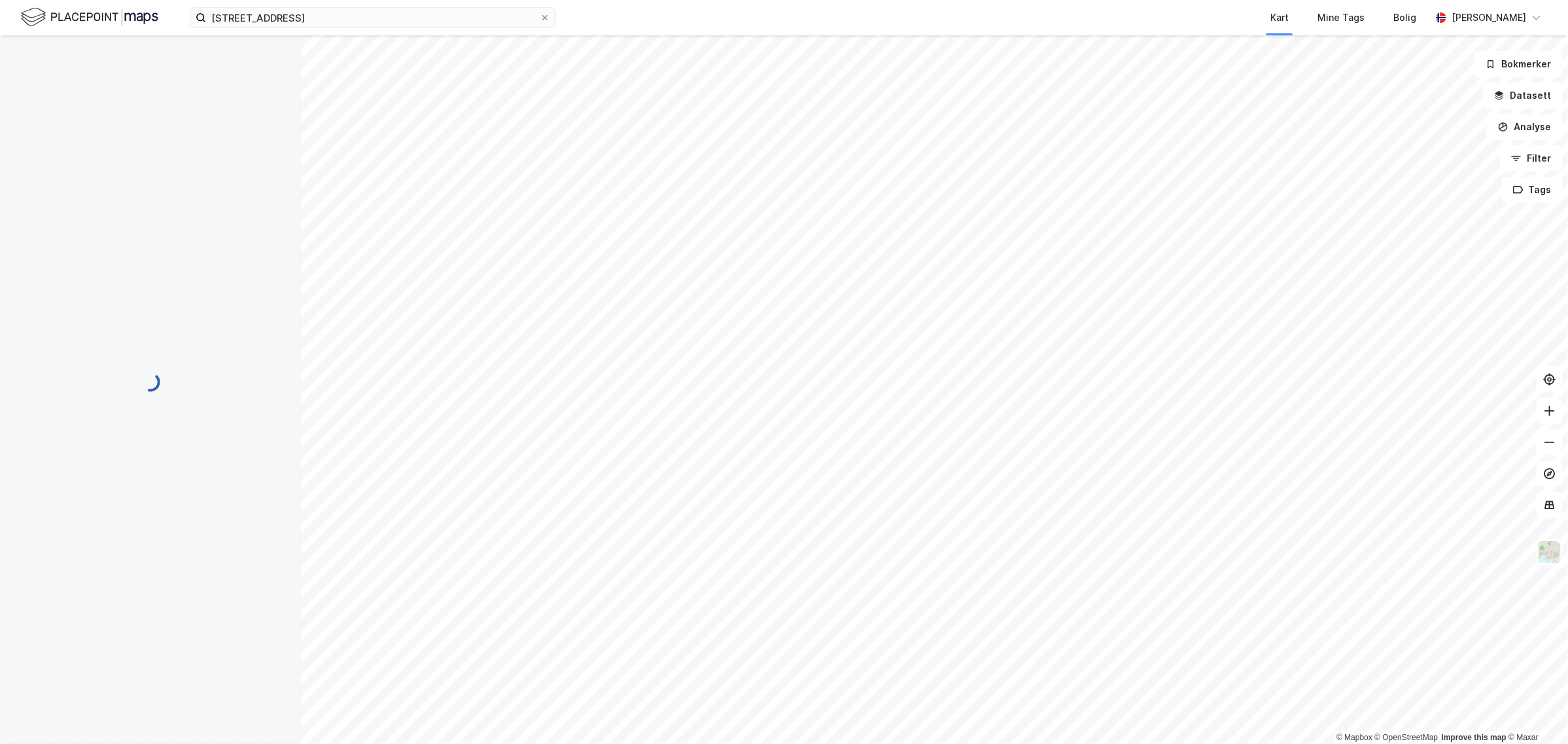
scroll to position [1, 0]
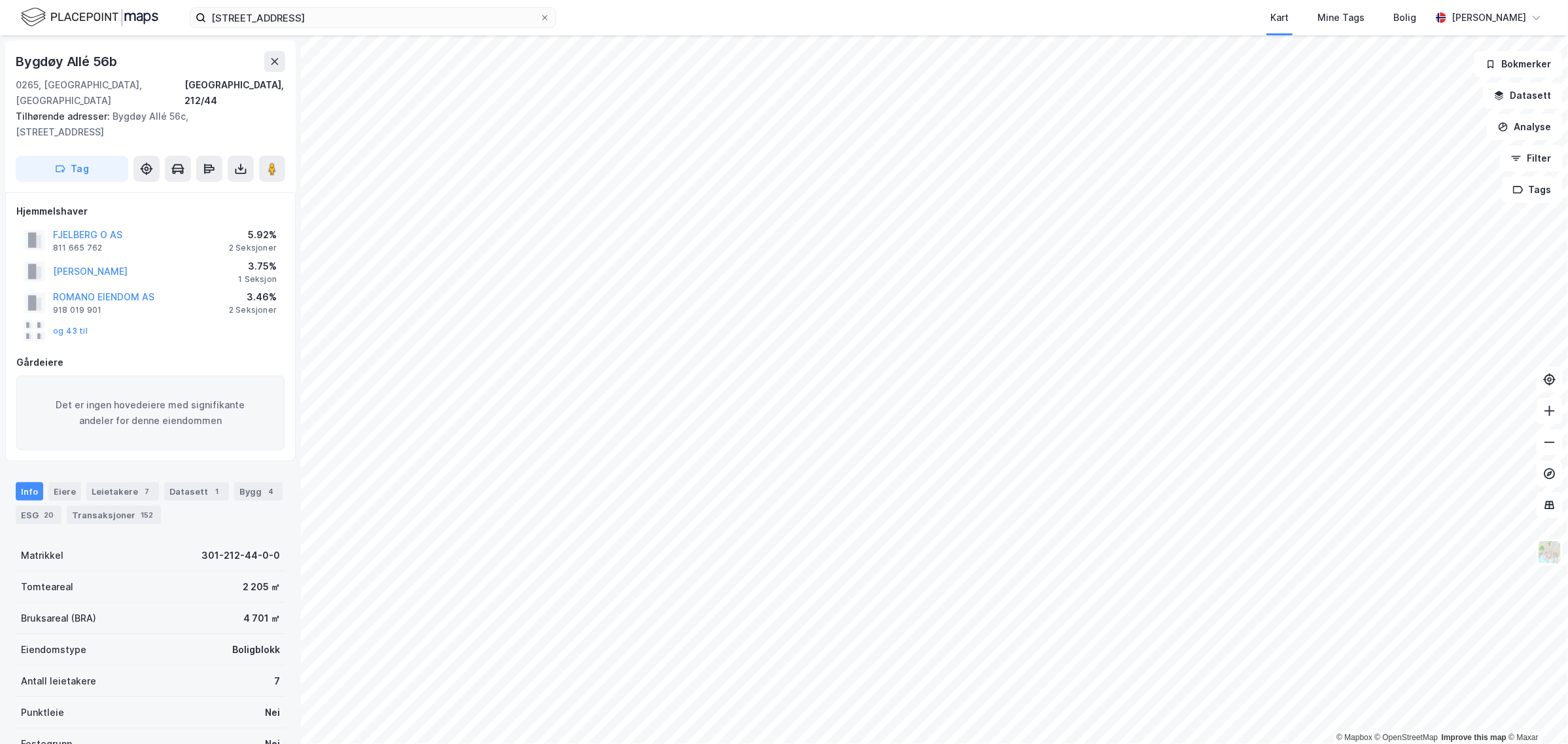
scroll to position [1, 0]
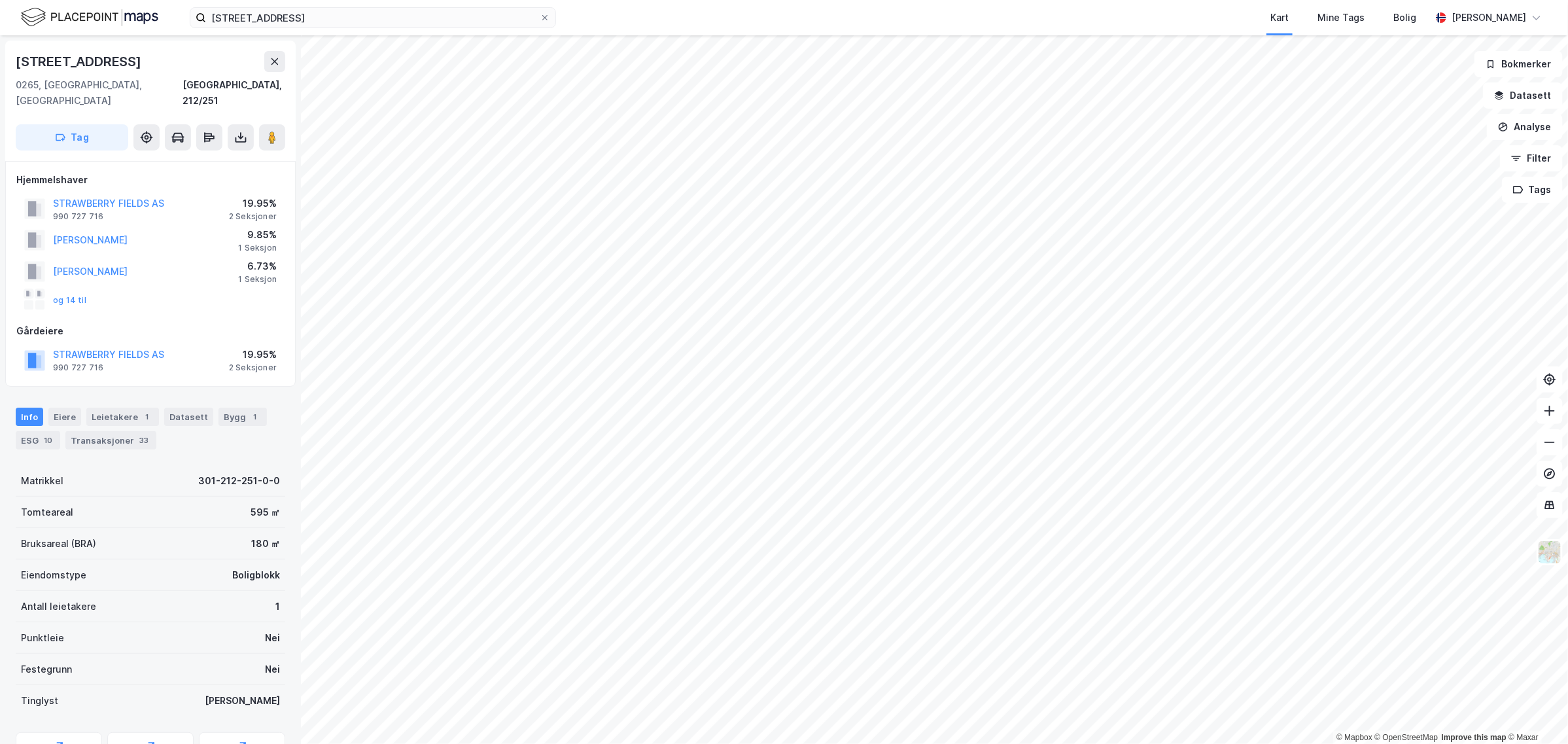
scroll to position [1, 0]
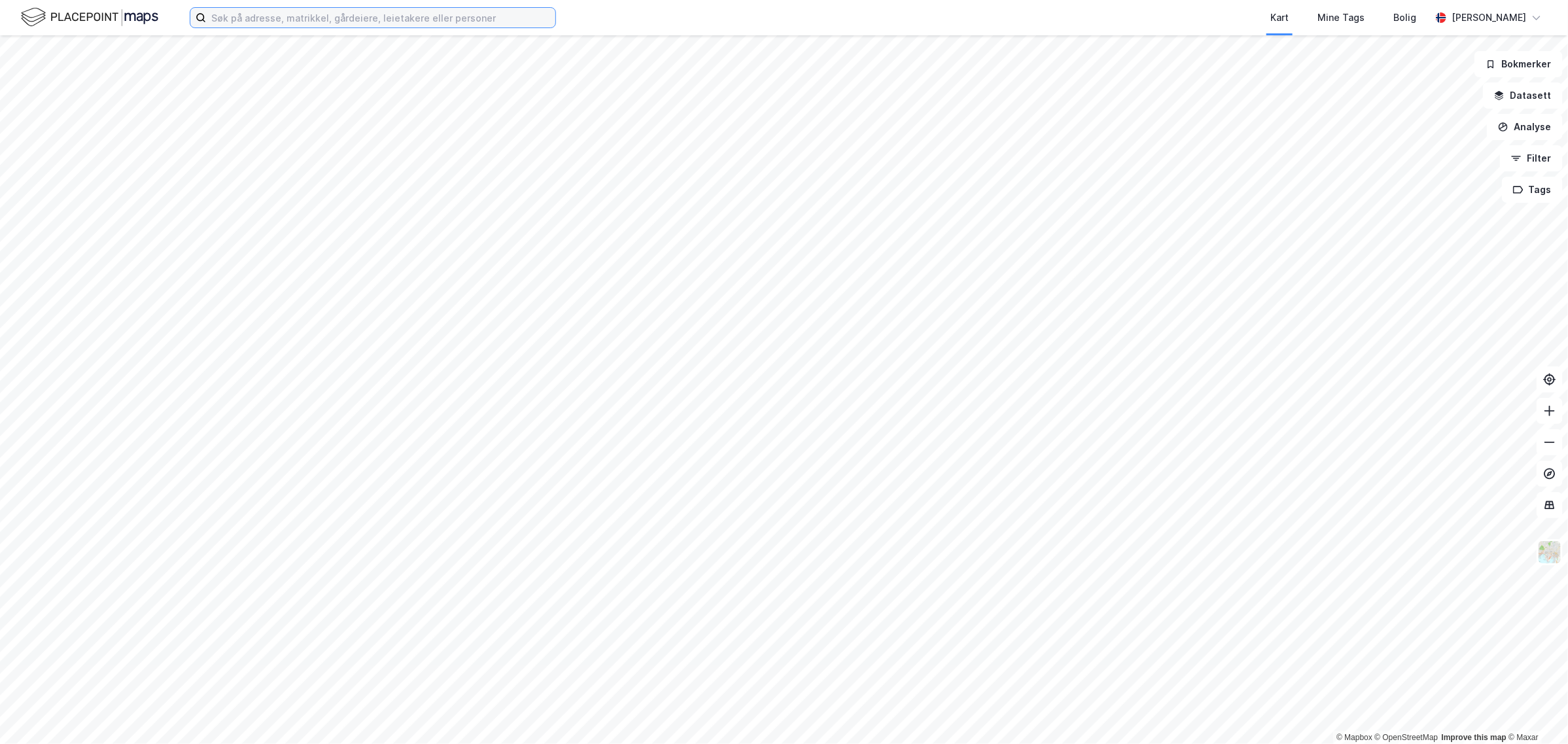
click at [332, 14] on input at bounding box center [381, 17] width 349 height 20
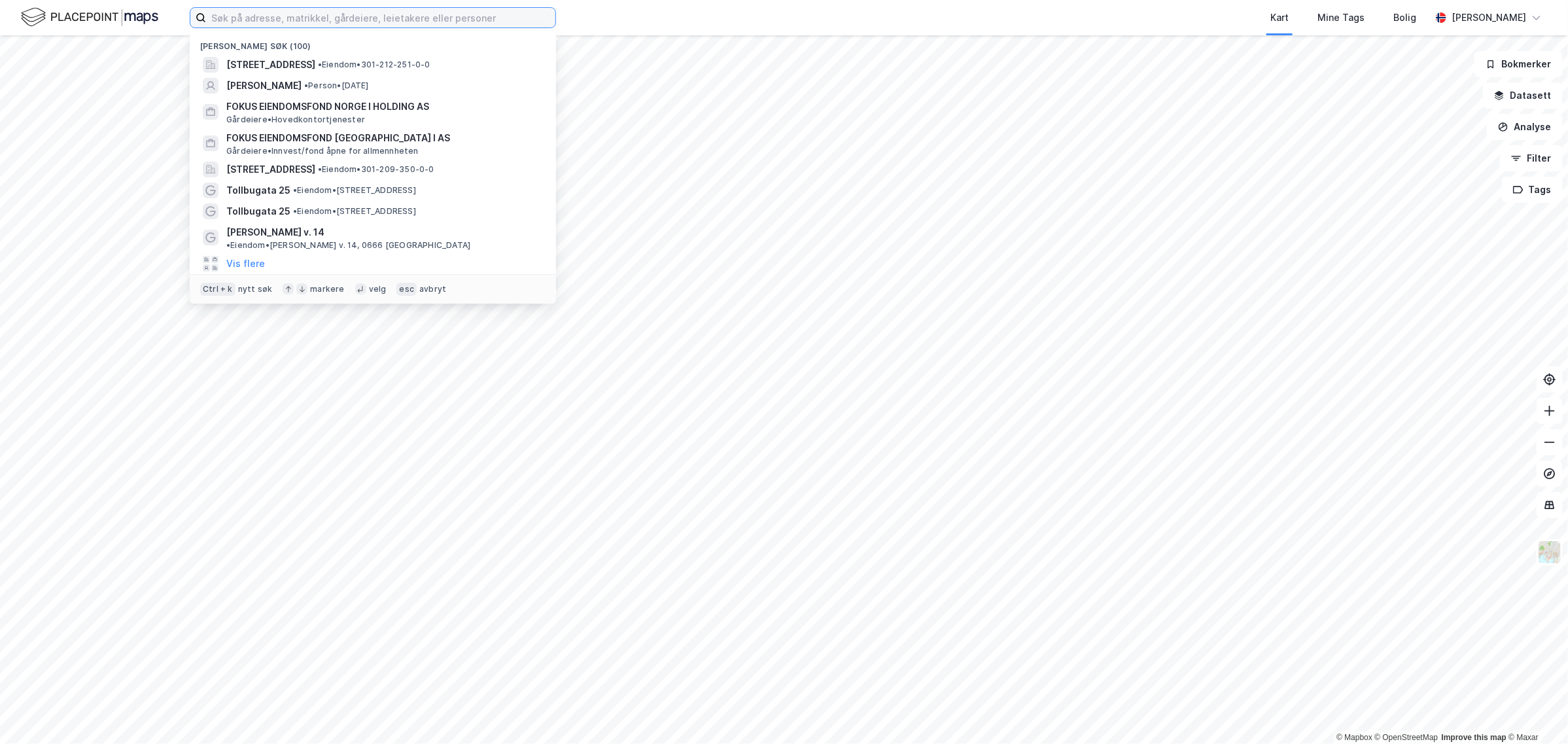
paste input "[PERSON_NAME][STREET_ADDRESS]"
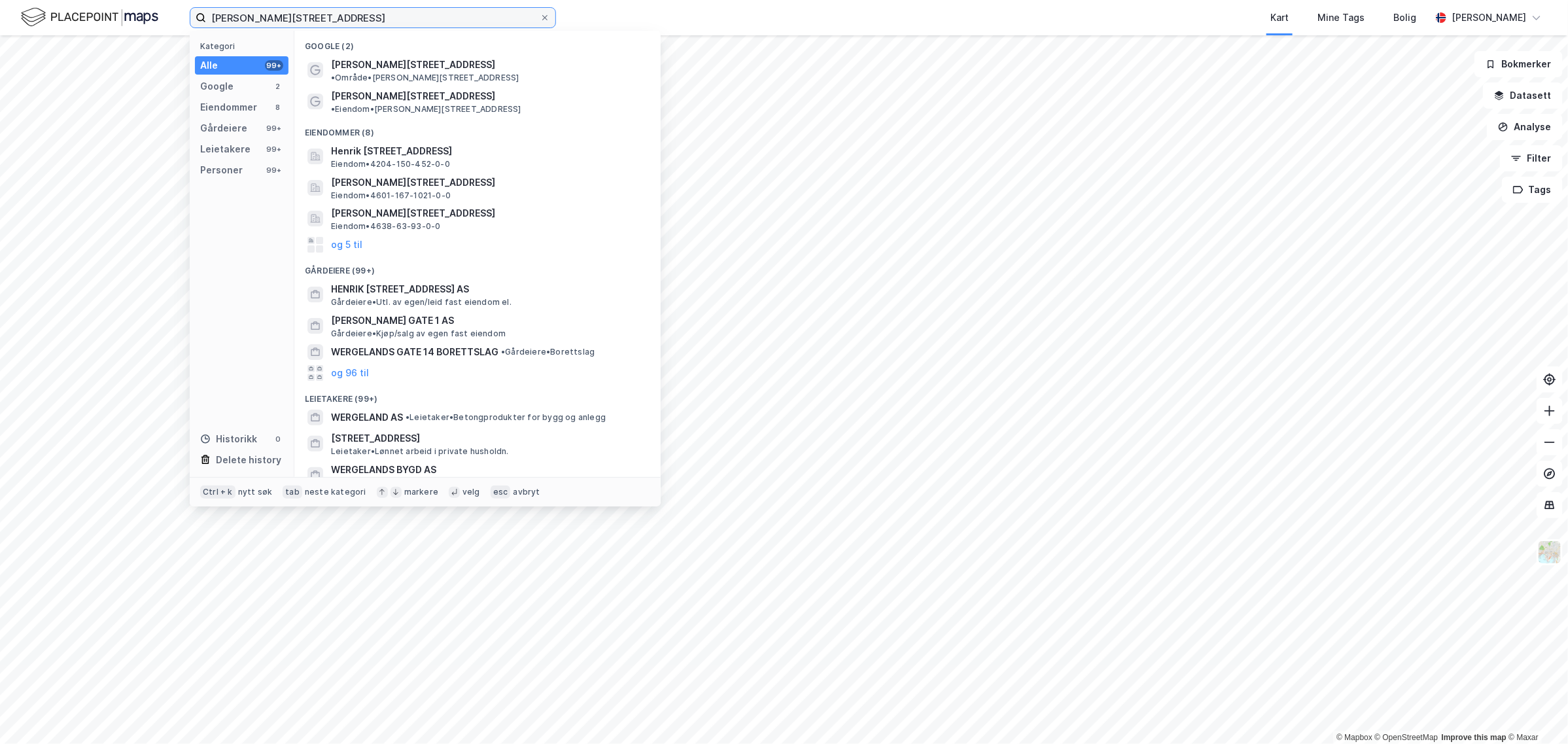
click at [437, 15] on input "Wergelands gate 7" at bounding box center [372, 17] width 333 height 20
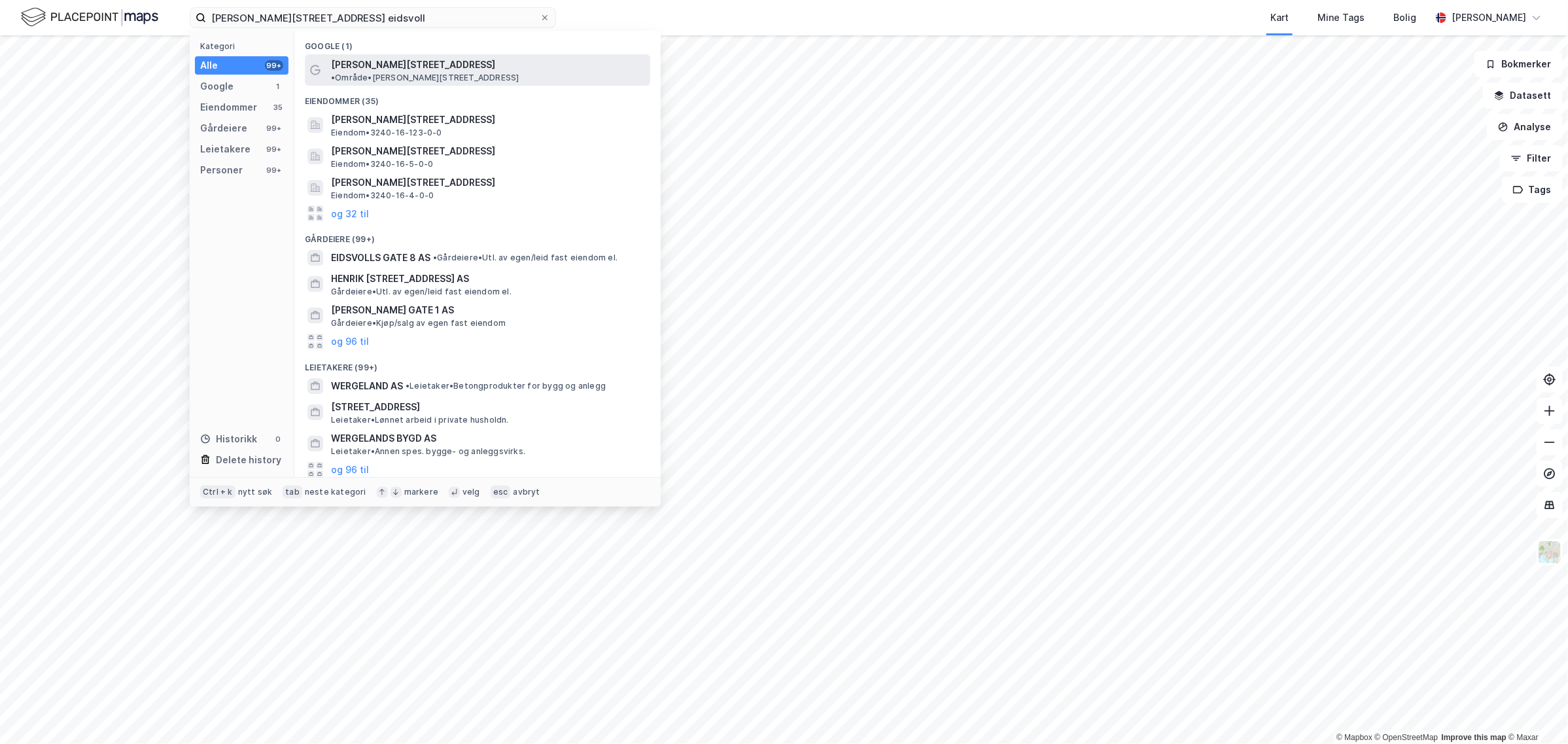
click at [446, 73] on span "• Område • Wergelands gate 7, 2080 Sundet" at bounding box center [424, 78] width 187 height 10
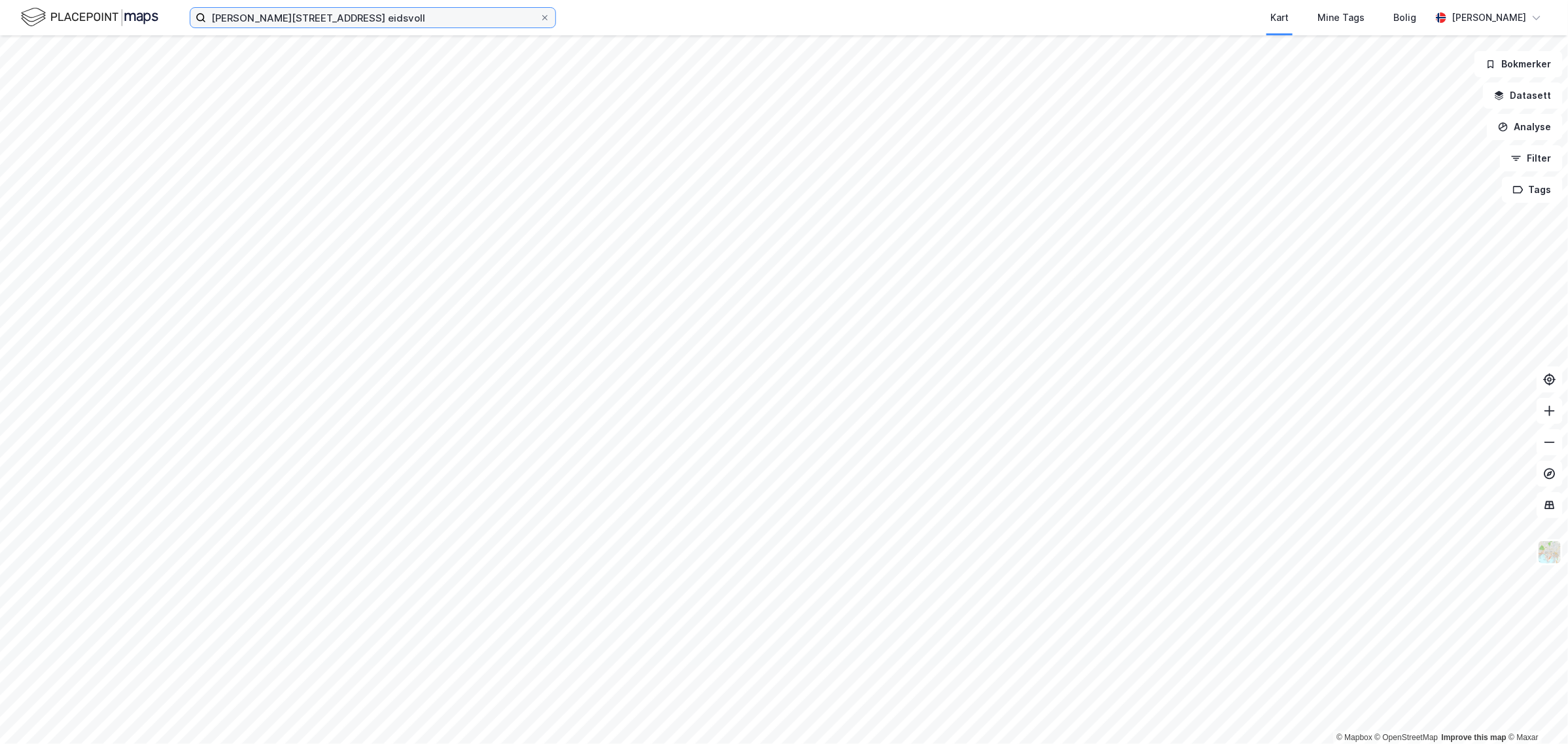
click at [362, 15] on input "Wergelands gate 7 eidsvoll" at bounding box center [372, 17] width 333 height 20
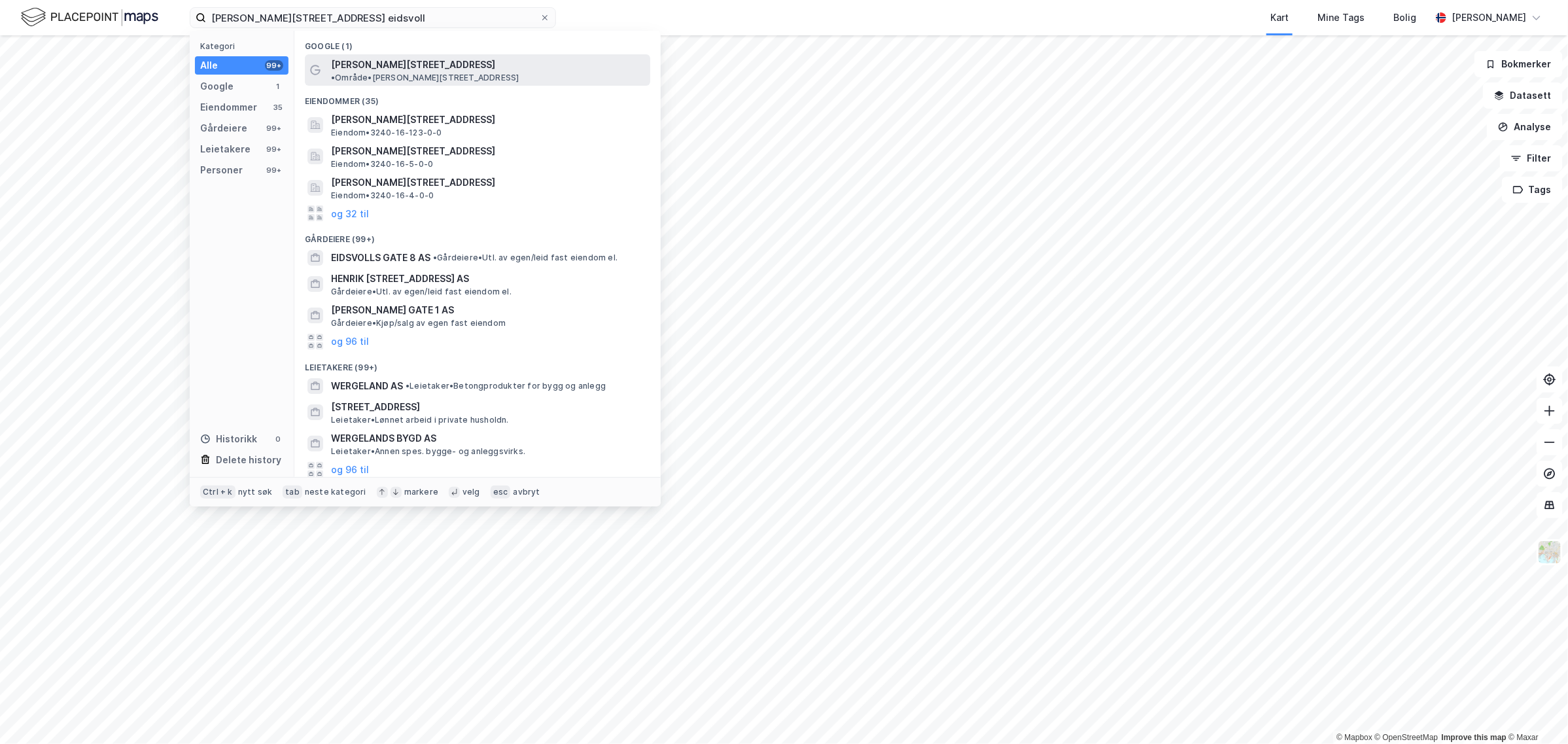
click at [409, 56] on div "Wergelands gate 7 • Område • Wergelands gate 7, 2080 Sundet" at bounding box center [477, 70] width 345 height 31
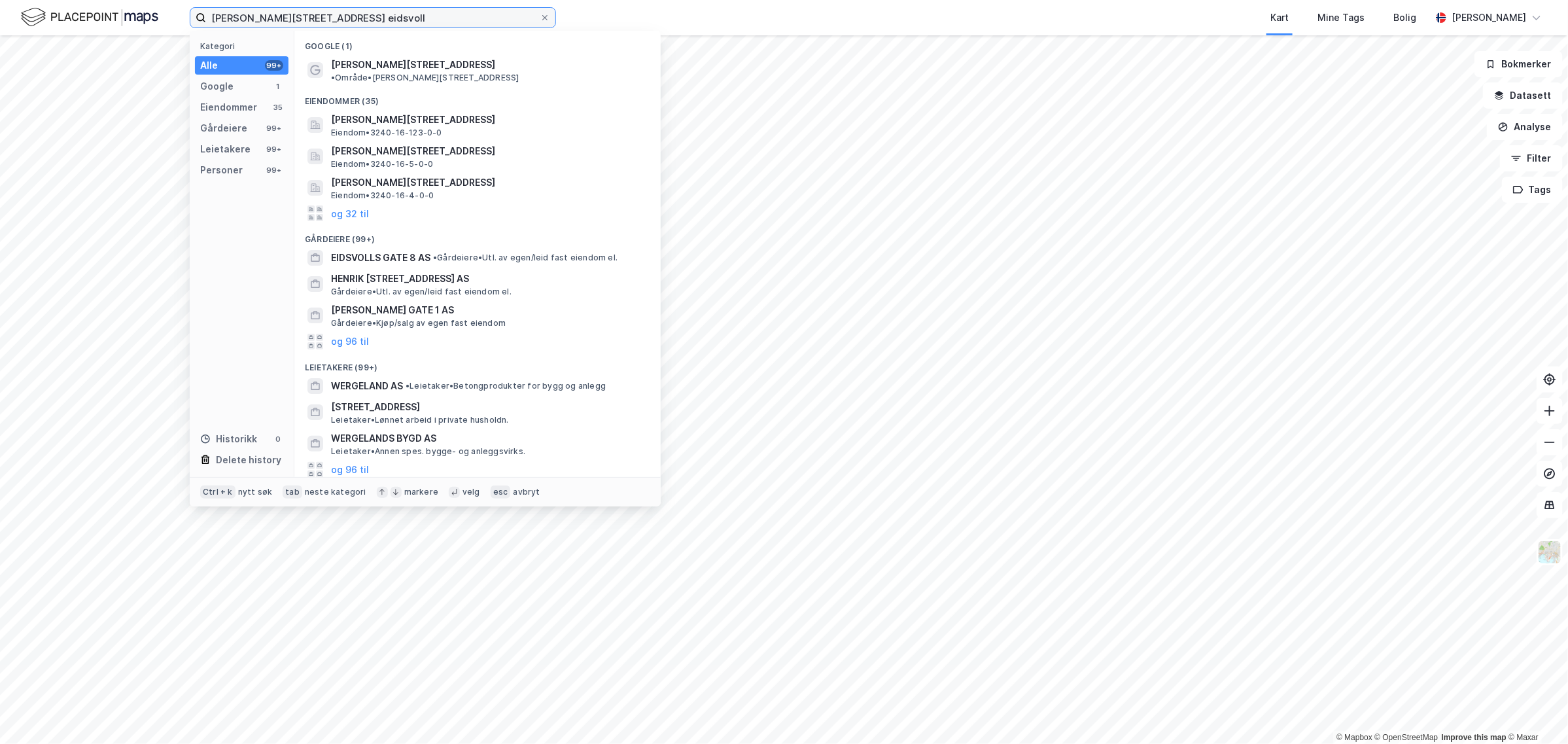
drag, startPoint x: 306, startPoint y: 14, endPoint x: 403, endPoint y: 28, distance: 98.0
click at [403, 28] on div "Wergelands gate 7 eidsvoll Kategori Alle 99+ Google 1 Eiendommer 35 Gårdeiere 9…" at bounding box center [784, 18] width 1568 height 36
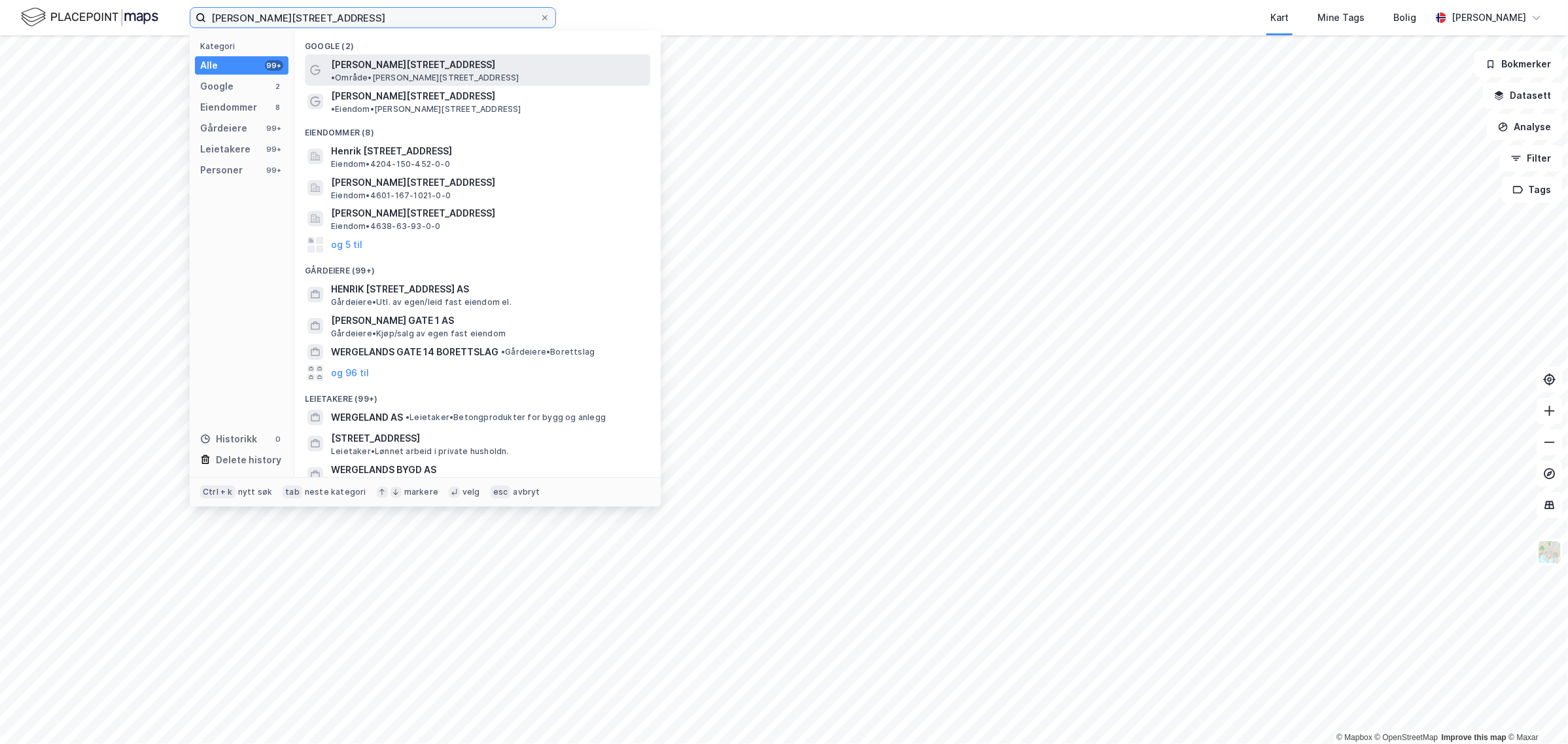
type input "Wergelands gate 7"
click at [397, 62] on span "Wergelands gate 7" at bounding box center [413, 64] width 165 height 16
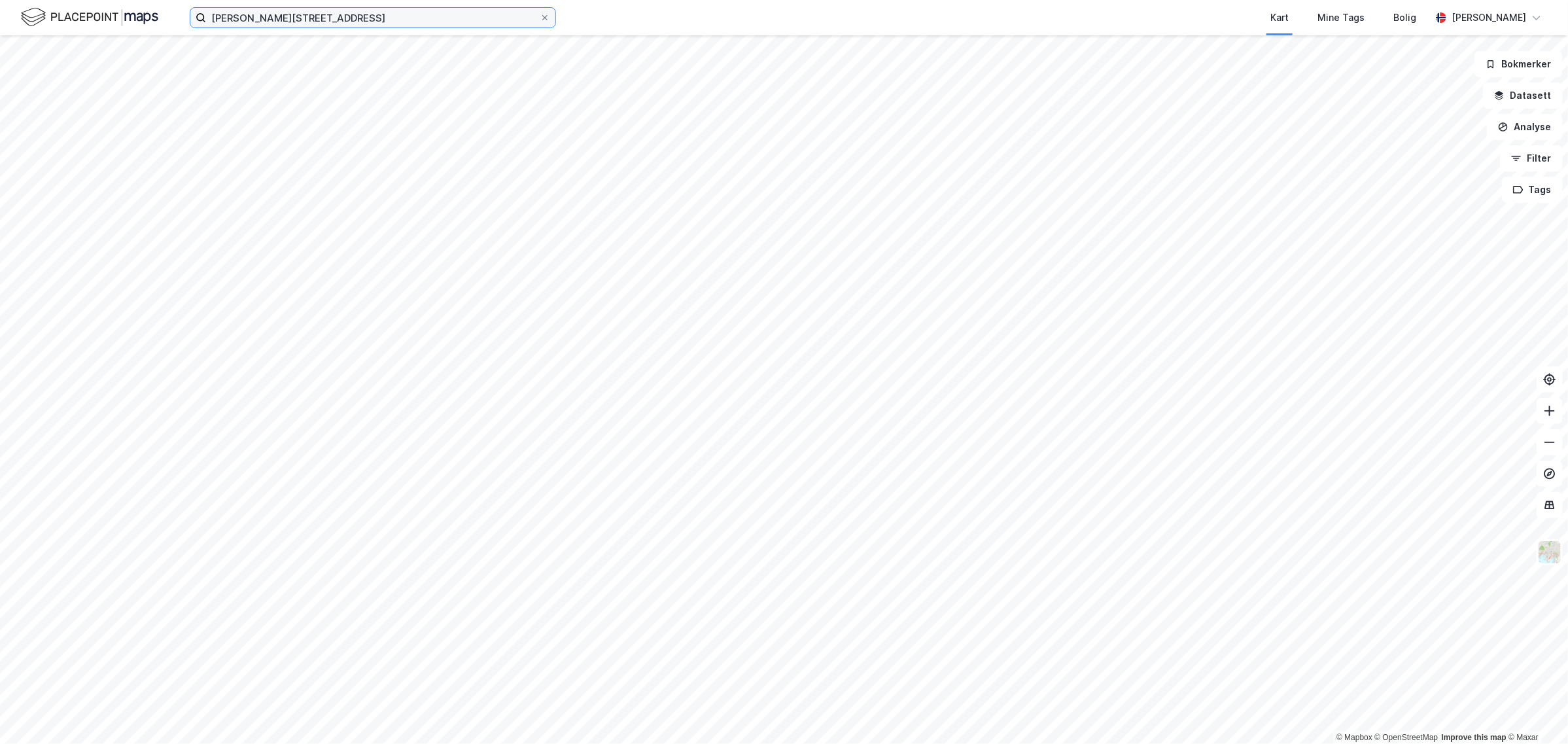
click at [340, 21] on input "Wergelands gate 7" at bounding box center [372, 17] width 333 height 20
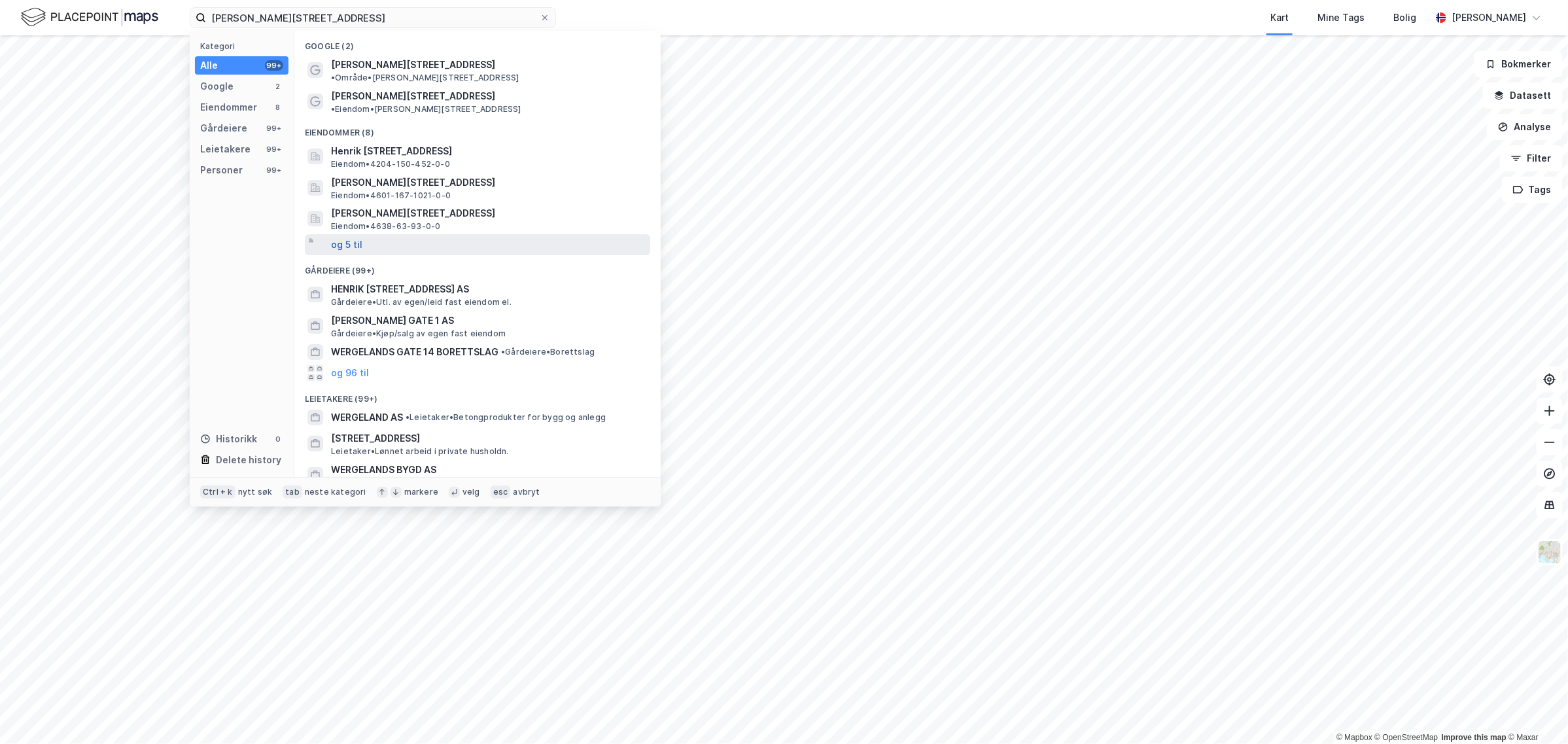
click at [332, 237] on button "og 5 til" at bounding box center [346, 244] width 31 height 16
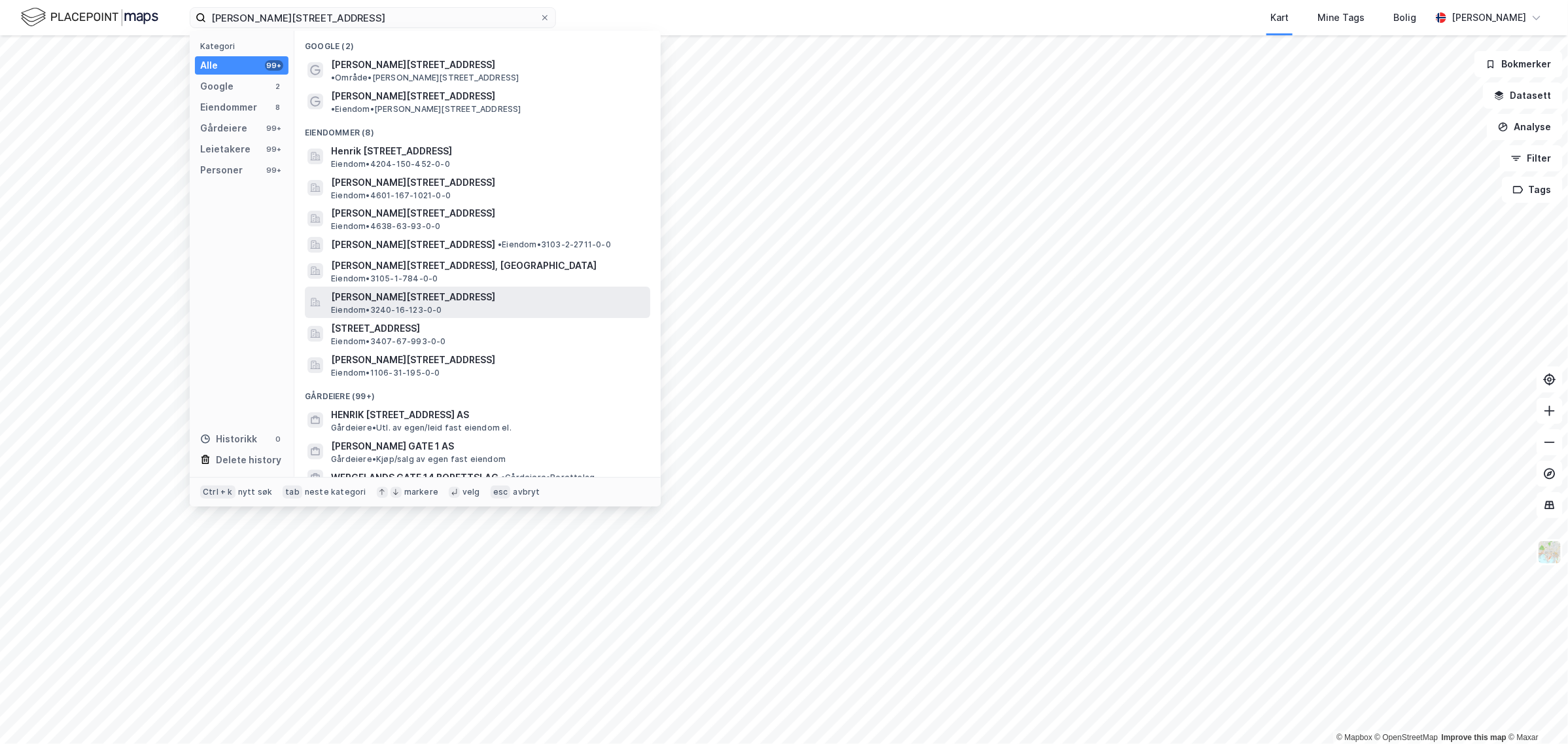
click at [440, 289] on span "Wergelands gate 7, 2080, EIDSVOLL, EIDSVOLL" at bounding box center [488, 297] width 314 height 16
